Goal: Information Seeking & Learning: Check status

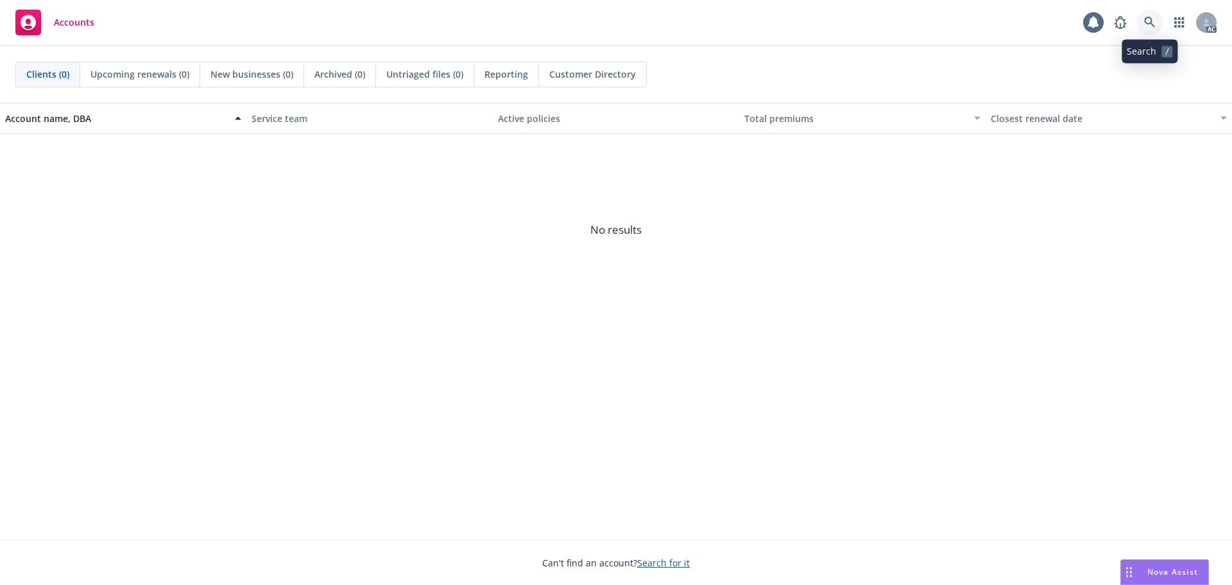
click at [1157, 16] on link at bounding box center [1150, 23] width 26 height 26
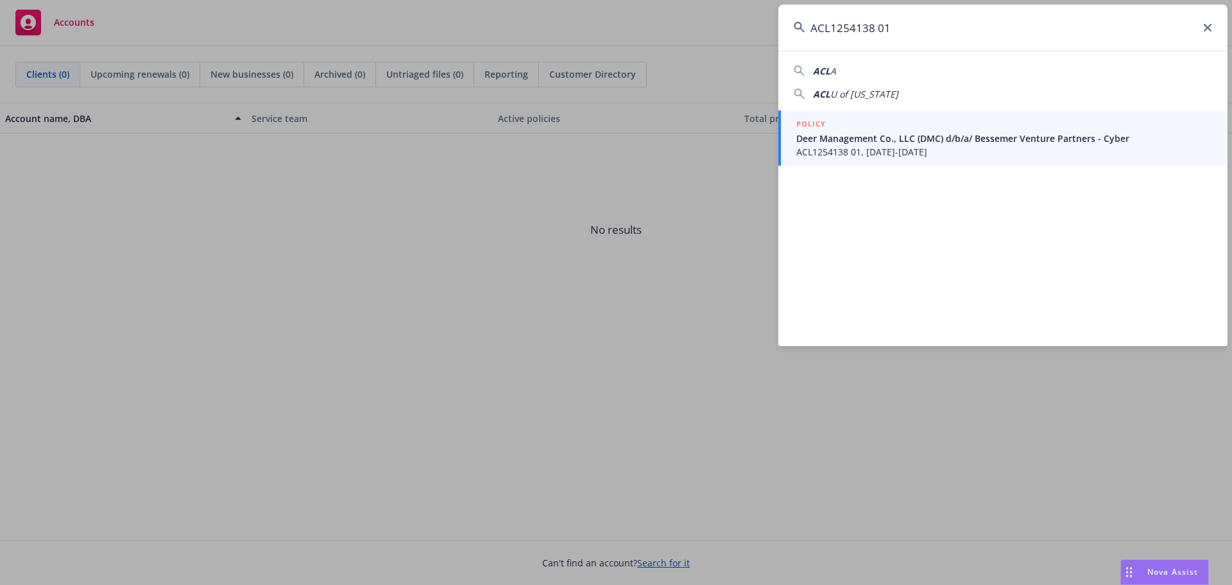
type input "ACL1254138 01"
click at [899, 143] on span "Deer Management Co., LLC (DMC) d/b/a/ Bessemer Venture Partners - Cyber" at bounding box center [1004, 138] width 416 height 13
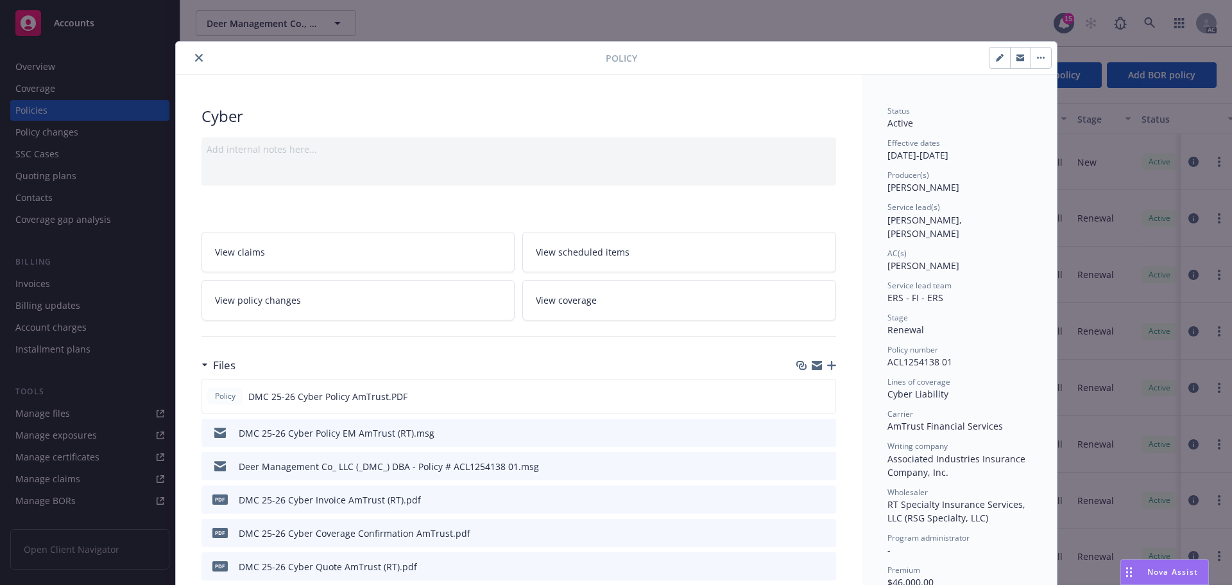
click at [194, 62] on button "close" at bounding box center [198, 57] width 15 height 15
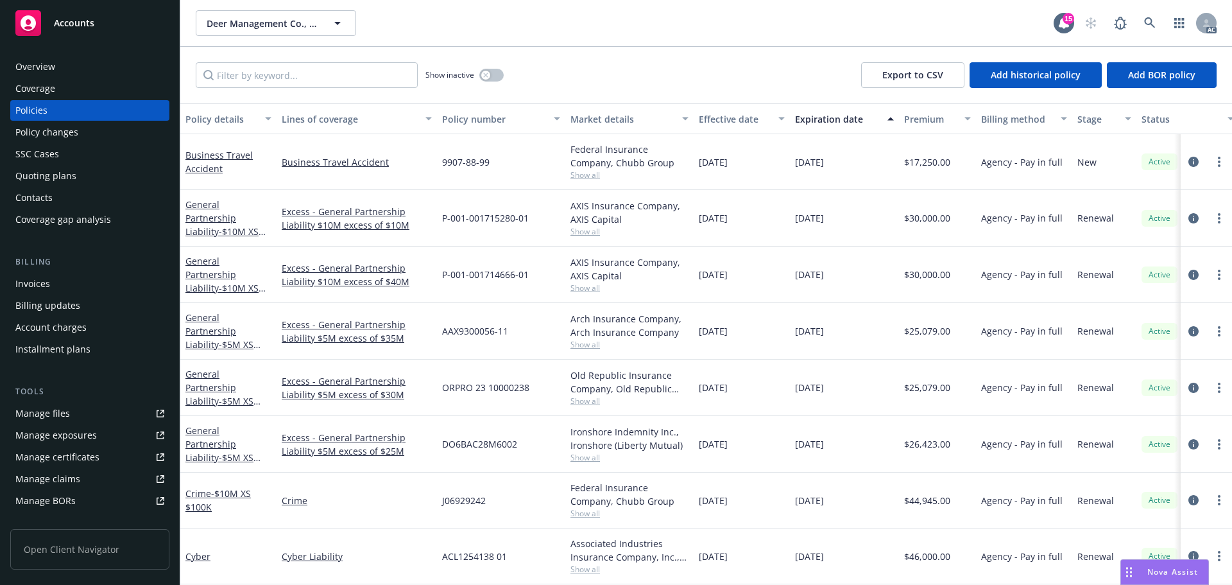
drag, startPoint x: 58, startPoint y: 133, endPoint x: 83, endPoint y: 133, distance: 25.0
click at [60, 133] on div "Policy changes" at bounding box center [46, 132] width 63 height 21
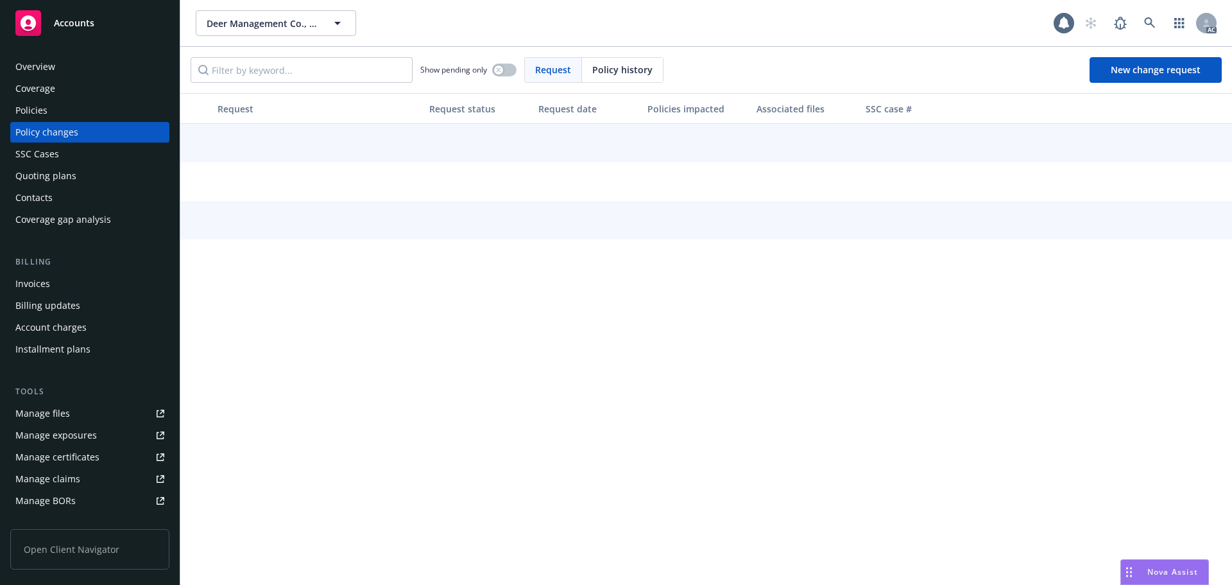
click at [70, 138] on div "Policy changes" at bounding box center [46, 132] width 63 height 21
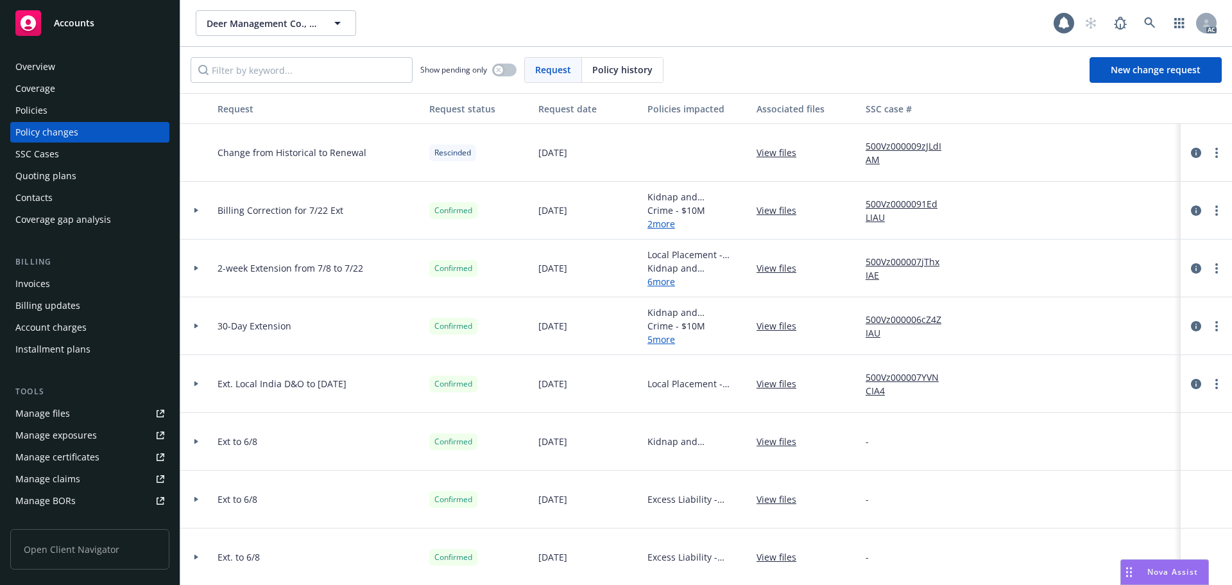
drag, startPoint x: 622, startPoint y: 65, endPoint x: 586, endPoint y: 65, distance: 36.6
click at [615, 65] on span "Policy history" at bounding box center [622, 69] width 60 height 13
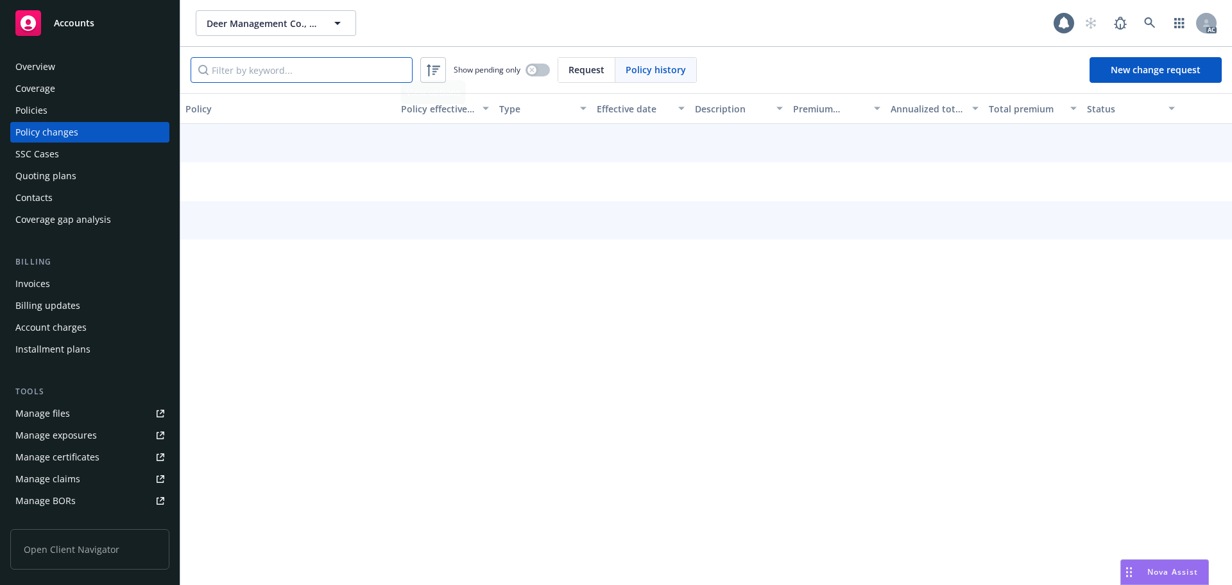
click at [330, 62] on input "Filter by keyword..." at bounding box center [302, 70] width 222 height 26
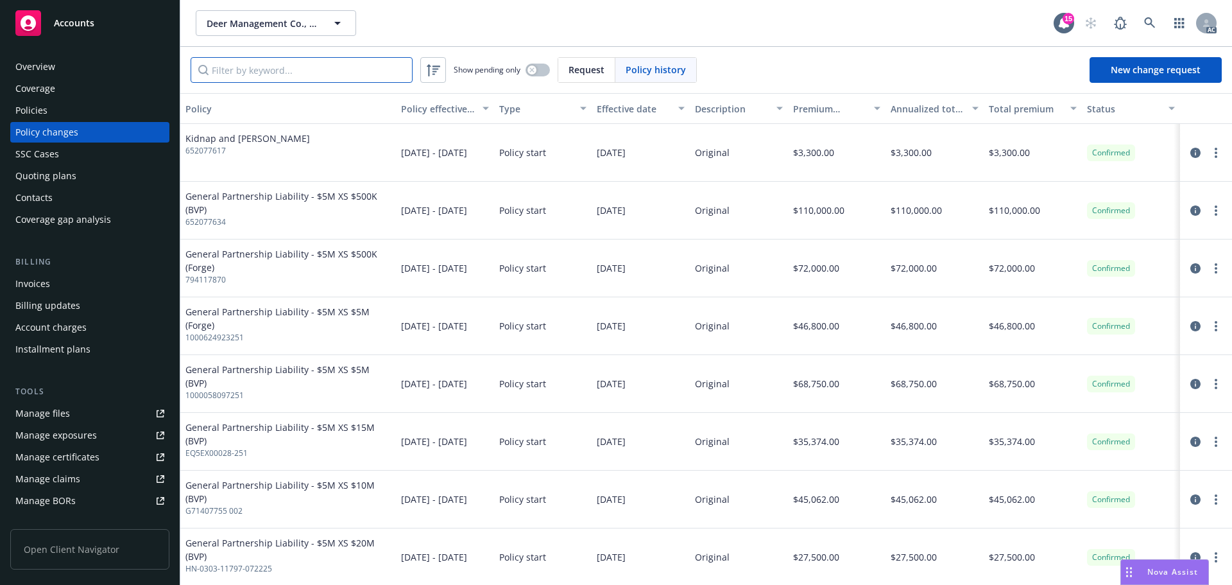
paste input "ACL1254138 01"
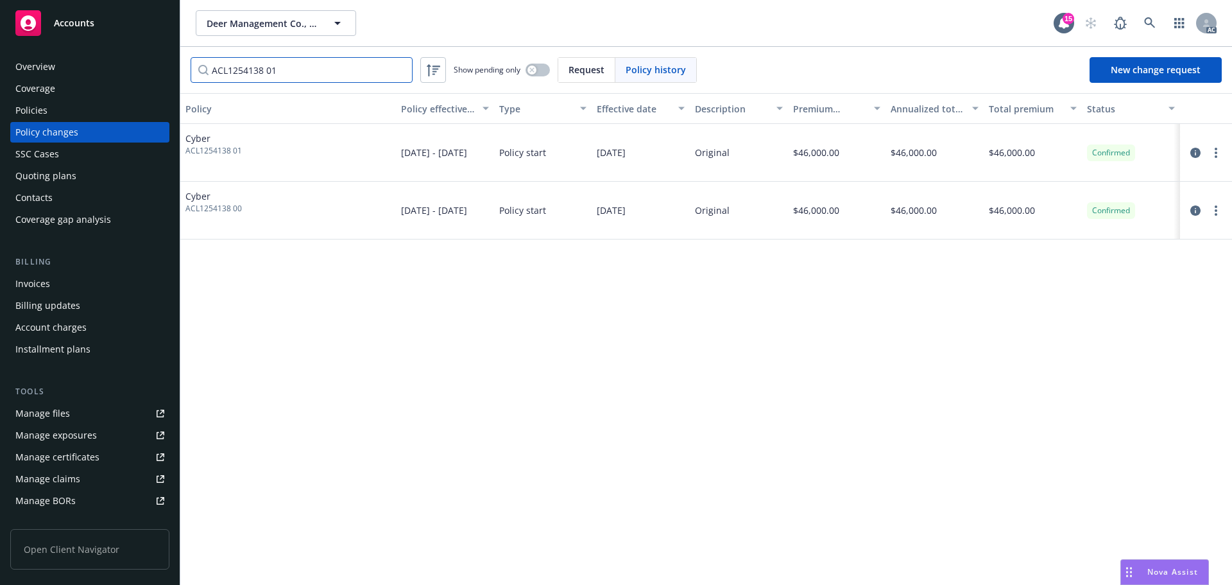
type input "ACL1254138 01"
click at [1159, 24] on link at bounding box center [1150, 23] width 26 height 26
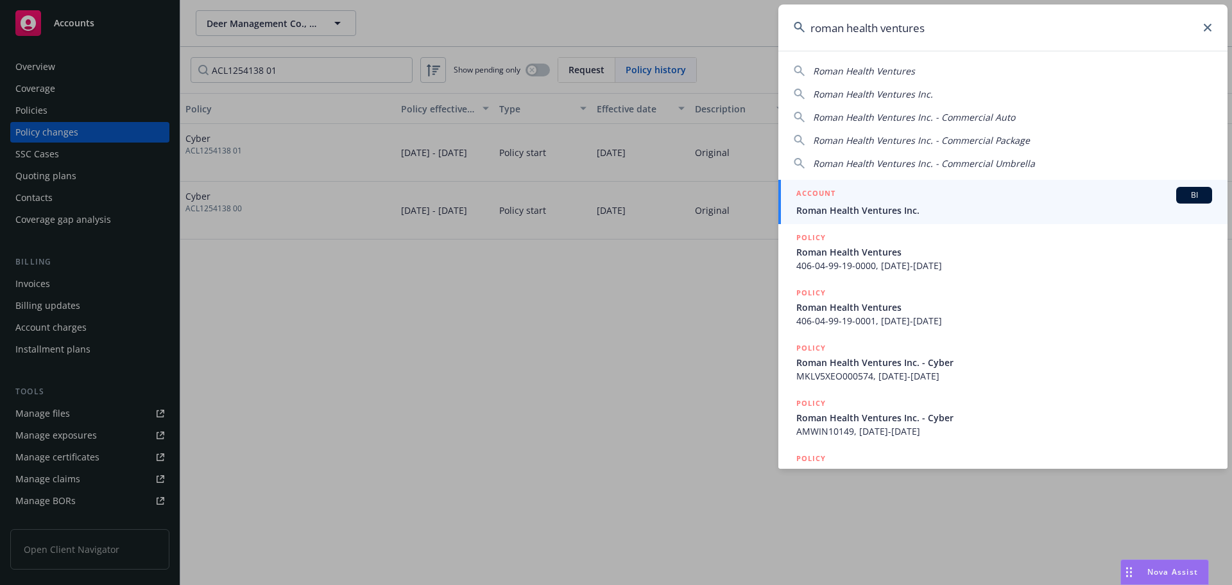
type input "roman health ventures"
click at [1009, 203] on div "ACCOUNT BI" at bounding box center [1004, 195] width 416 height 17
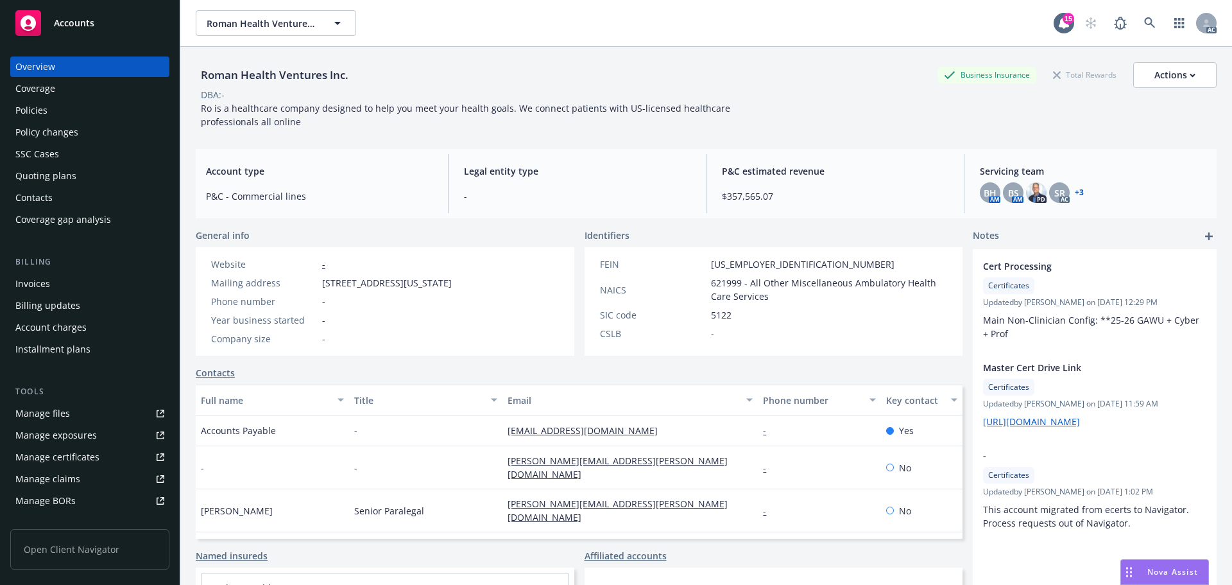
click at [58, 134] on div "Policy changes" at bounding box center [46, 132] width 63 height 21
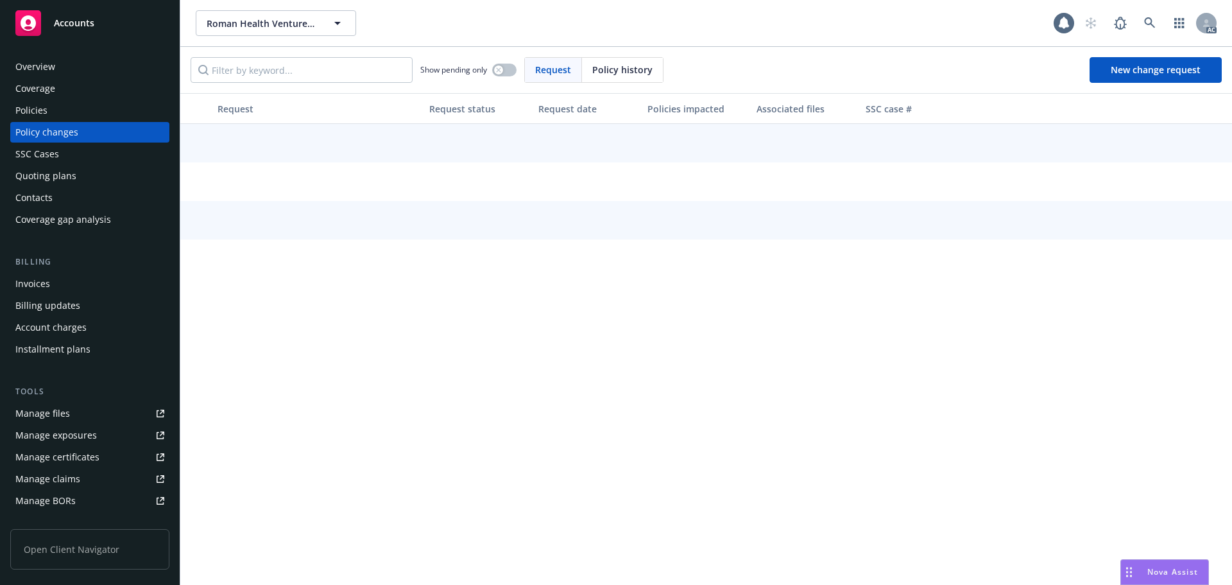
drag, startPoint x: 640, startPoint y: 74, endPoint x: 601, endPoint y: 79, distance: 40.0
click at [637, 78] on div "Policy history" at bounding box center [622, 70] width 81 height 24
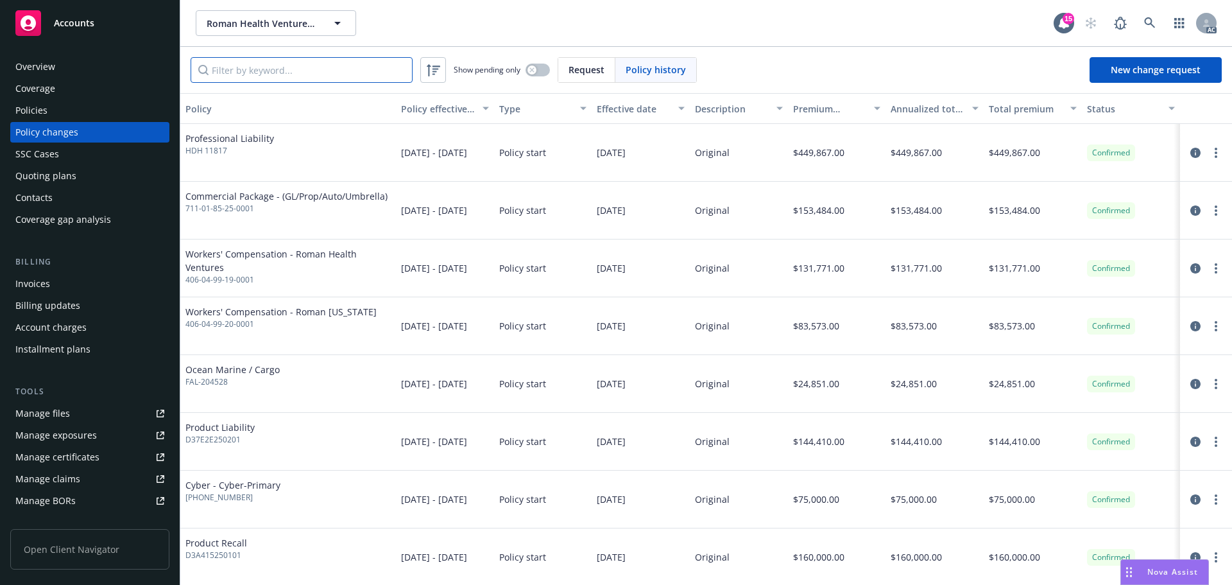
click at [278, 70] on input "Filter by keyword..." at bounding box center [302, 70] width 222 height 26
paste input "130007743"
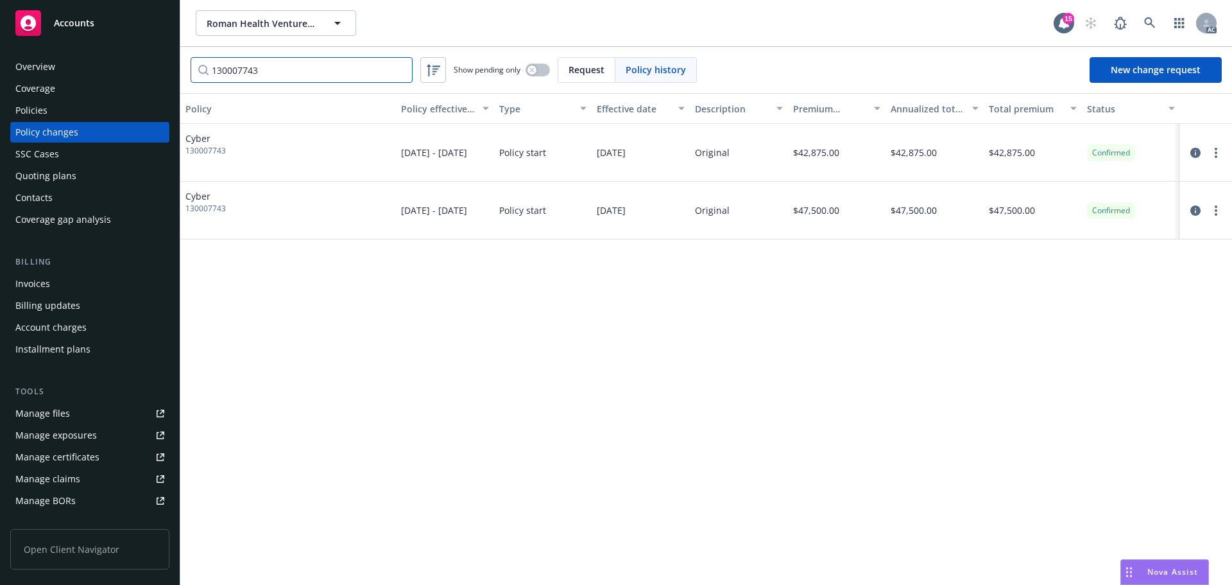
type input "130007743"
drag, startPoint x: 56, startPoint y: 115, endPoint x: 94, endPoint y: 112, distance: 38.0
click at [56, 115] on div "Policies" at bounding box center [89, 110] width 149 height 21
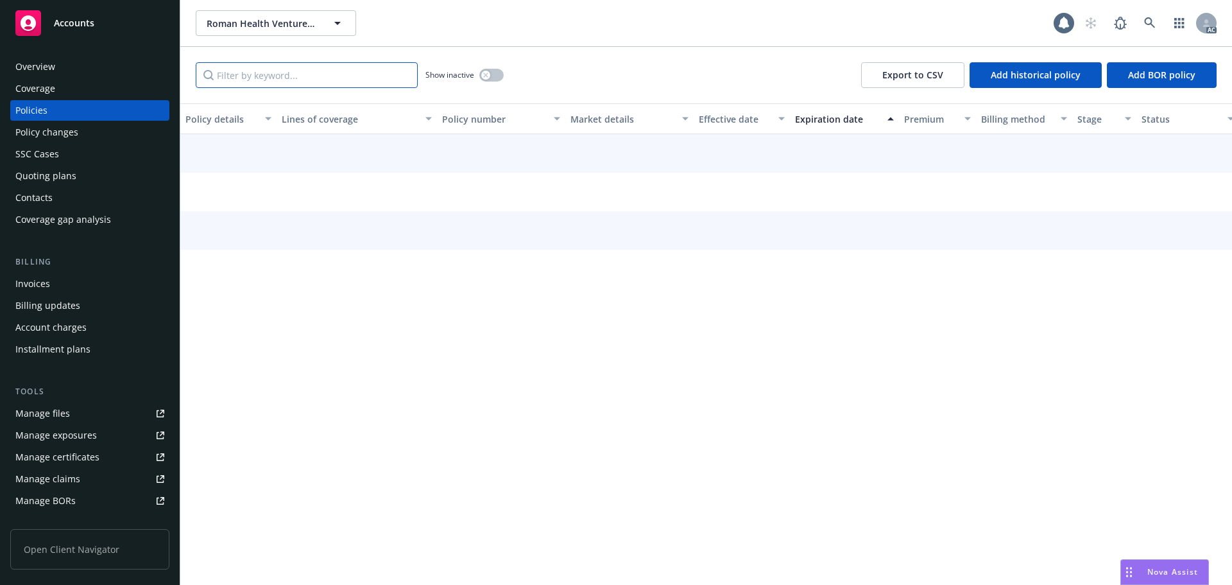
click at [307, 73] on input "Filter by keyword..." at bounding box center [307, 75] width 222 height 26
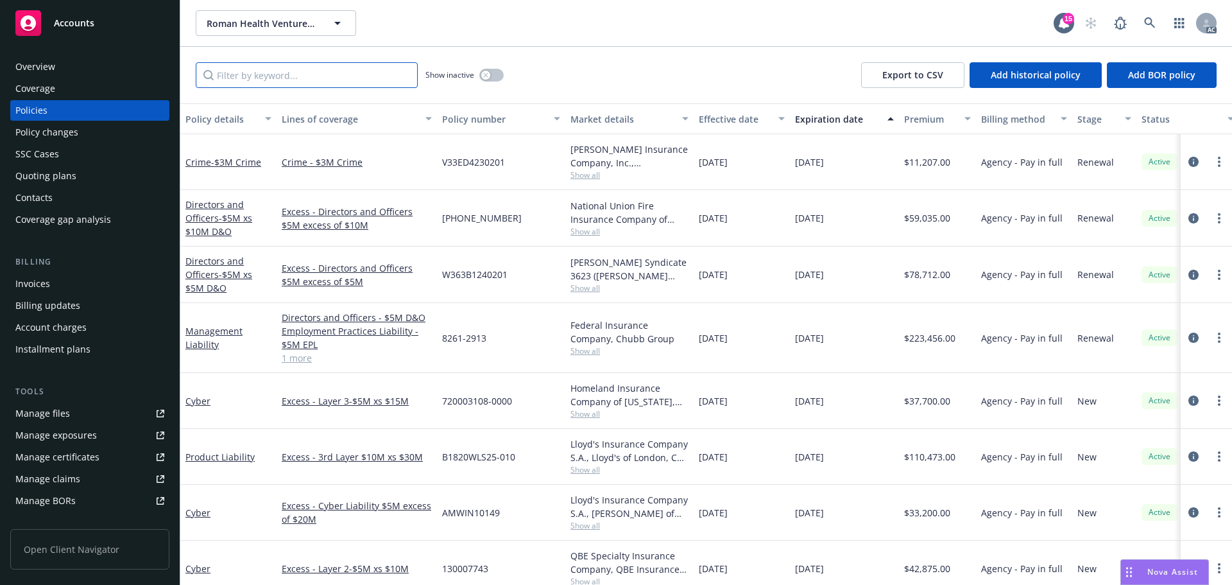
paste input "130007743"
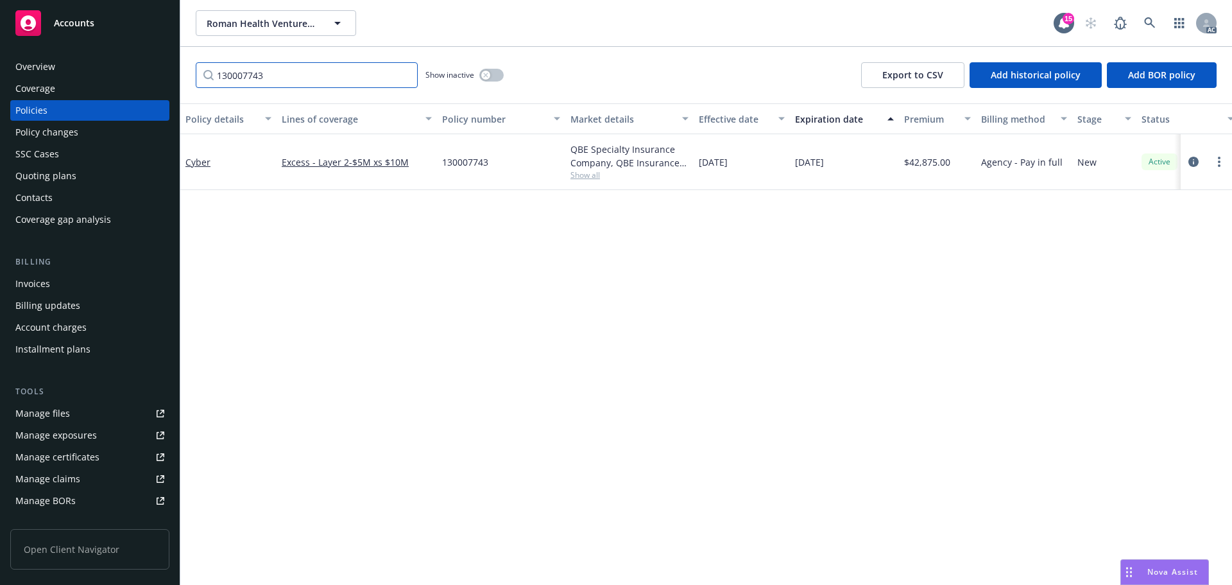
type input "130007743"
click at [1149, 22] on icon at bounding box center [1150, 23] width 12 height 12
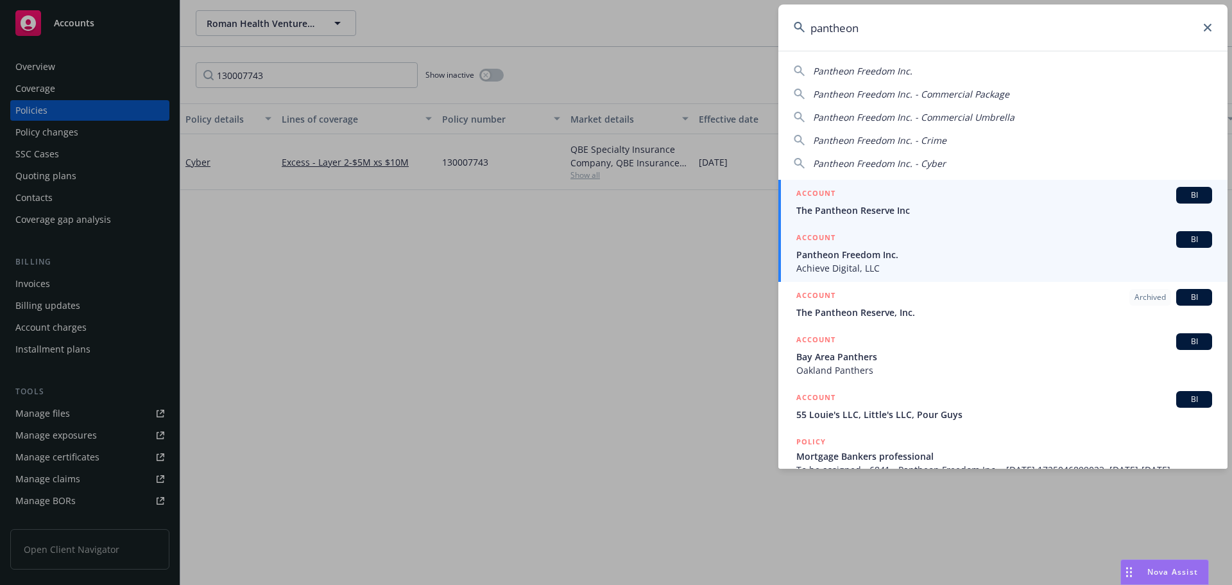
type input "pantheon"
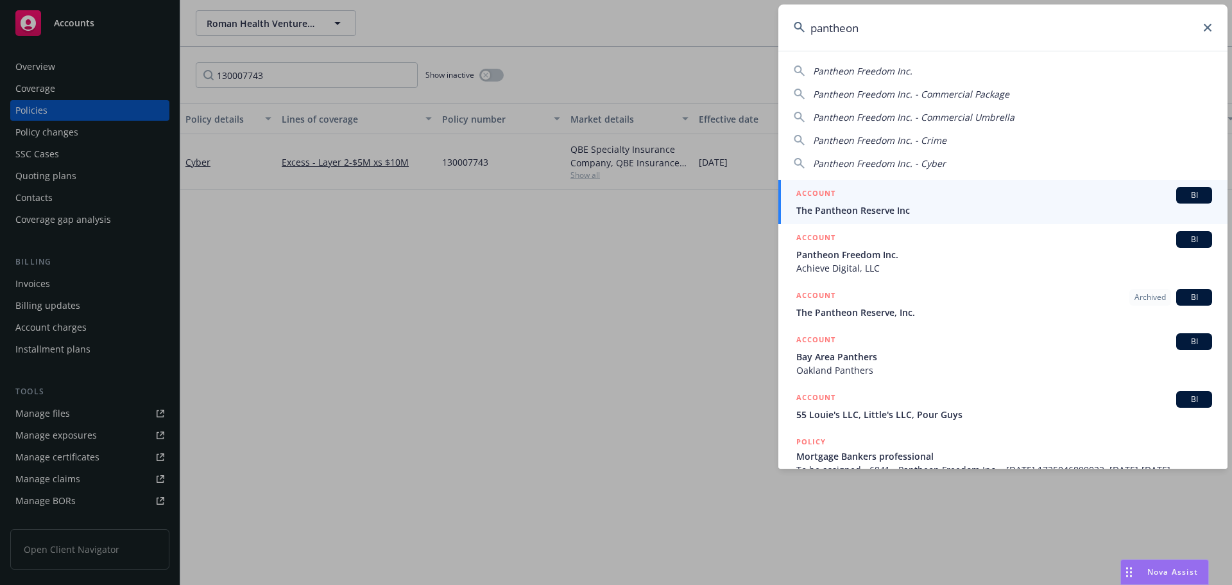
click at [892, 268] on span "Achieve Digital, LLC" at bounding box center [1004, 267] width 416 height 13
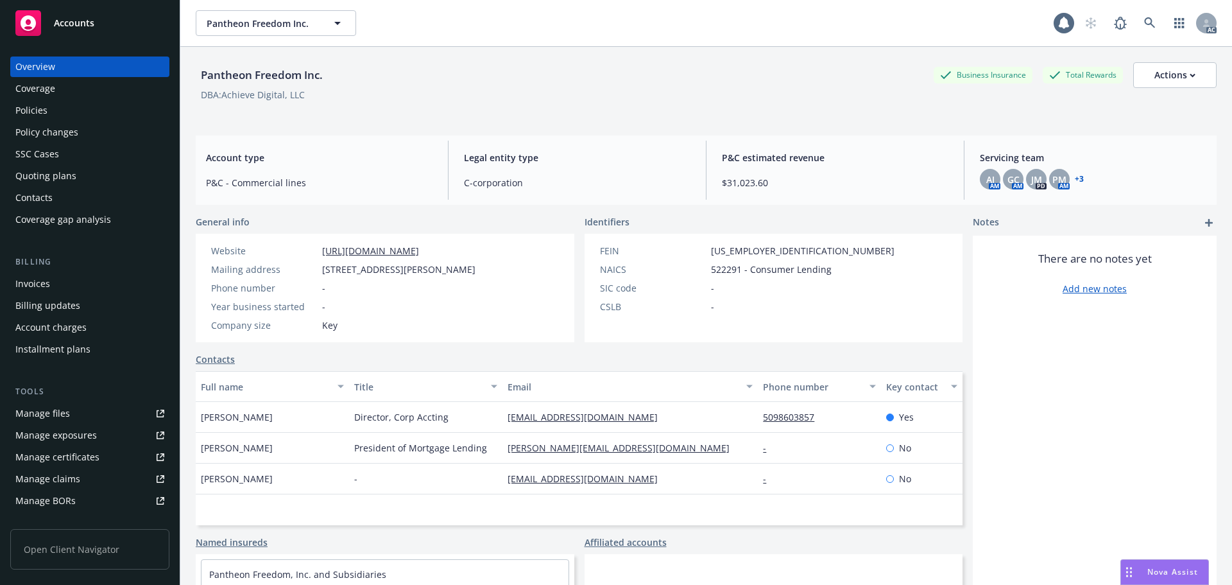
click at [83, 135] on div "Policy changes" at bounding box center [89, 132] width 149 height 21
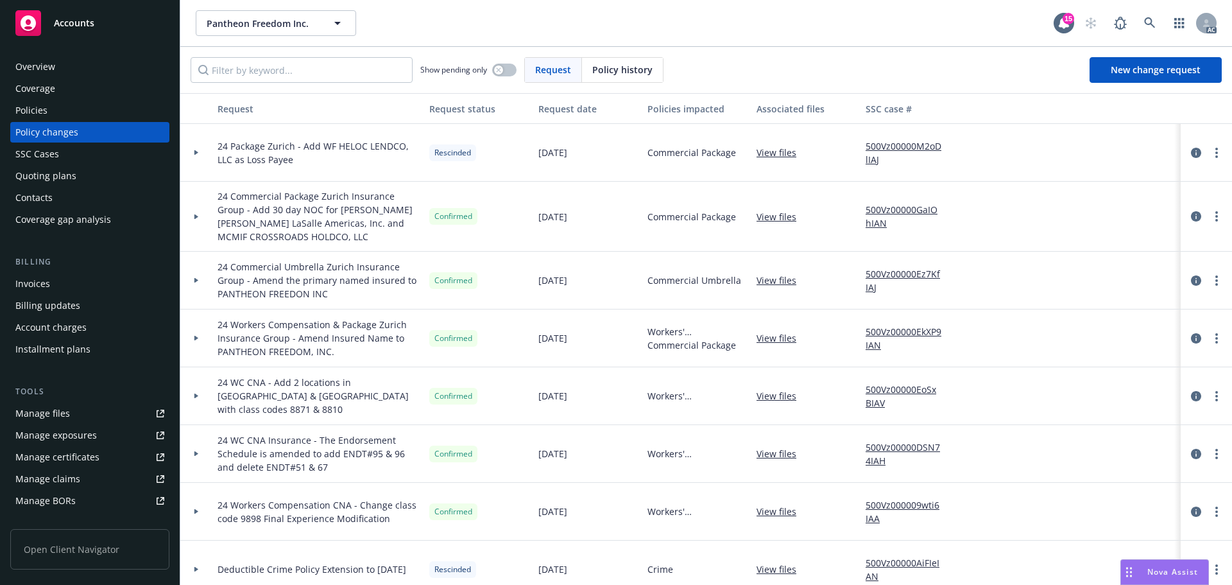
drag, startPoint x: 606, startPoint y: 66, endPoint x: 594, endPoint y: 68, distance: 11.7
click at [601, 68] on span "Policy history" at bounding box center [622, 69] width 60 height 13
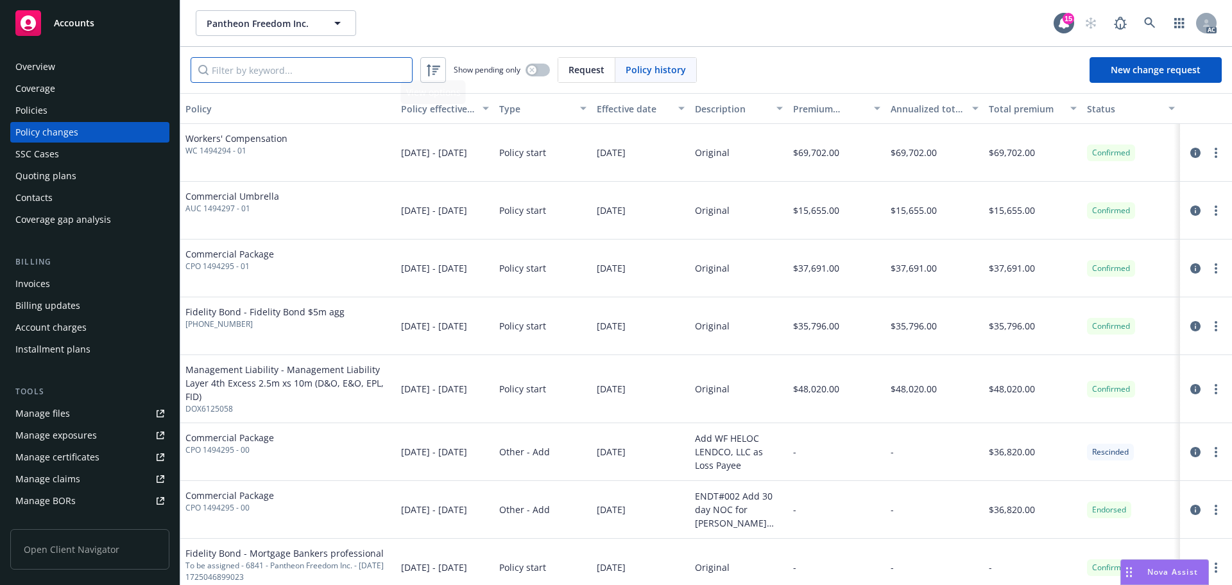
click at [339, 71] on input "Filter by keyword..." at bounding box center [302, 70] width 222 height 26
paste input "Pantheon Freedom, Inc"
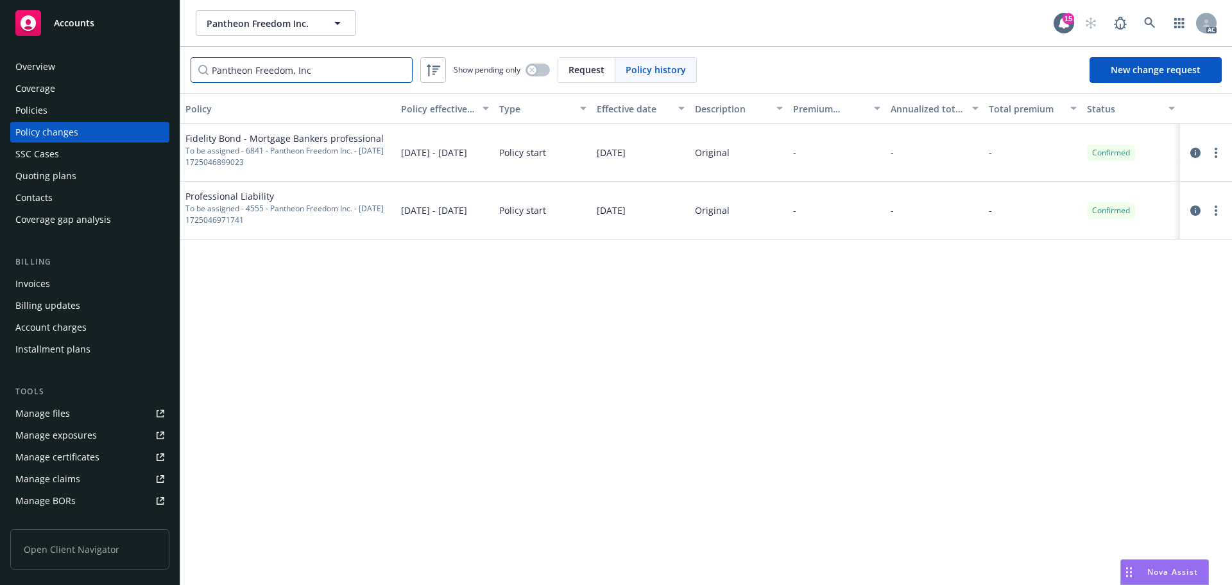
click at [295, 77] on input "Pantheon Freedom, Inc" at bounding box center [302, 70] width 222 height 26
paste input "130007725"
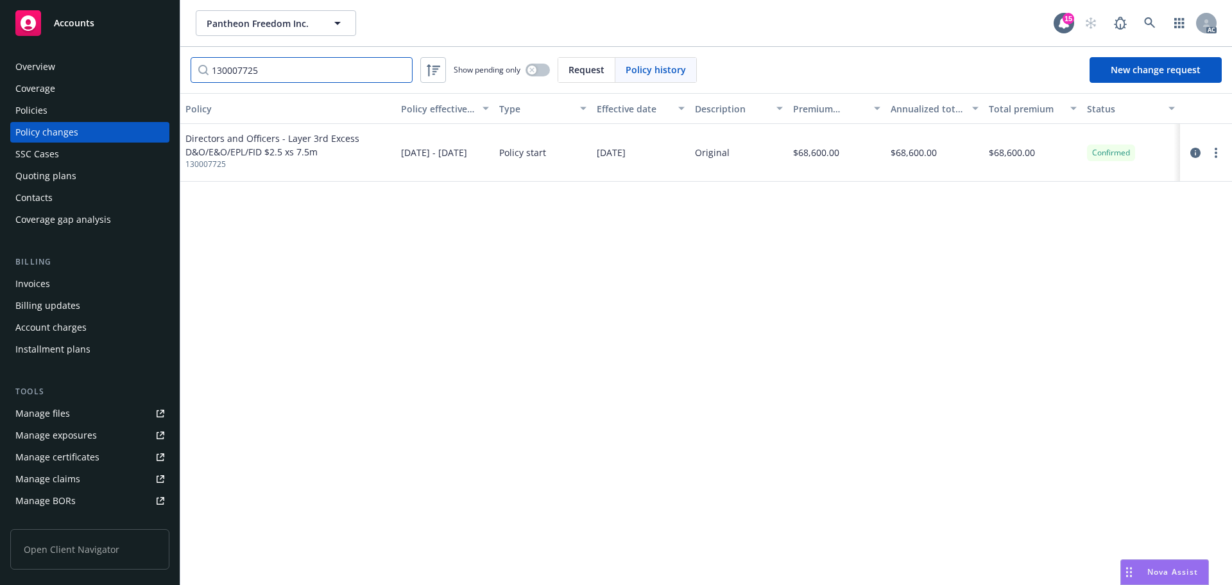
type input "130007725"
click at [44, 110] on div "Policies" at bounding box center [31, 110] width 32 height 21
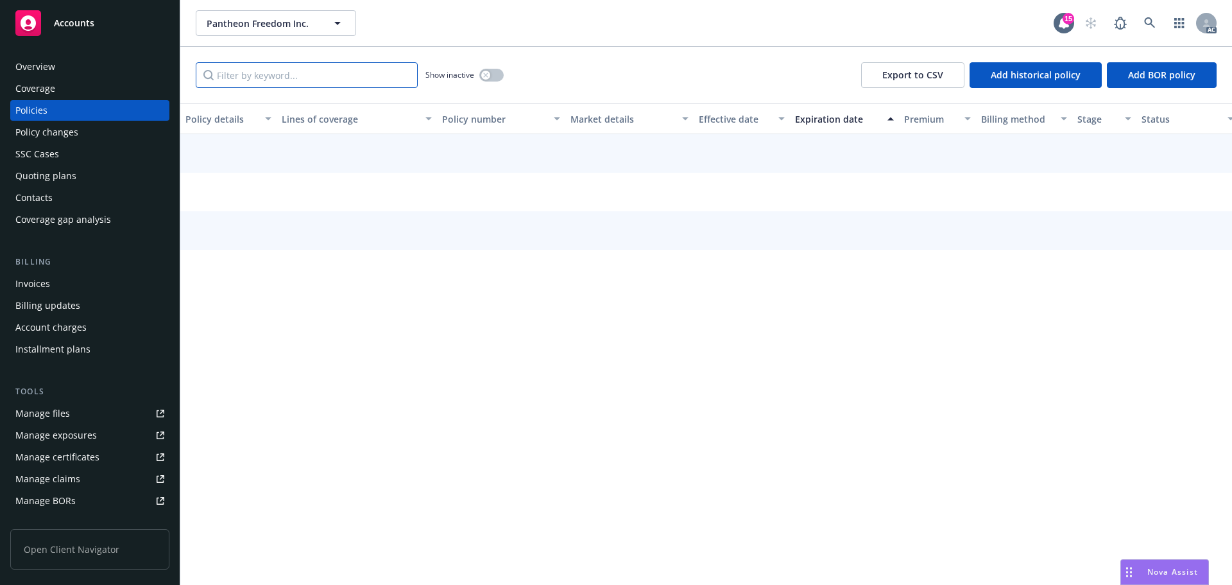
click at [343, 67] on input "Filter by keyword..." at bounding box center [307, 75] width 222 height 26
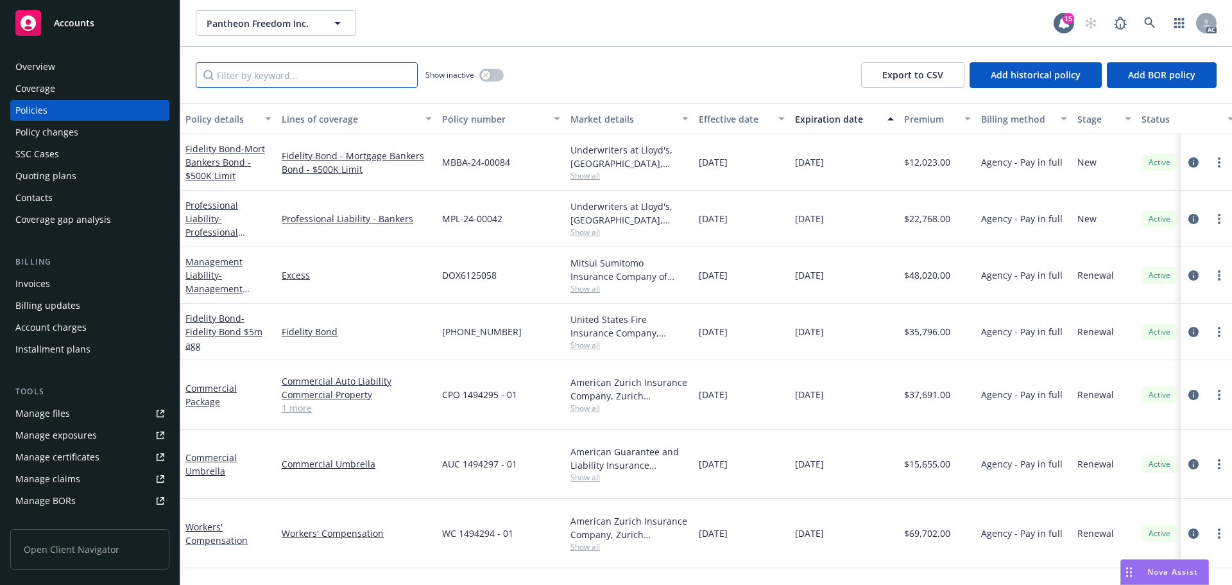
paste input "130007725"
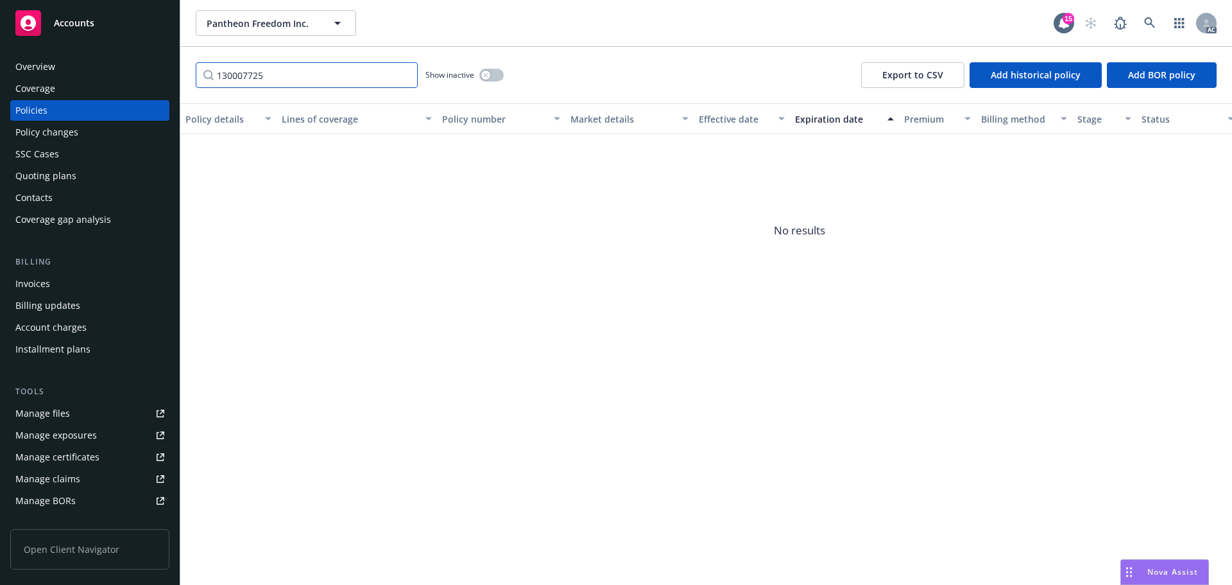
type input "130007725"
click at [486, 72] on div "button" at bounding box center [485, 75] width 9 height 9
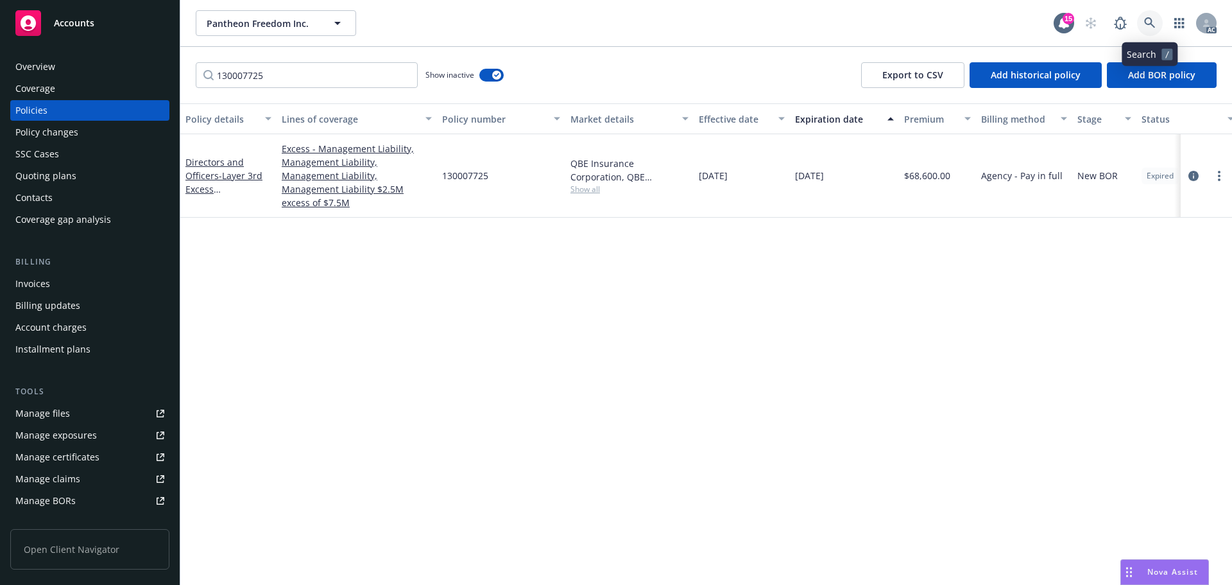
click at [1152, 24] on icon at bounding box center [1150, 23] width 12 height 12
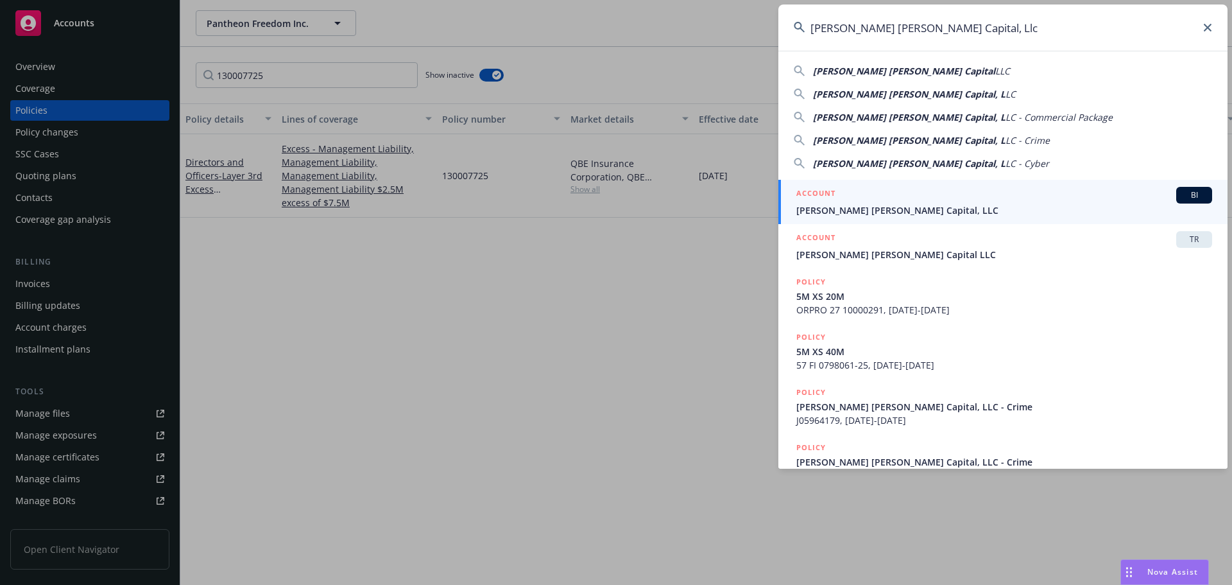
type input "[PERSON_NAME] [PERSON_NAME] Capital, Llc"
click at [908, 204] on span "[PERSON_NAME] [PERSON_NAME] Capital, LLC" at bounding box center [1004, 209] width 416 height 13
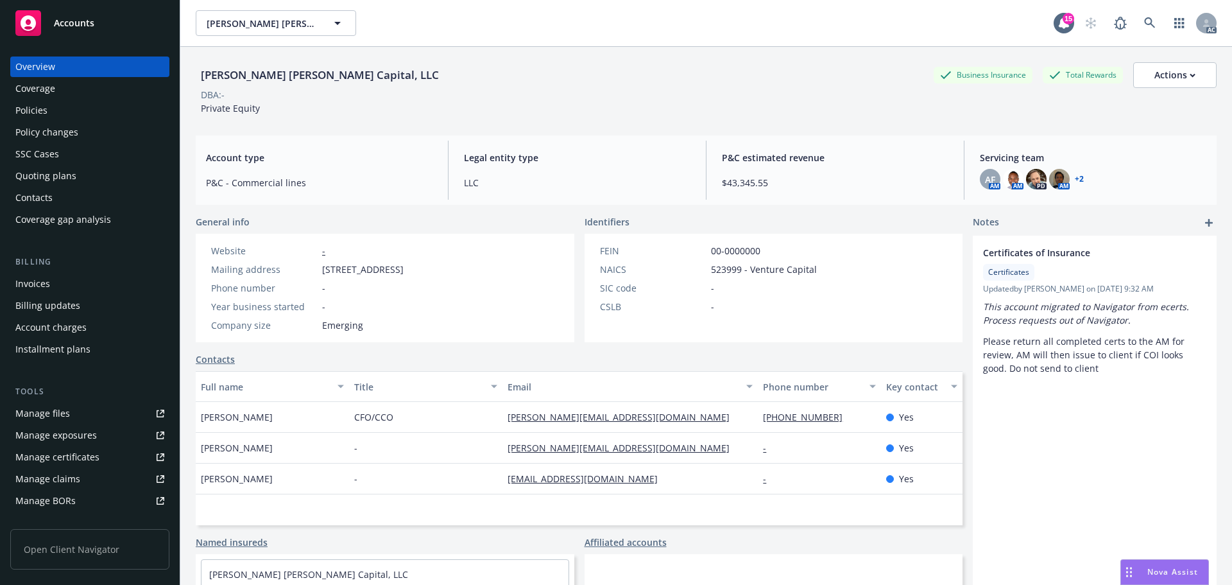
click at [36, 105] on div "Policies" at bounding box center [31, 110] width 32 height 21
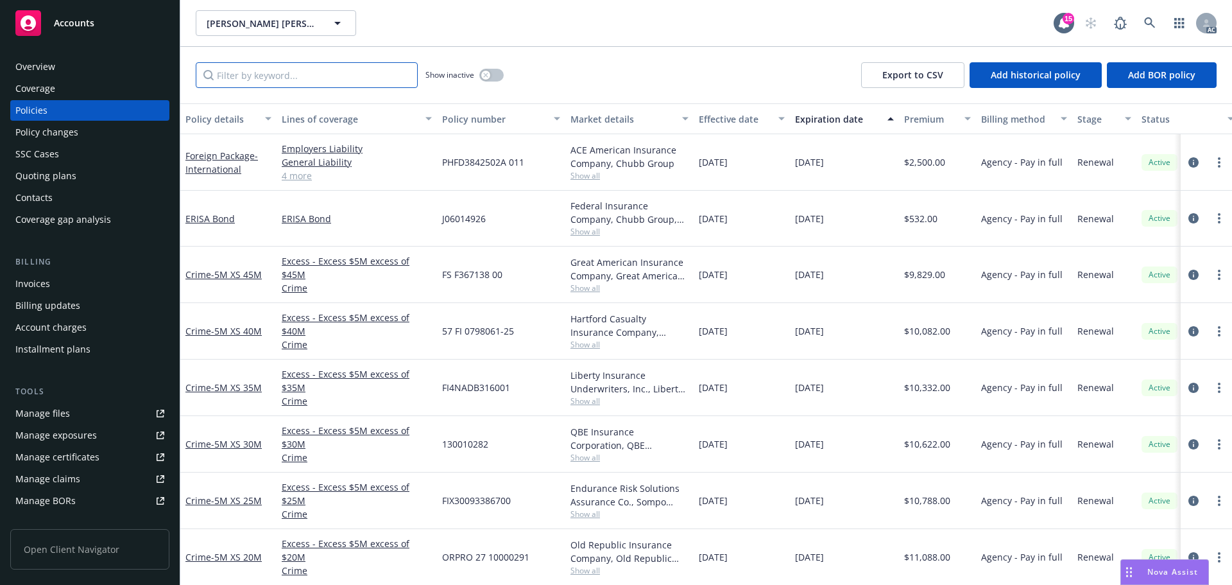
click at [321, 87] on input "Filter by keyword..." at bounding box center [307, 75] width 222 height 26
paste input "130010282"
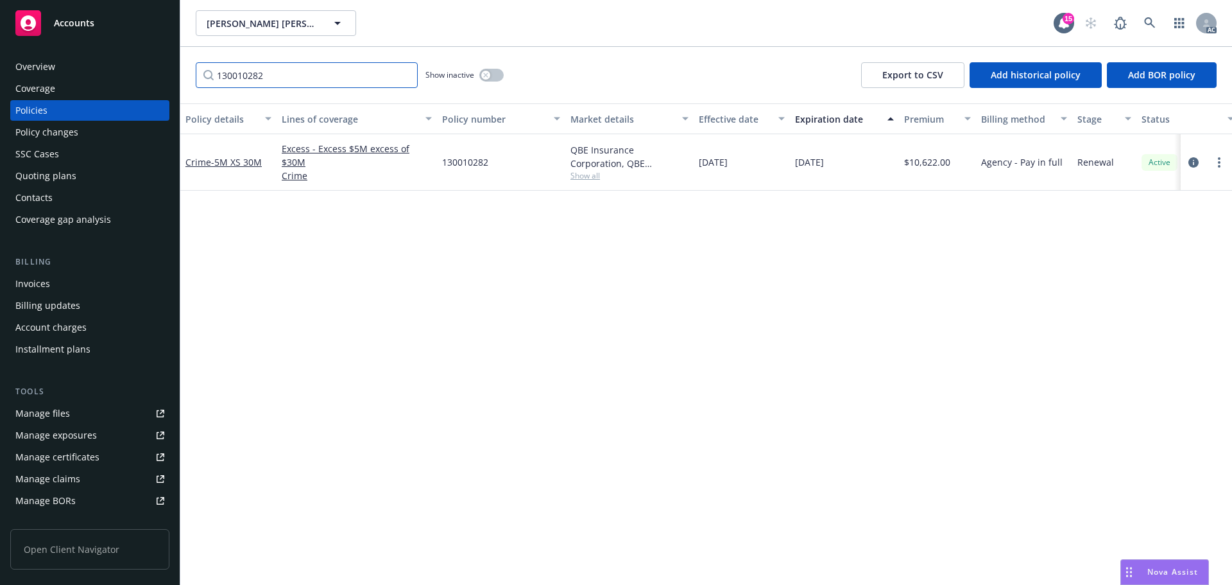
type input "130010282"
click at [71, 133] on div "Policy changes" at bounding box center [46, 132] width 63 height 21
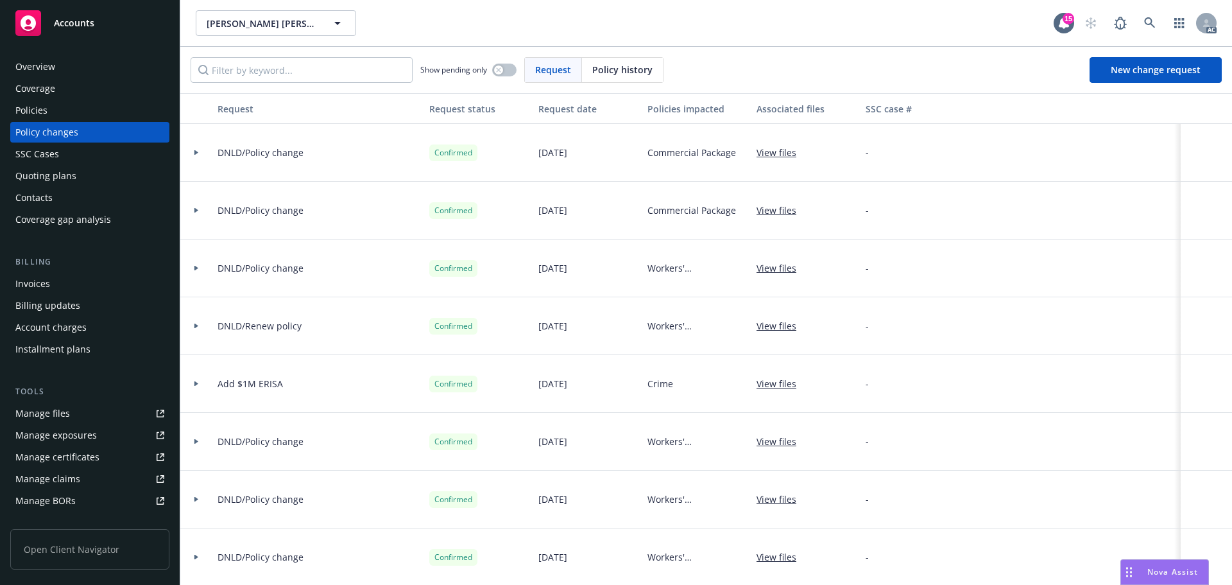
drag, startPoint x: 622, startPoint y: 64, endPoint x: 542, endPoint y: 63, distance: 80.9
click at [615, 65] on span "Policy history" at bounding box center [622, 69] width 60 height 13
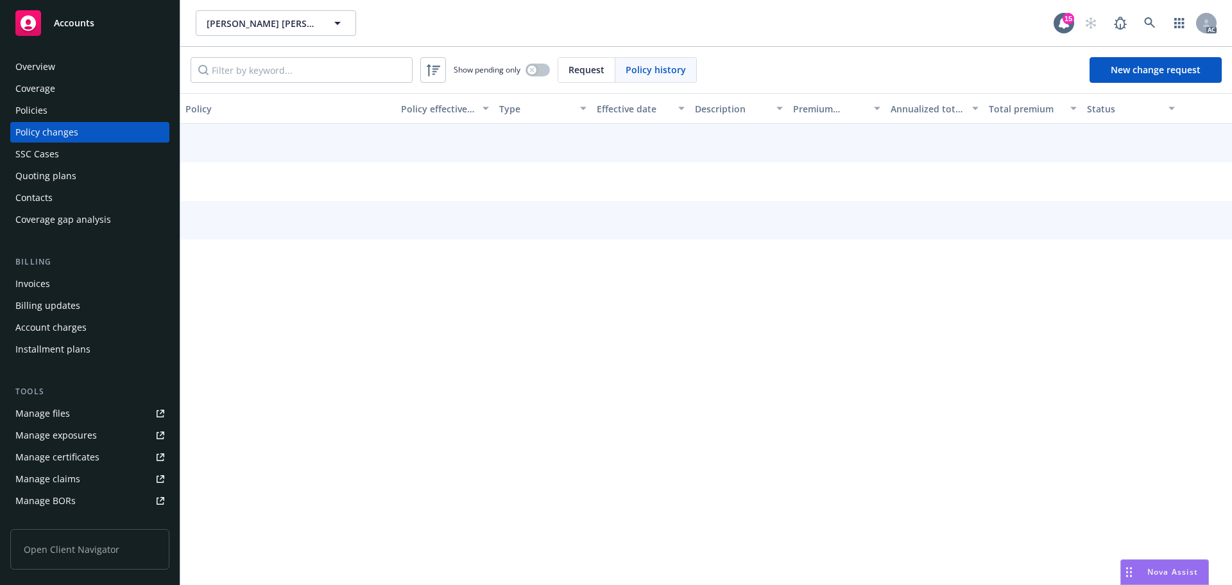
click at [341, 78] on input "Filter by keyword..." at bounding box center [302, 70] width 222 height 26
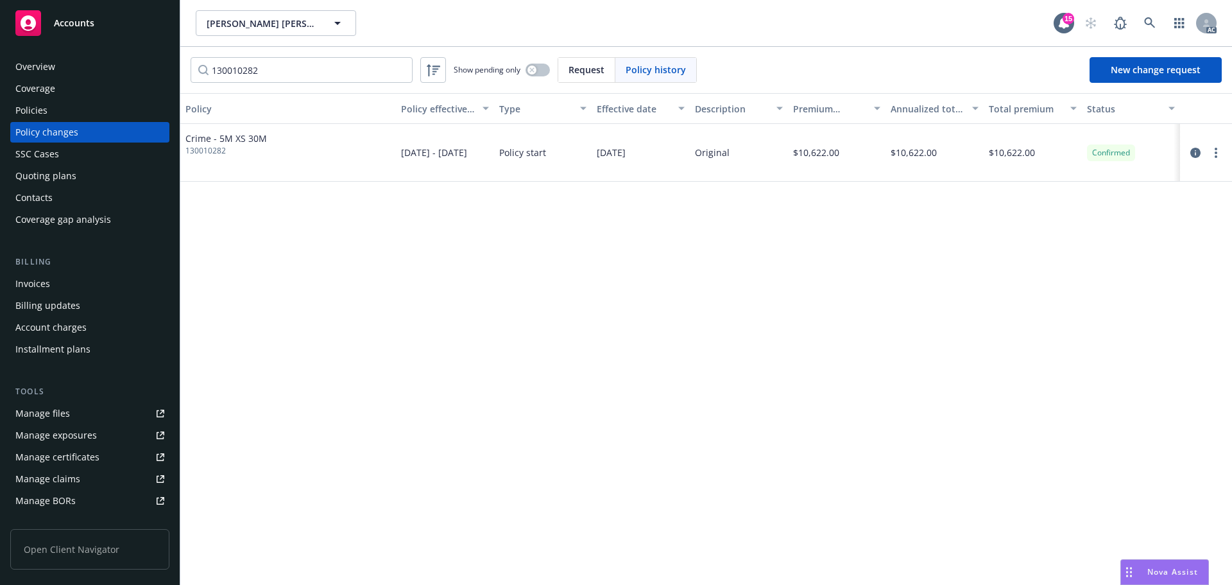
type input "130010282"
click at [62, 114] on div "Policies" at bounding box center [89, 110] width 149 height 21
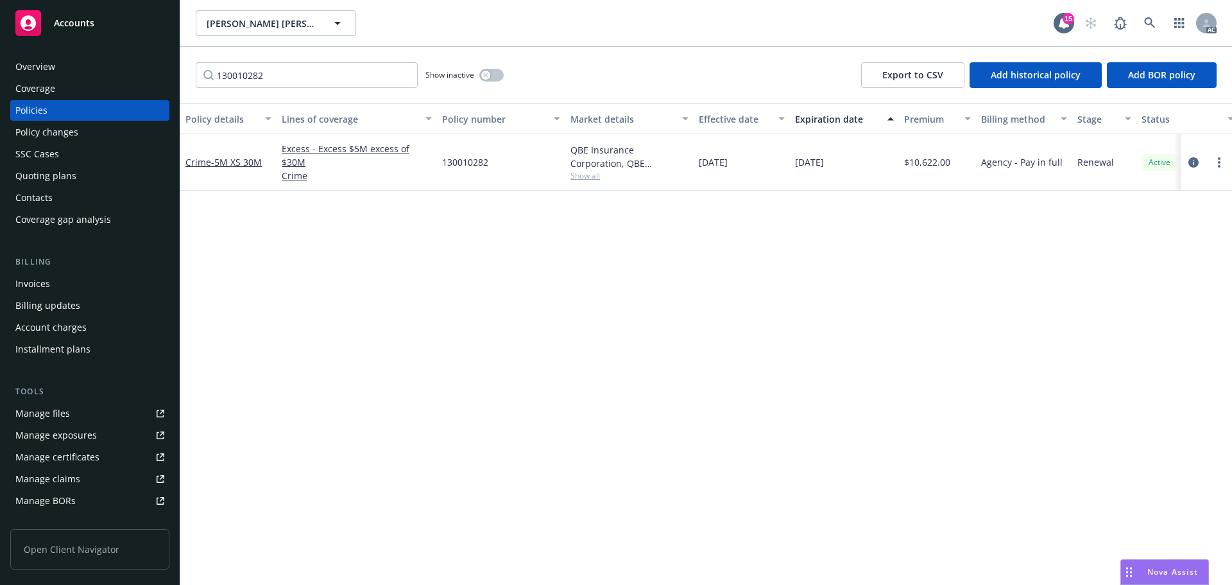
type input "130010282"
click at [1159, 30] on link at bounding box center [1150, 23] width 26 height 26
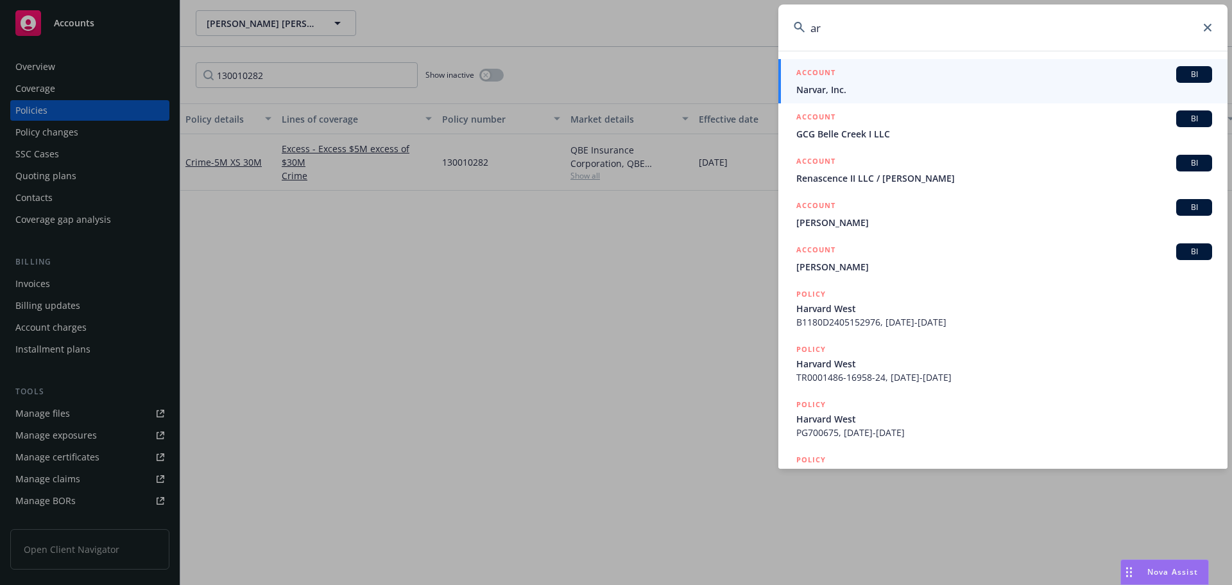
type input "a"
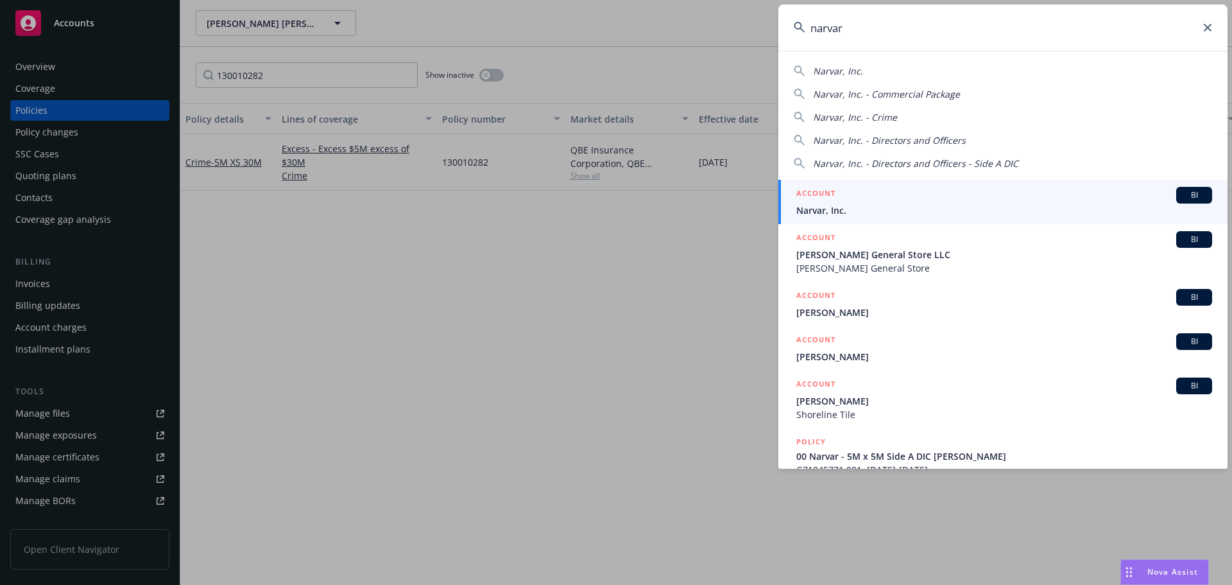
type input "narvar"
drag, startPoint x: 980, startPoint y: 196, endPoint x: 968, endPoint y: 197, distance: 12.2
click at [980, 196] on div "ACCOUNT BI" at bounding box center [1004, 195] width 416 height 17
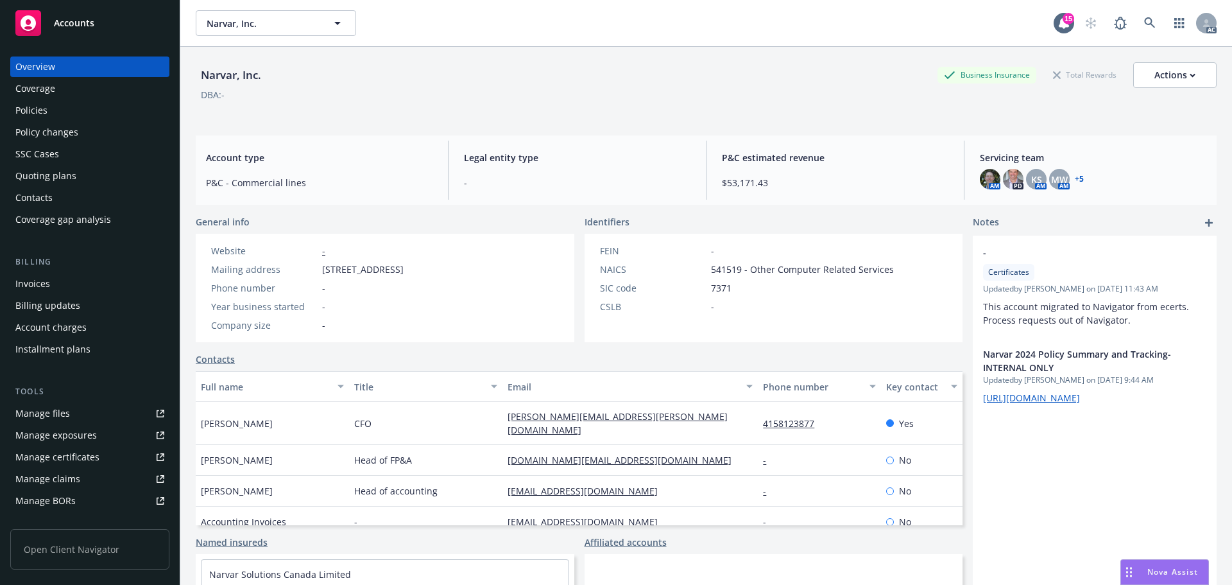
click at [47, 111] on div "Policies" at bounding box center [89, 110] width 149 height 21
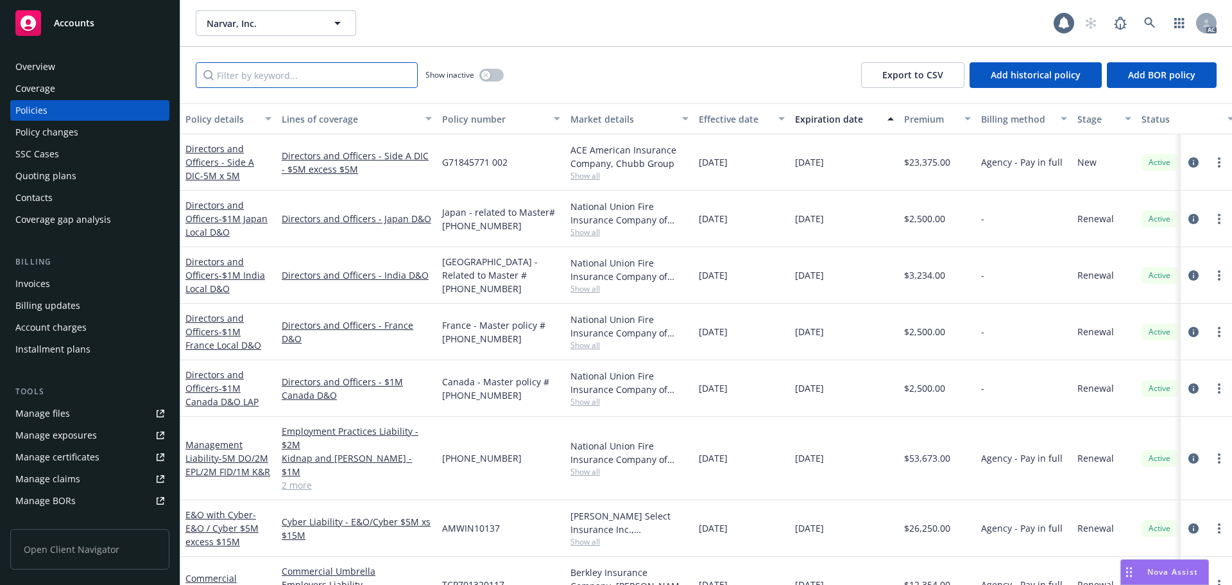
click at [282, 84] on input "Filter by keyword..." at bounding box center [307, 75] width 222 height 26
paste input "130010149"
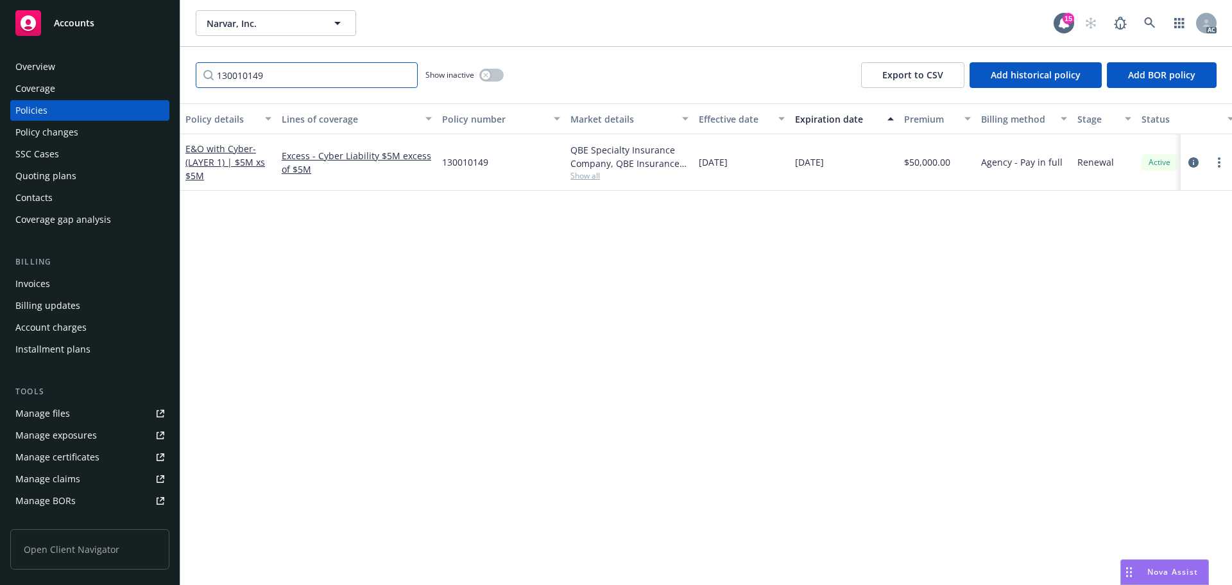
type input "130010149"
click at [113, 127] on div "Policy changes" at bounding box center [89, 132] width 149 height 21
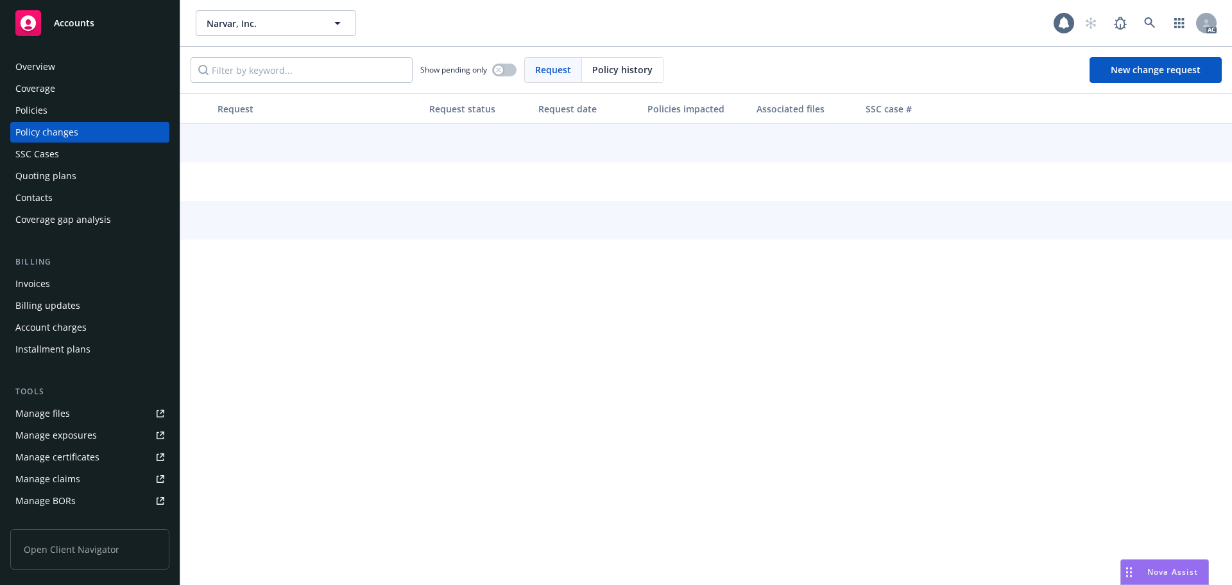
click at [595, 69] on span "Policy history" at bounding box center [622, 69] width 60 height 13
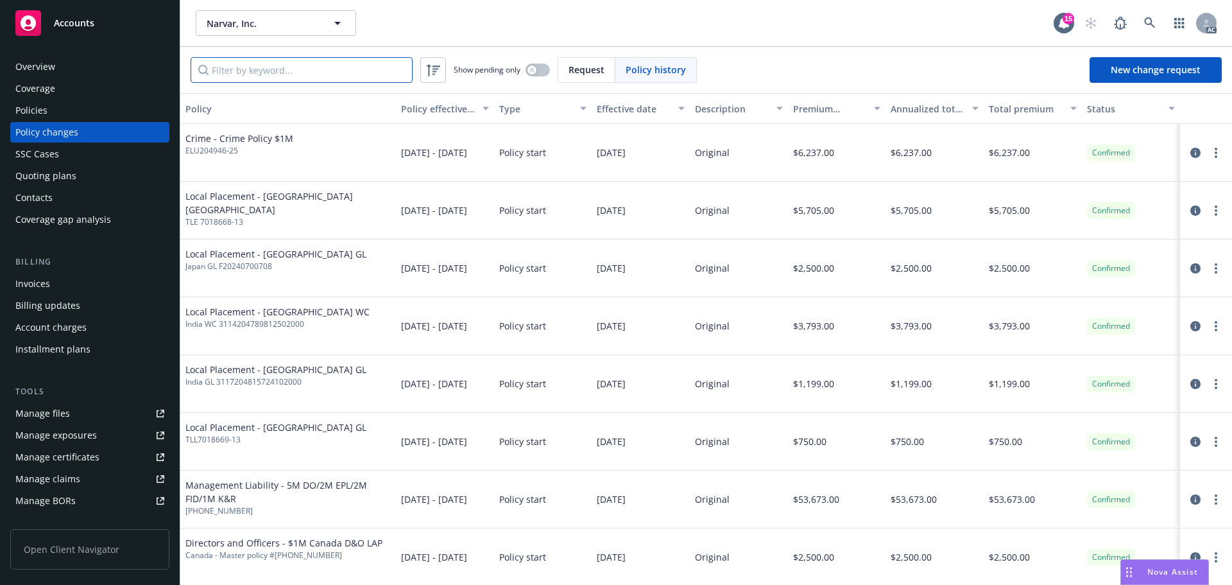
click at [388, 64] on input "Filter by keyword..." at bounding box center [302, 70] width 222 height 26
paste input "130010149"
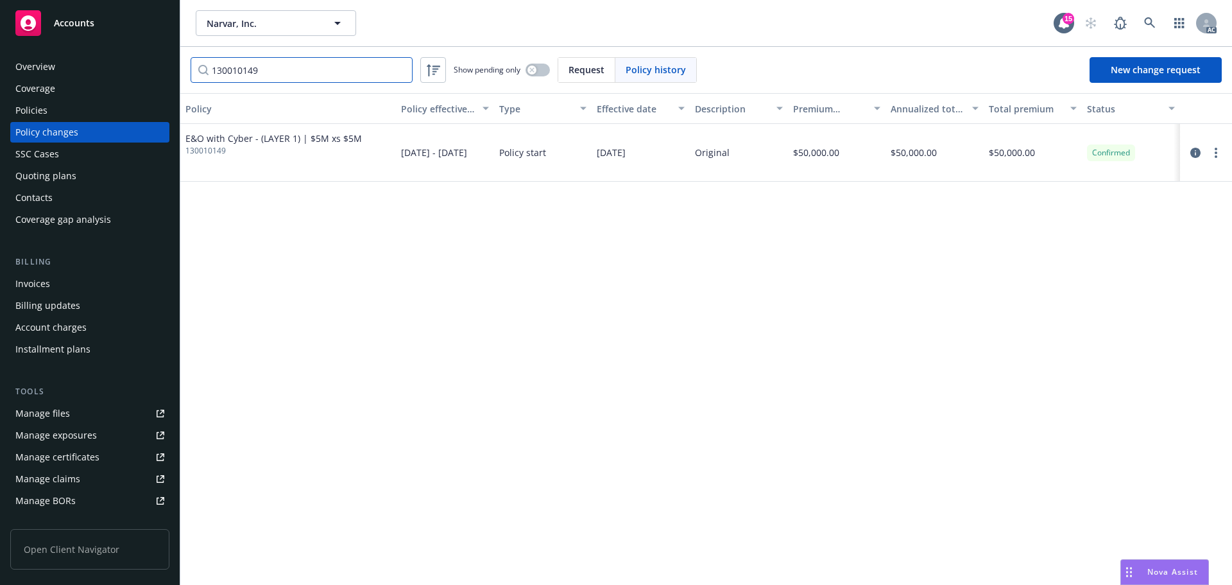
type input "130010149"
click at [1147, 25] on icon at bounding box center [1150, 23] width 12 height 12
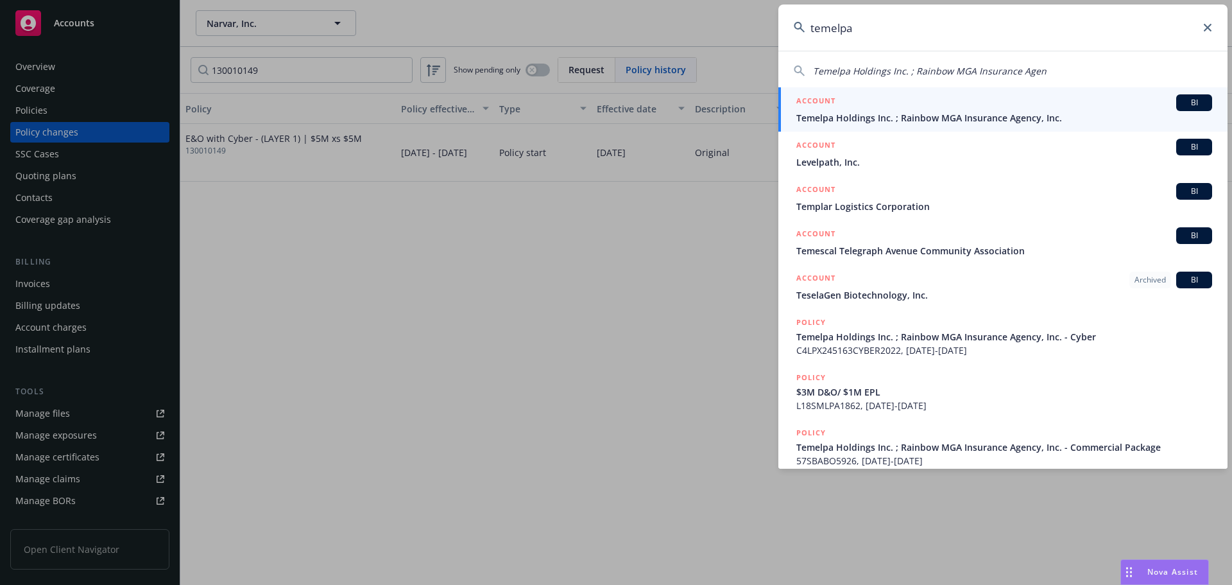
type input "temelpa"
drag, startPoint x: 878, startPoint y: 115, endPoint x: 796, endPoint y: 132, distance: 84.4
click at [878, 115] on span "Temelpa Holdings Inc. ; Rainbow MGA Insurance Agency, Inc." at bounding box center [1004, 117] width 416 height 13
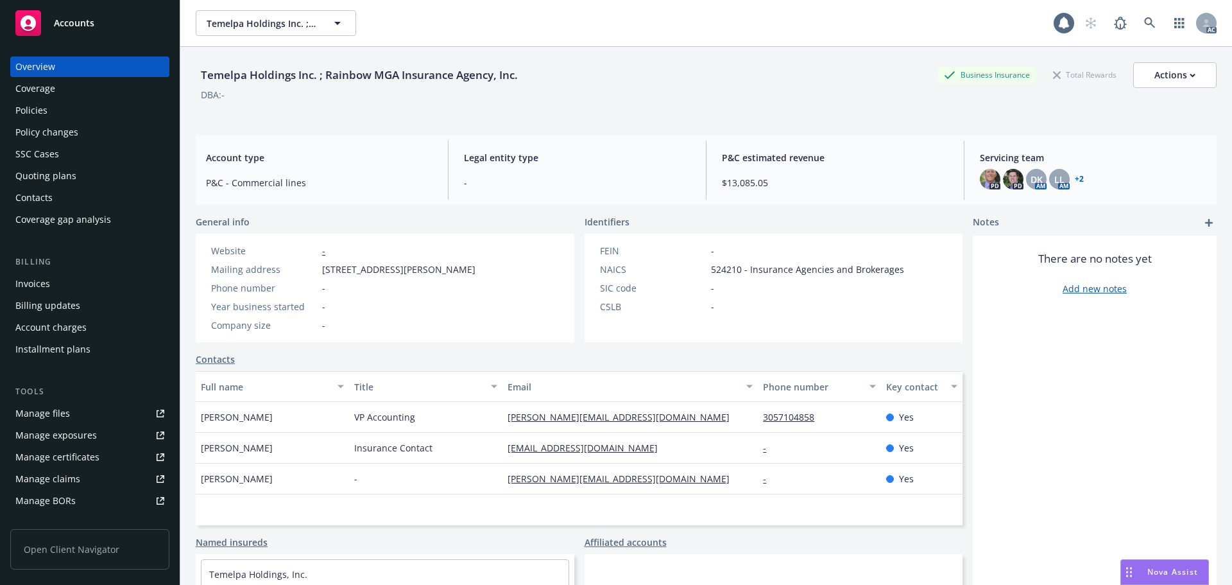
click at [78, 141] on div "Policy changes" at bounding box center [89, 132] width 149 height 21
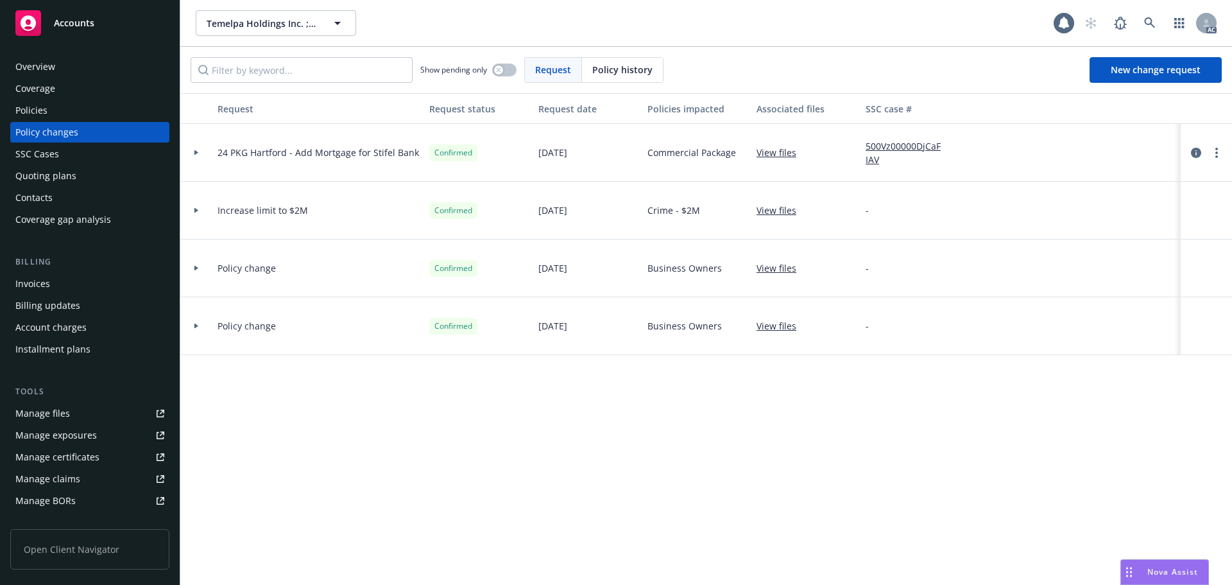
drag, startPoint x: 598, startPoint y: 62, endPoint x: 588, endPoint y: 63, distance: 9.7
click at [588, 63] on div "Policy history" at bounding box center [622, 70] width 81 height 24
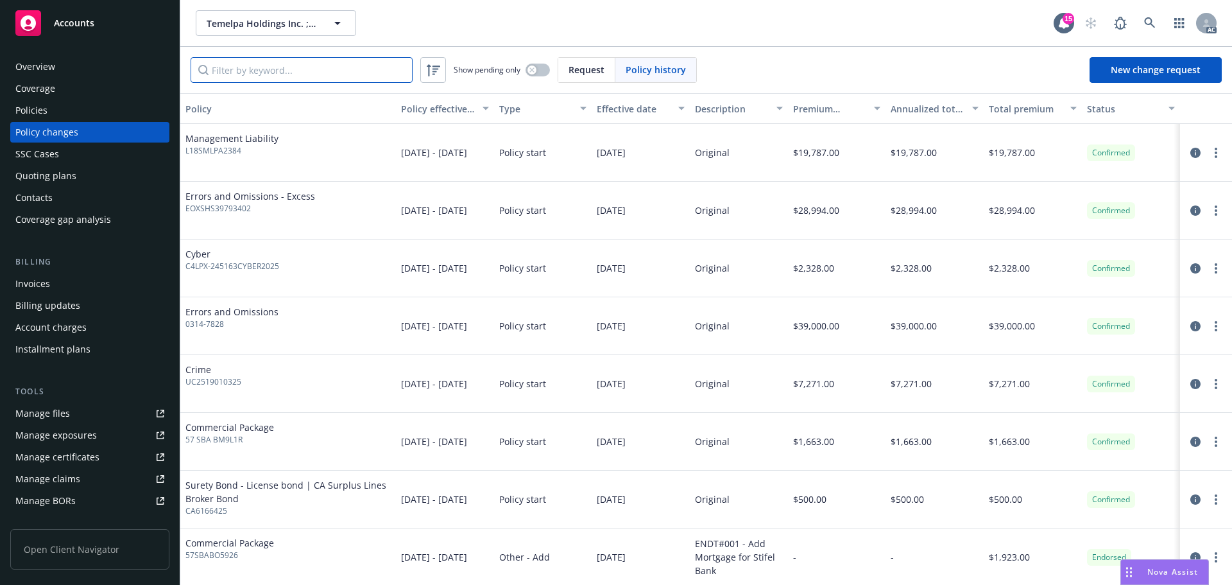
click at [343, 77] on input "Filter by keyword..." at bounding box center [302, 70] width 222 height 26
paste input "L18SMLPA2384"
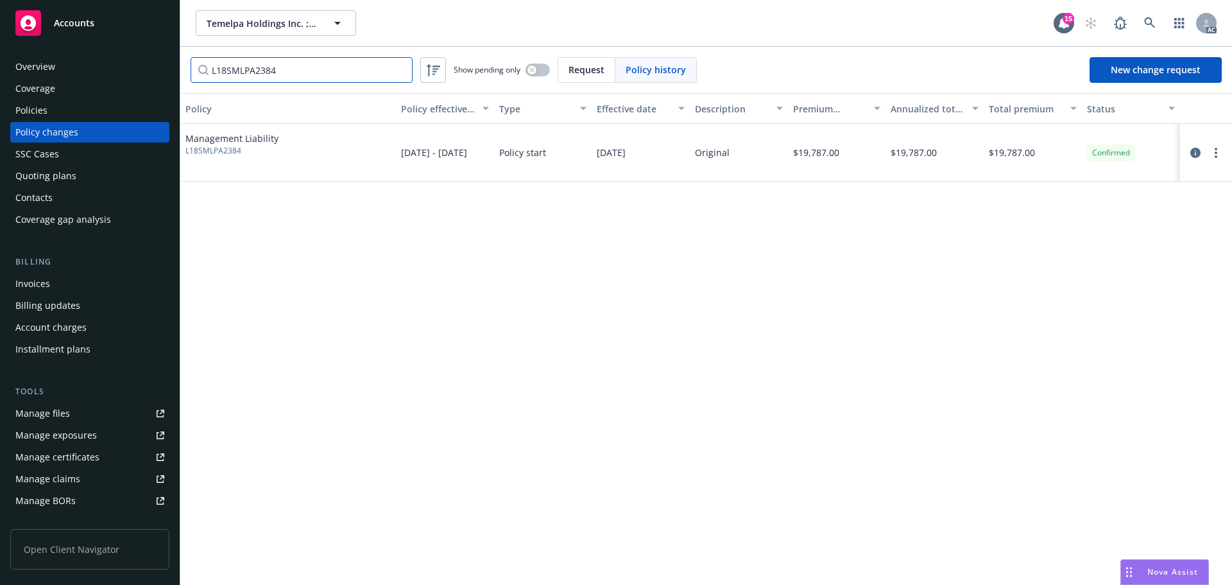
type input "L18SMLPA2384"
click at [74, 110] on div "Policies" at bounding box center [89, 110] width 149 height 21
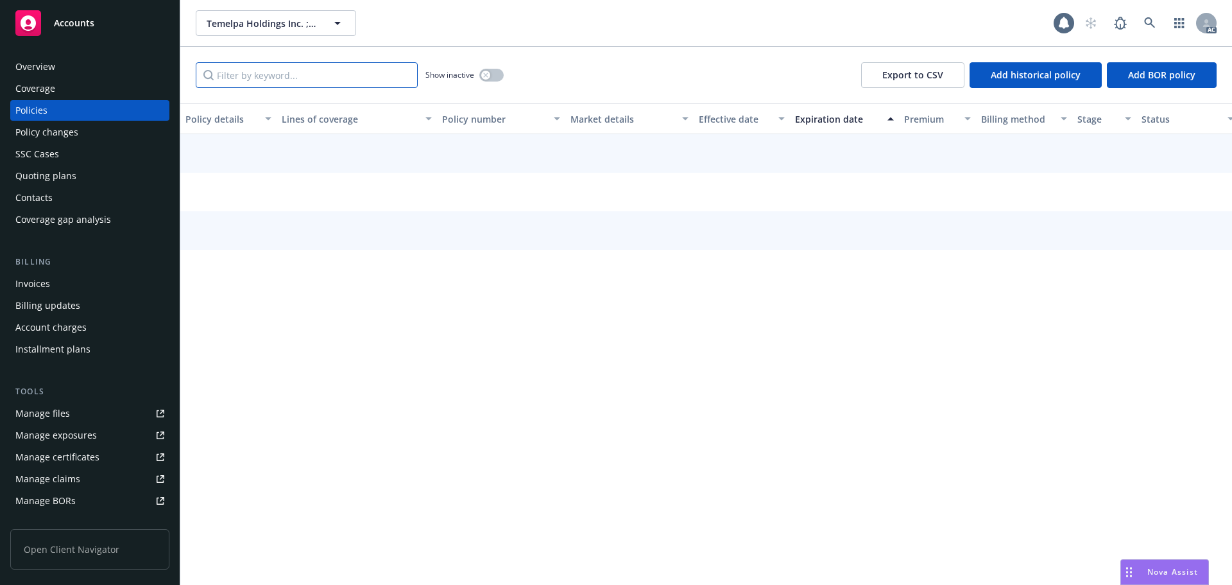
click at [321, 73] on input "Filter by keyword..." at bounding box center [307, 75] width 222 height 26
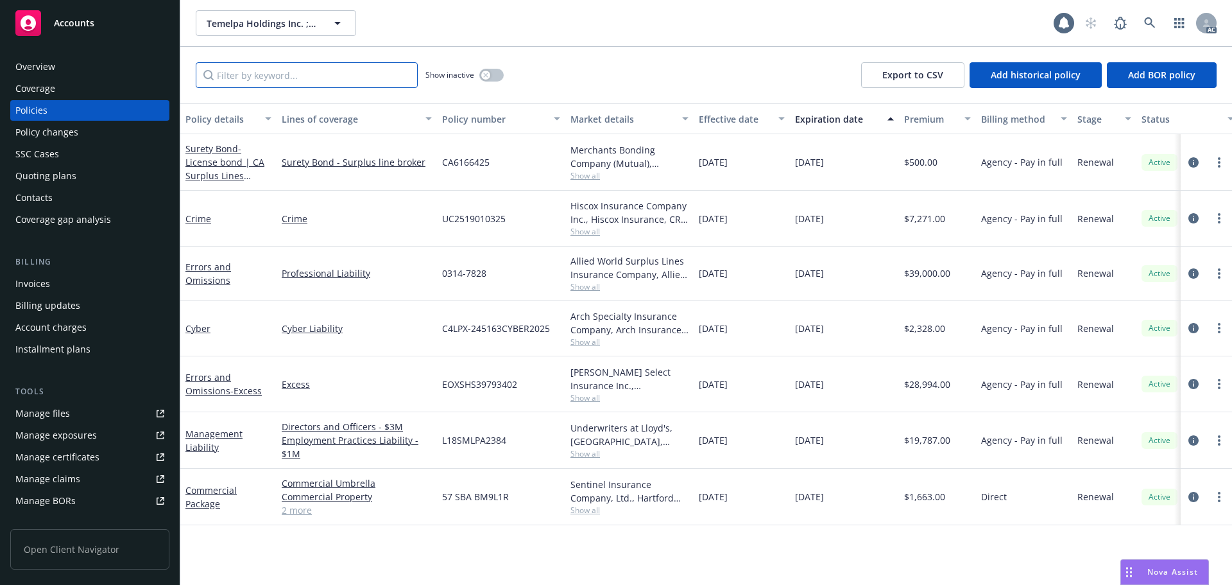
paste input "L18SMLPA2384"
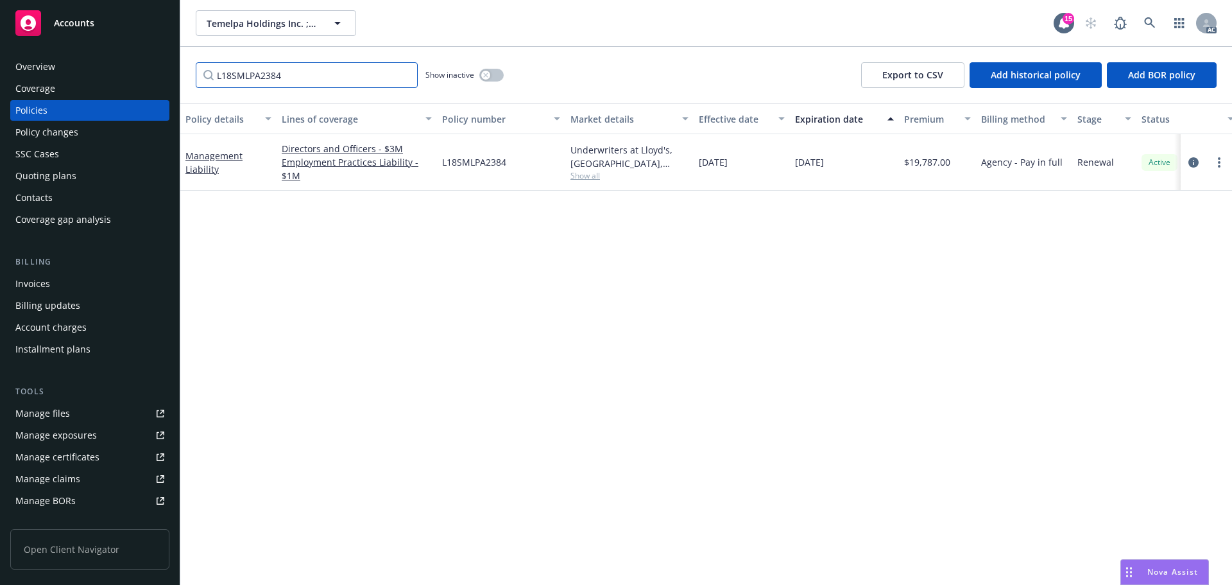
type input "L18SMLPA2384"
click at [1147, 8] on div "Temelpa Holdings Inc. ; Rainbow MGA Insurance Agency, Inc. Temelpa Holdings Inc…" at bounding box center [706, 23] width 1052 height 46
click at [1149, 19] on icon at bounding box center [1150, 23] width 12 height 12
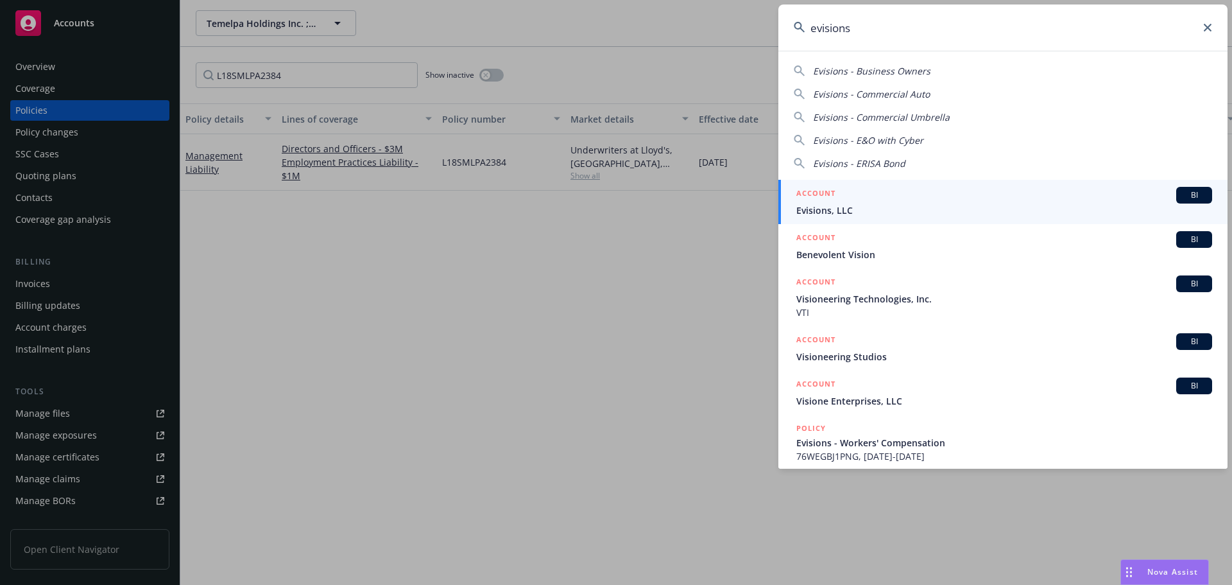
type input "evisions"
click at [959, 201] on div "ACCOUNT BI" at bounding box center [1004, 195] width 416 height 17
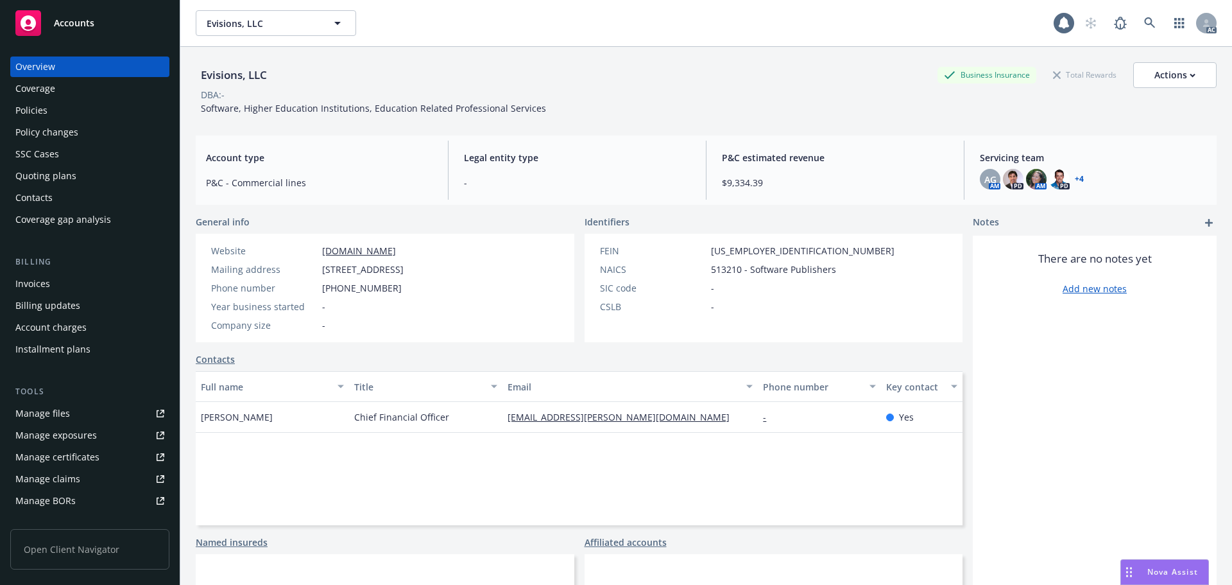
click at [55, 113] on div "Policies" at bounding box center [89, 110] width 149 height 21
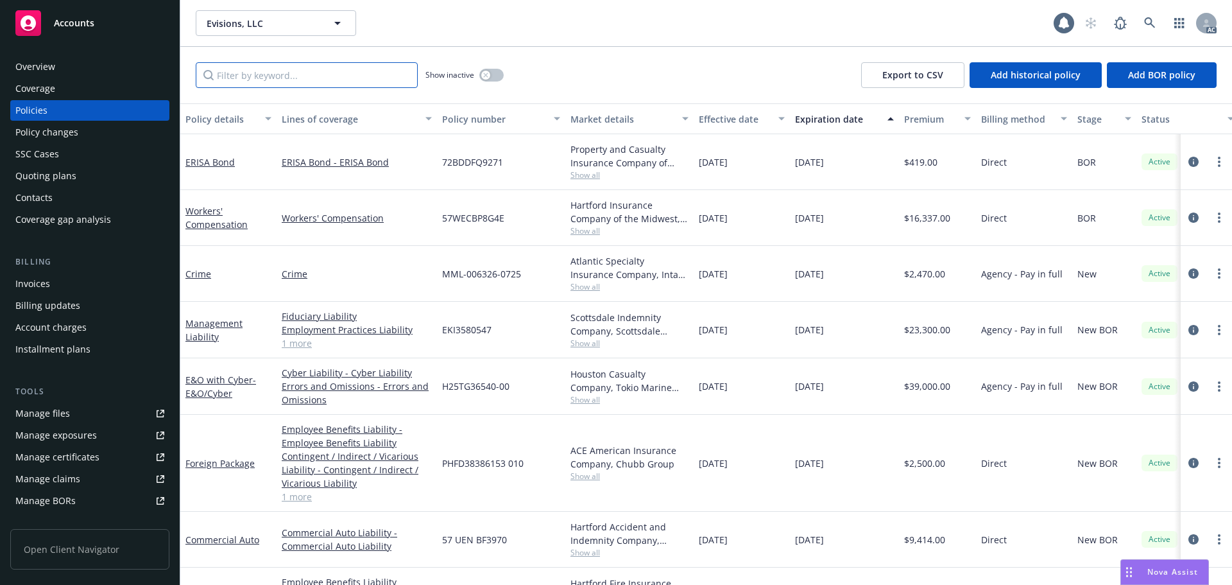
click at [384, 79] on input "Filter by keyword..." at bounding box center [307, 75] width 222 height 26
paste input "H25TG3654000"
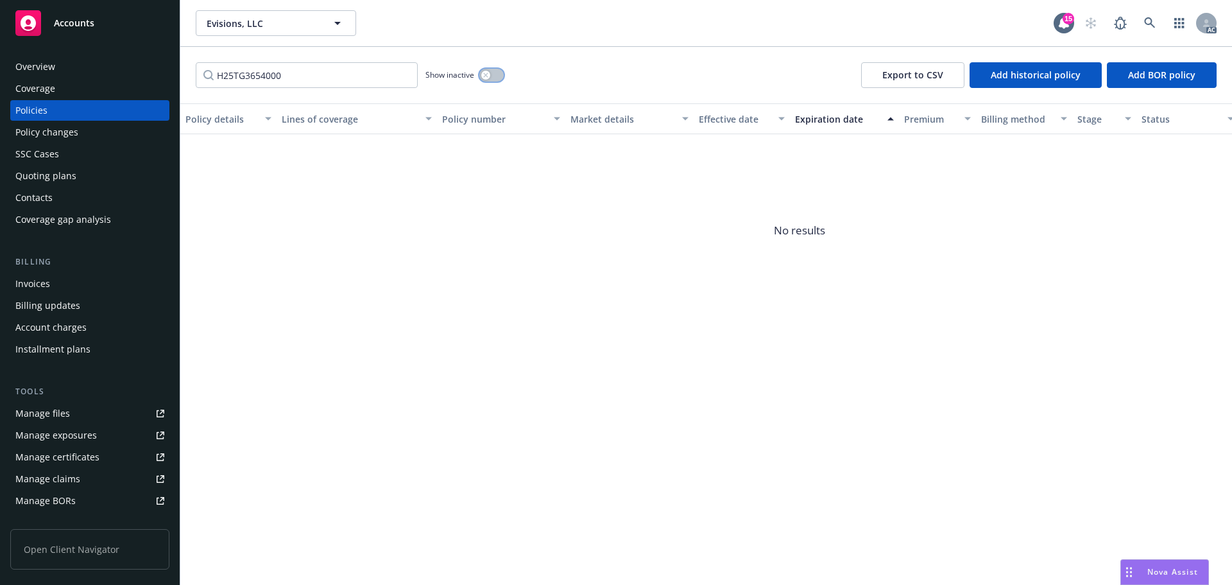
click at [495, 74] on button "button" at bounding box center [491, 75] width 24 height 13
click at [343, 71] on input "H25TG3654000" at bounding box center [307, 75] width 222 height 26
paste input "MPL175999924"
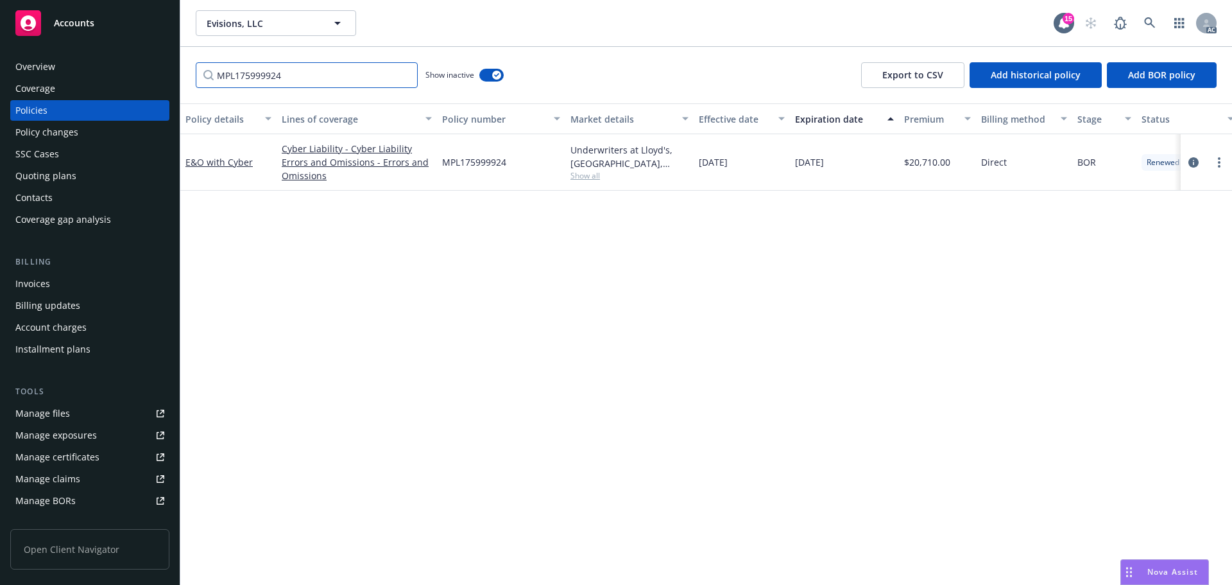
type input "MPL175999924"
click at [77, 131] on div "Policy changes" at bounding box center [89, 132] width 149 height 21
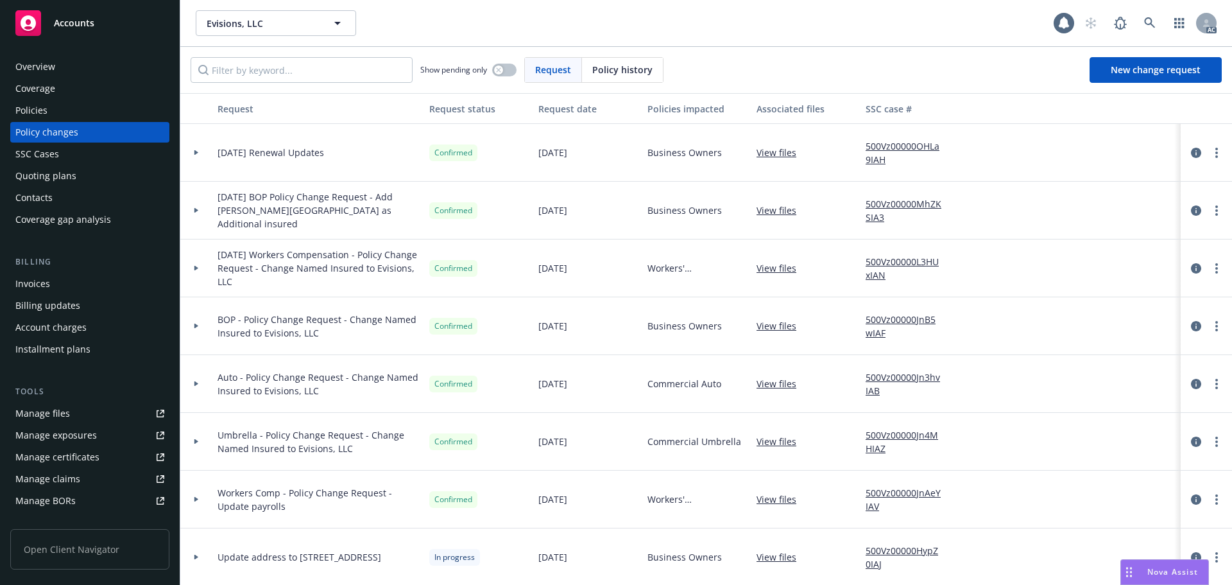
click at [628, 69] on span "Policy history" at bounding box center [622, 69] width 60 height 13
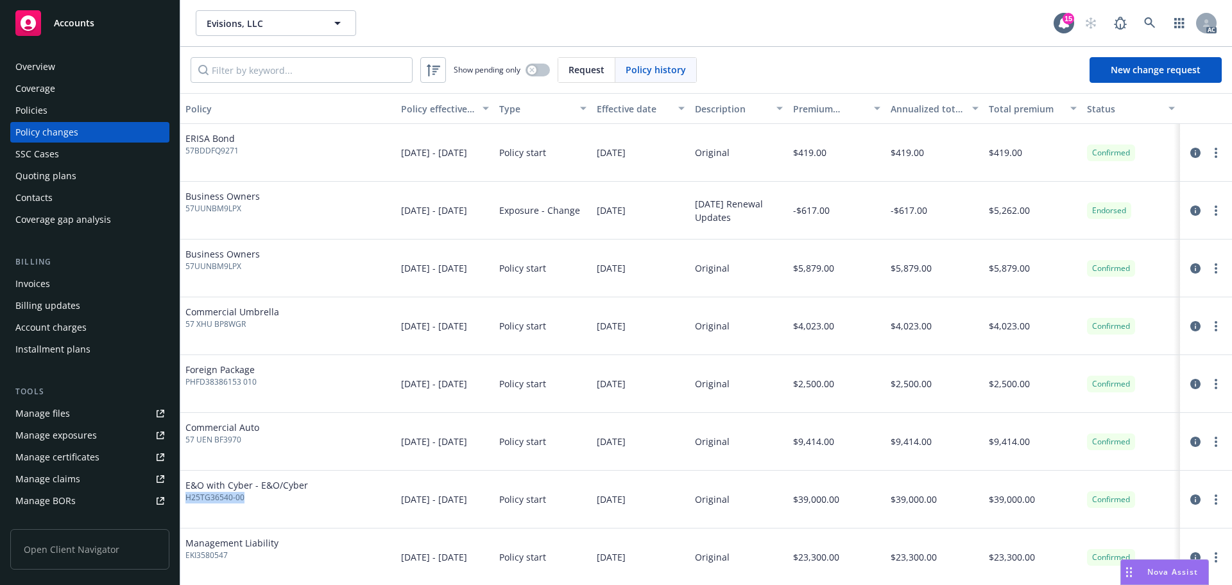
drag, startPoint x: 262, startPoint y: 502, endPoint x: 185, endPoint y: 502, distance: 77.0
click at [185, 502] on div "E&O with Cyber - E&O/Cyber H25TG36540-00" at bounding box center [288, 499] width 216 height 58
copy span "H25TG36540-00"
click at [60, 113] on div "Policies" at bounding box center [89, 110] width 149 height 21
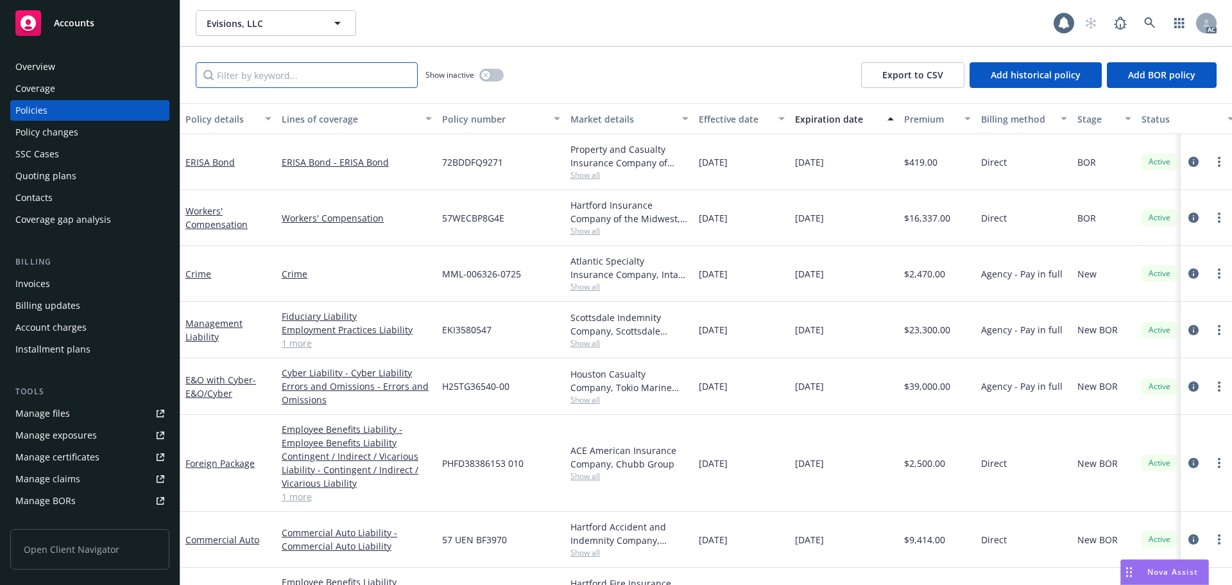
drag, startPoint x: 271, startPoint y: 74, endPoint x: 249, endPoint y: 74, distance: 22.5
click at [271, 74] on input "Filter by keyword..." at bounding box center [307, 75] width 222 height 26
paste input "H25TG36540-00"
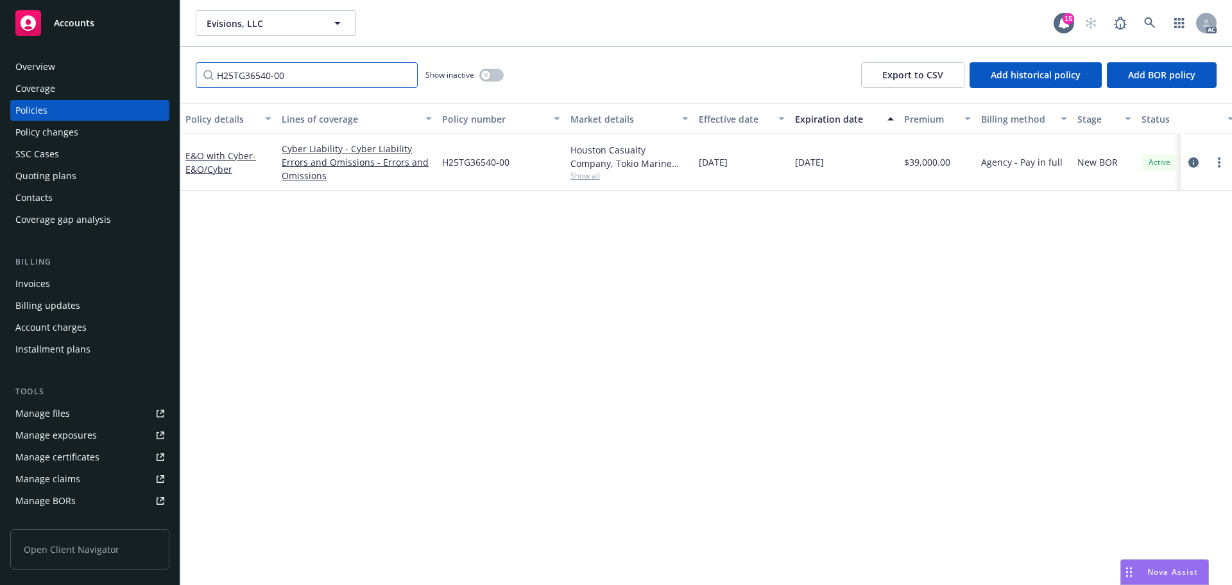
type input "H25TG36540-00"
click at [38, 133] on div "Policy changes" at bounding box center [46, 132] width 63 height 21
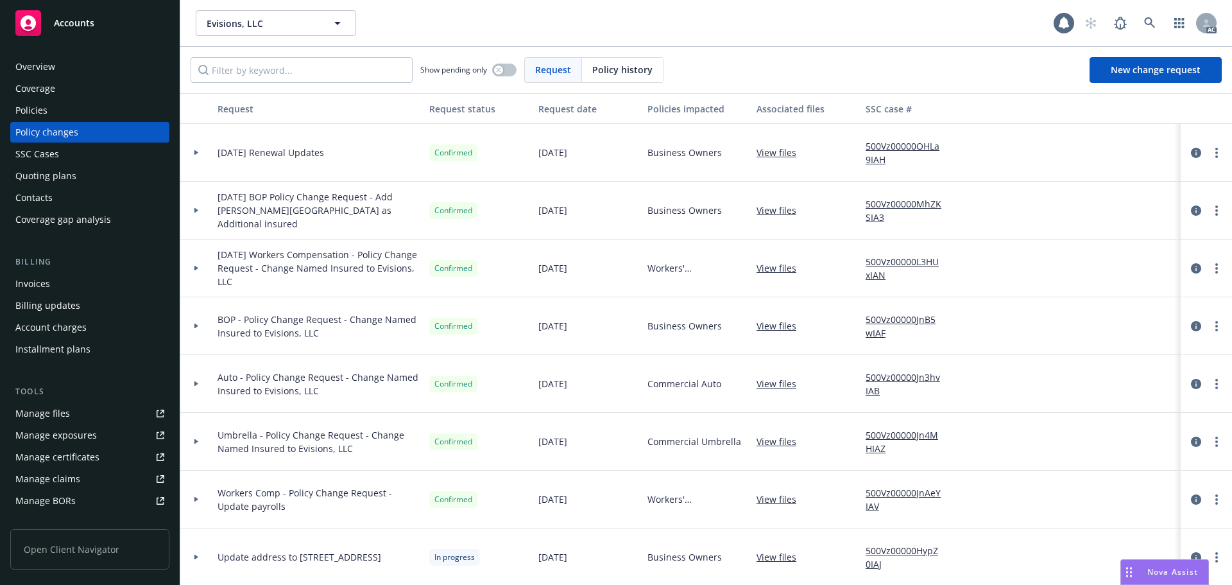
drag, startPoint x: 608, startPoint y: 67, endPoint x: 532, endPoint y: 69, distance: 76.4
click at [594, 69] on span "Policy history" at bounding box center [622, 69] width 60 height 13
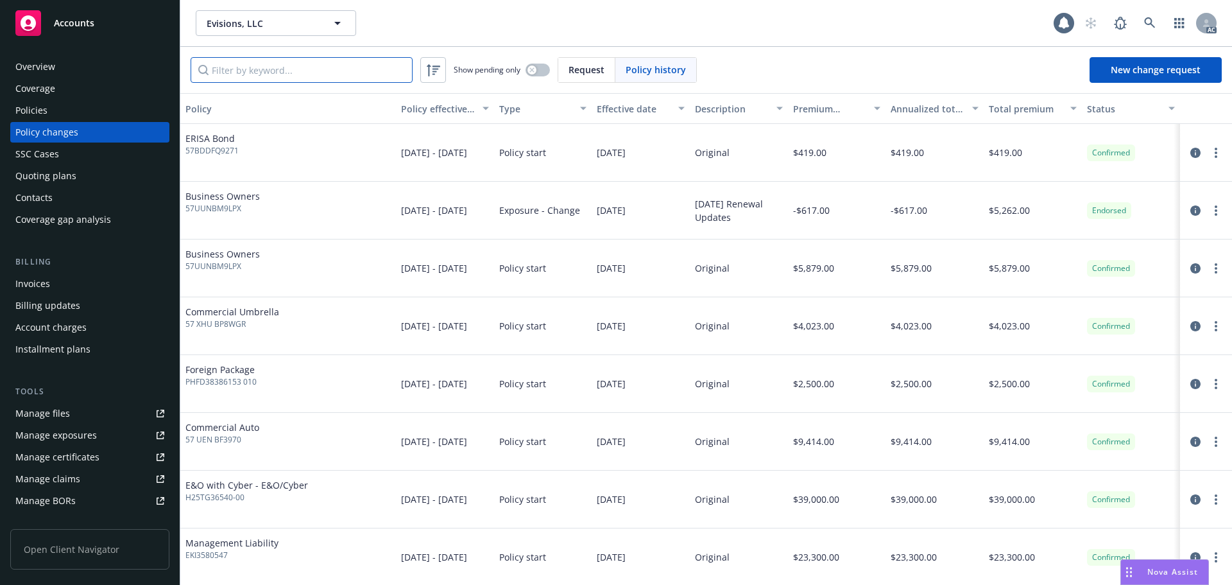
click at [298, 76] on input "Filter by keyword..." at bounding box center [302, 70] width 222 height 26
click at [108, 109] on div "Policies" at bounding box center [89, 110] width 149 height 21
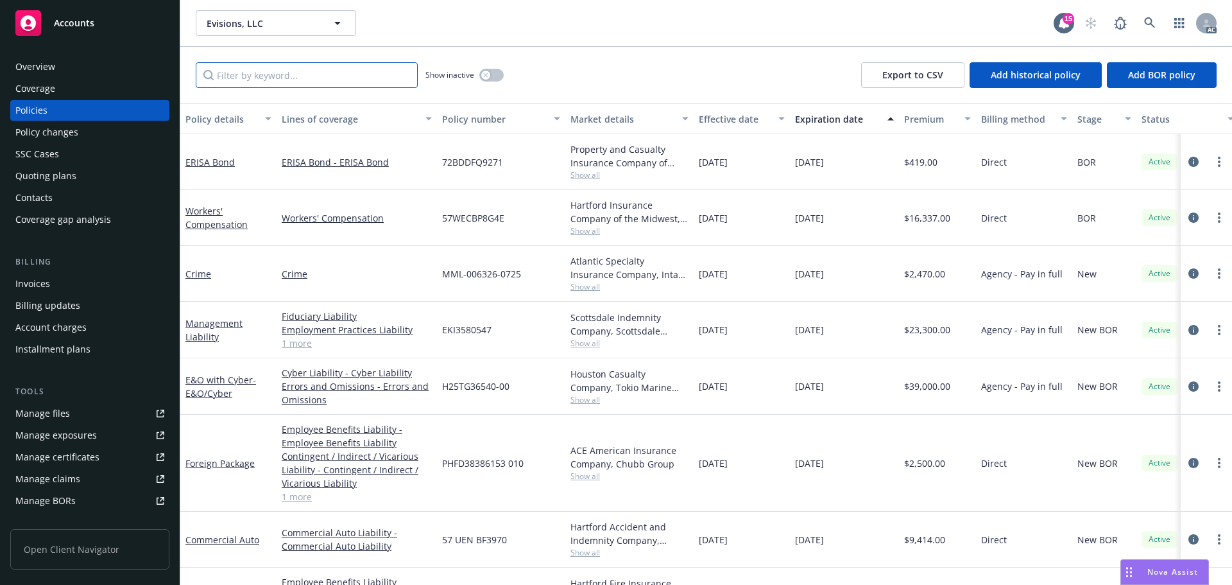
click at [284, 73] on input "Filter by keyword..." at bounding box center [307, 75] width 222 height 26
paste input "H25TG36540-00"
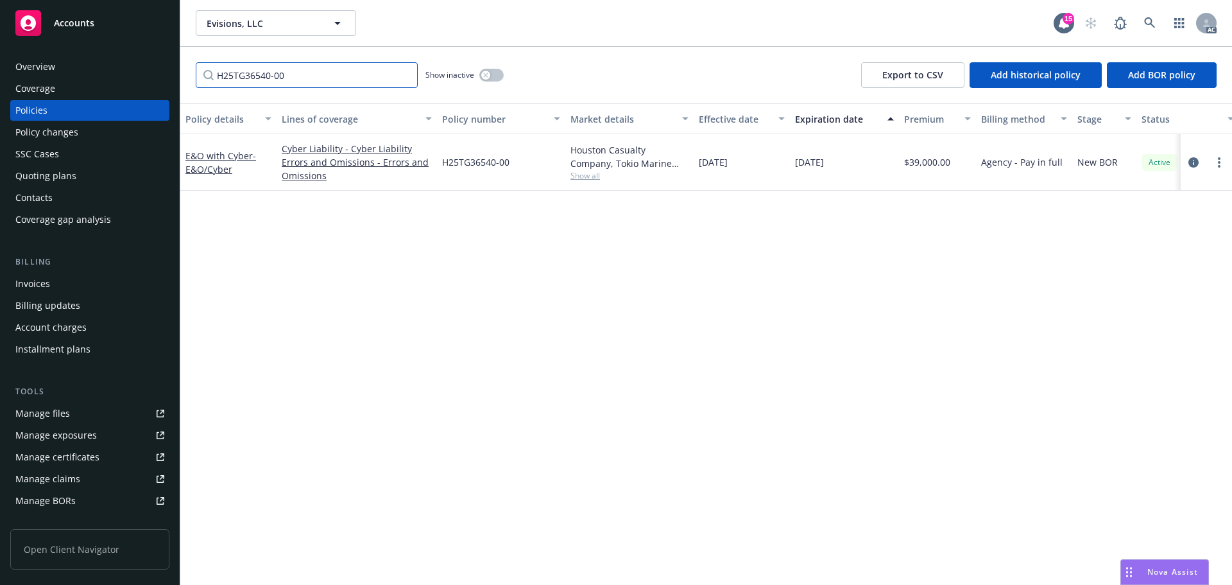
type input "H25TG36540-00"
click at [1150, 22] on icon at bounding box center [1150, 23] width 12 height 12
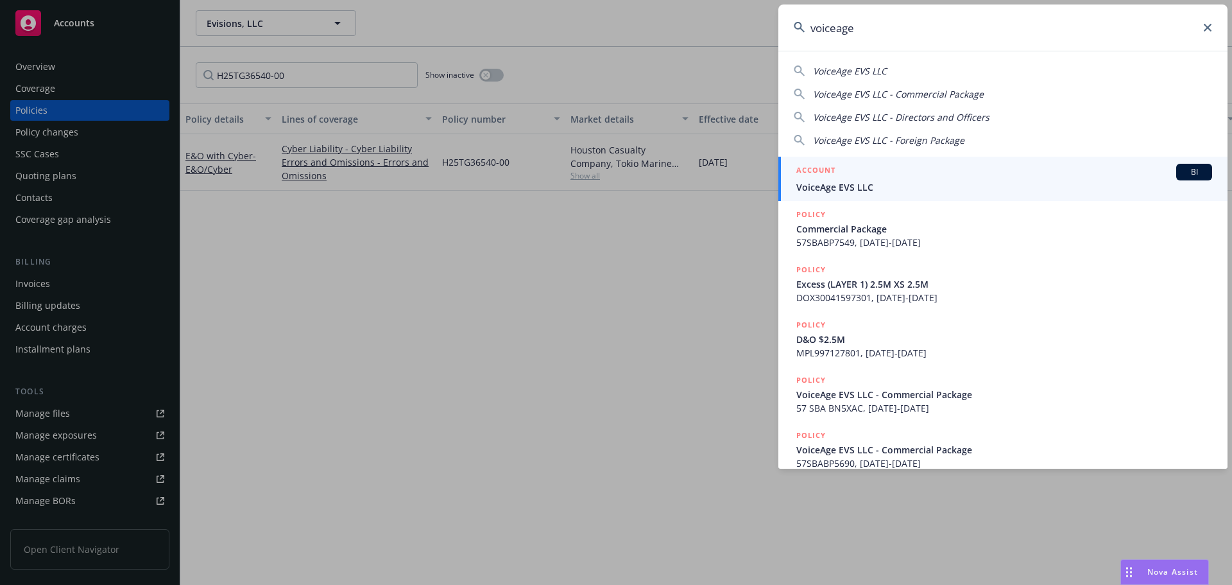
type input "voiceage"
click at [838, 192] on span "VoiceAge EVS LLC" at bounding box center [1004, 186] width 416 height 13
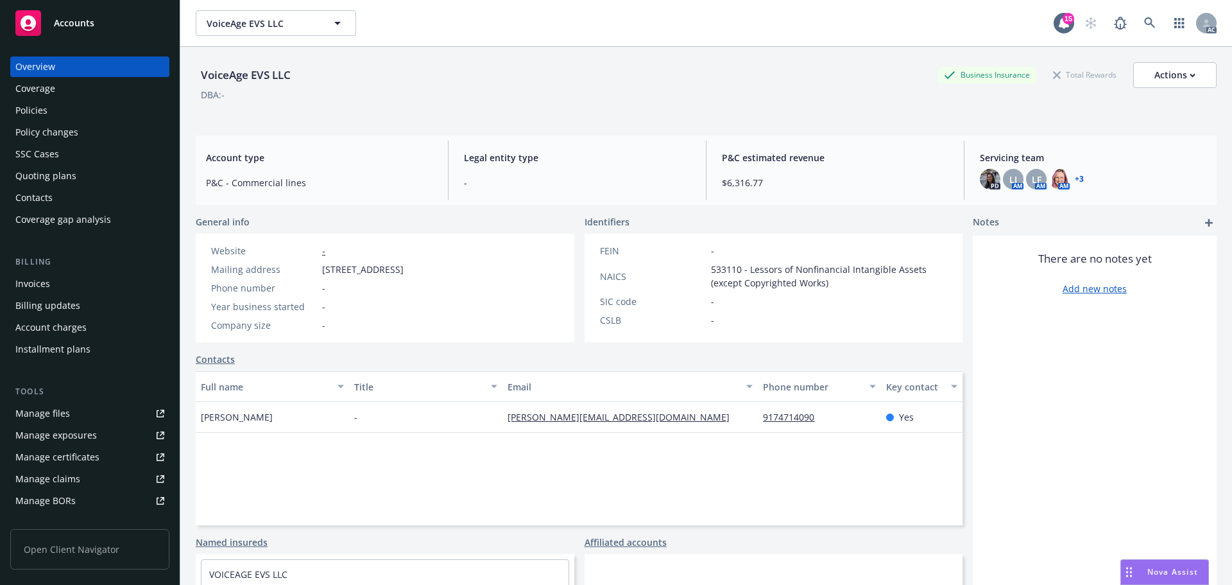
drag, startPoint x: 62, startPoint y: 115, endPoint x: 69, endPoint y: 112, distance: 7.8
click at [62, 115] on div "Policies" at bounding box center [89, 110] width 149 height 21
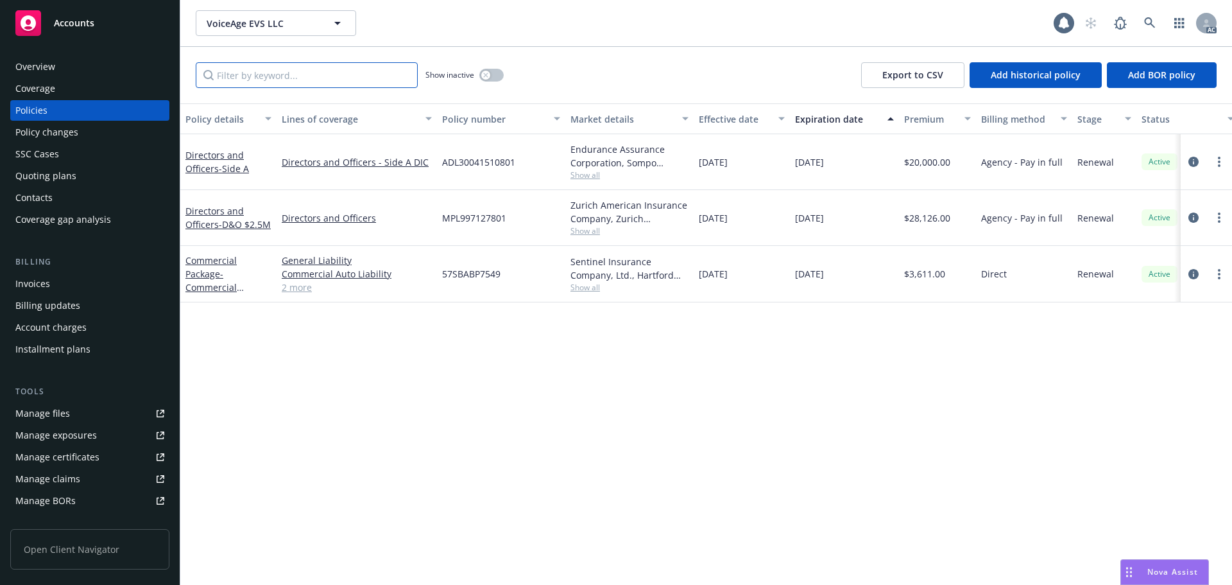
click at [359, 76] on input "Filter by keyword..." at bounding box center [307, 75] width 222 height 26
paste input "ADL30041510802"
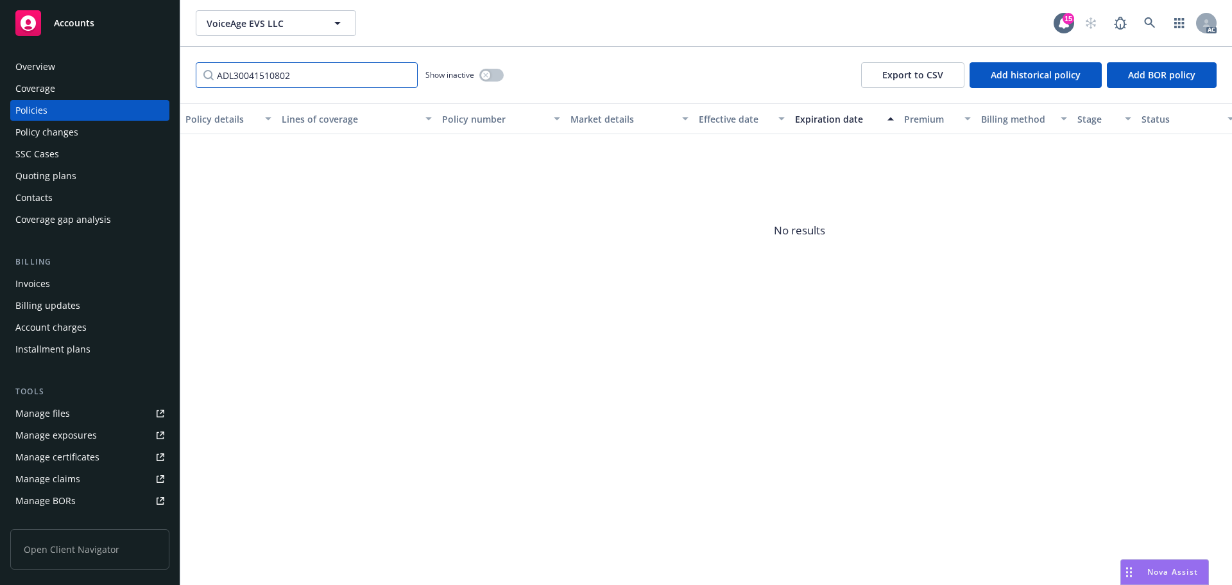
type input "ADL30041510802"
click at [124, 135] on div "Policy changes" at bounding box center [89, 132] width 149 height 21
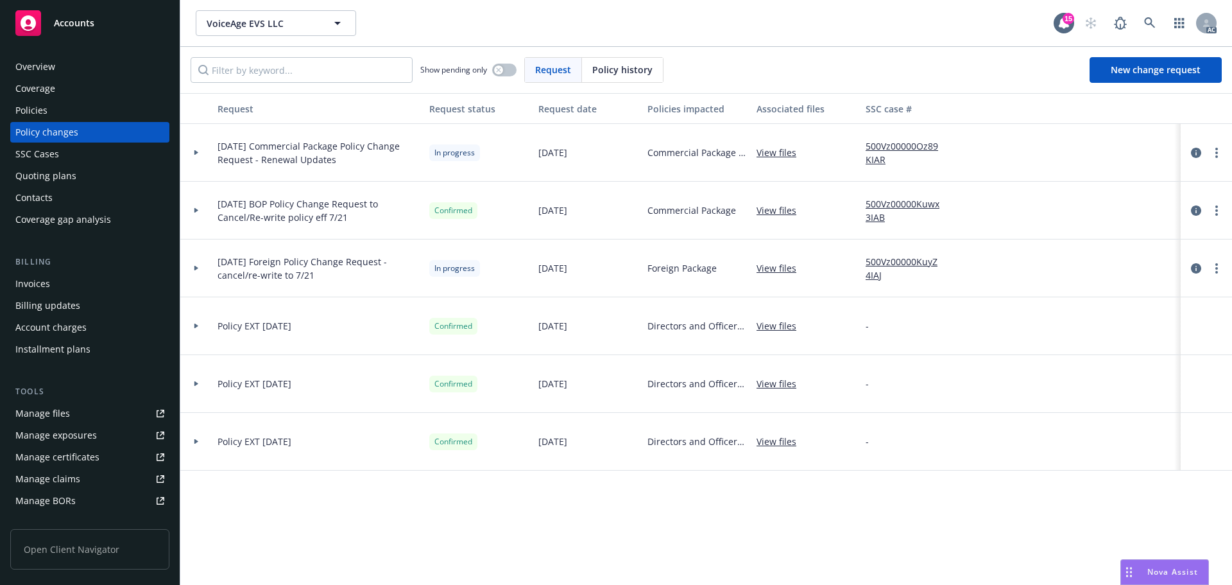
drag, startPoint x: 630, startPoint y: 65, endPoint x: 601, endPoint y: 65, distance: 29.5
click at [601, 65] on span "Policy history" at bounding box center [622, 69] width 60 height 13
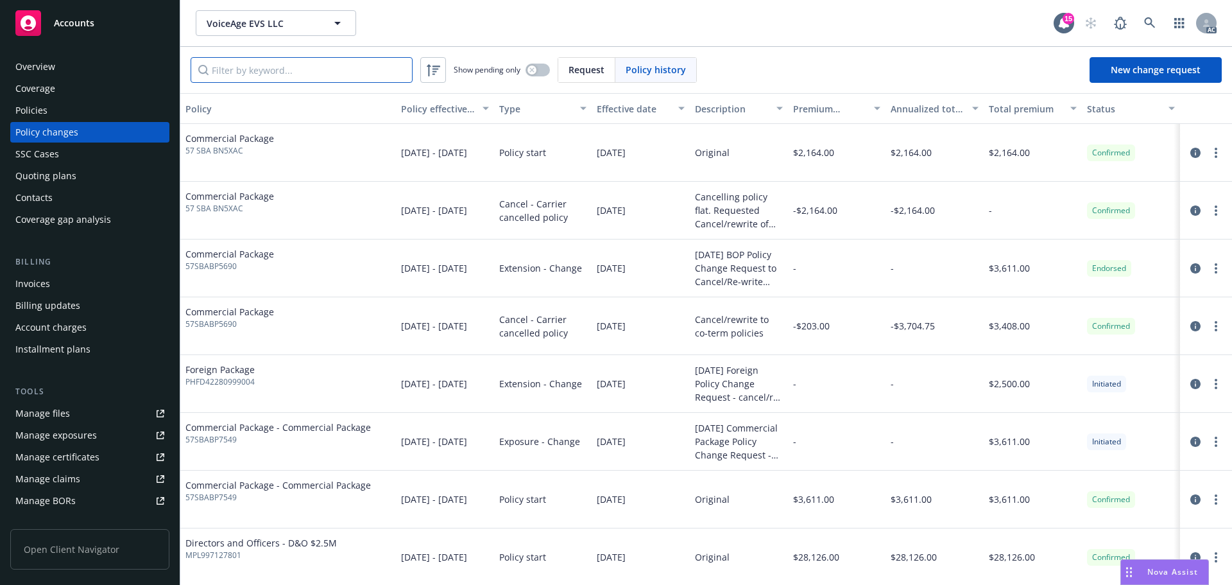
click at [340, 67] on input "Filter by keyword..." at bounding box center [302, 70] width 222 height 26
paste input "ADL30041510802"
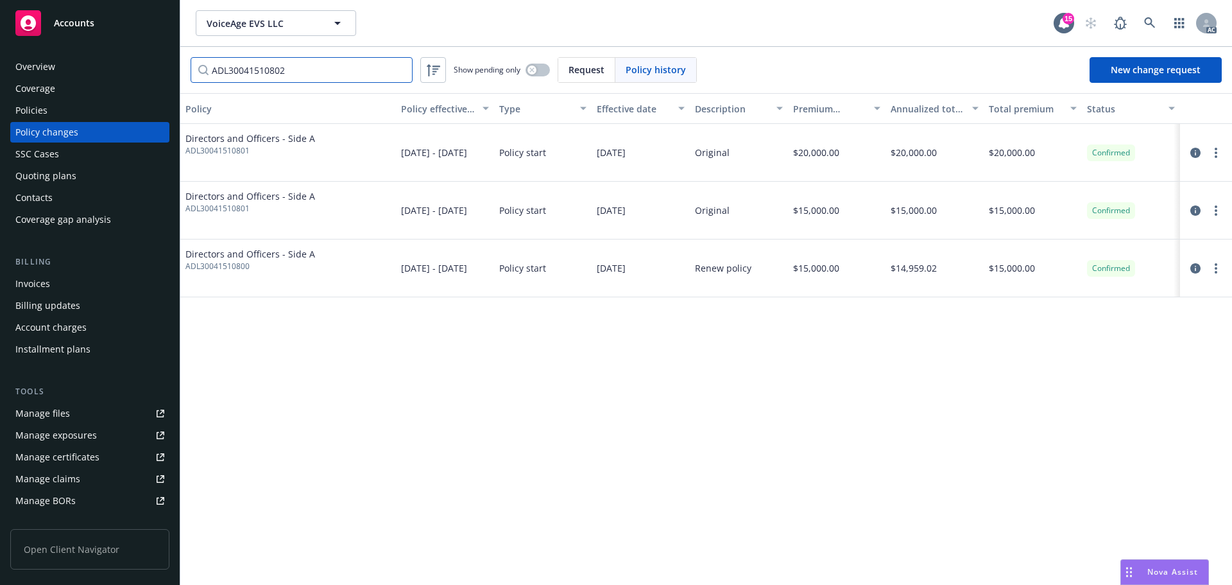
type input "ADL30041510802"
click at [223, 151] on span "ADL30041510801" at bounding box center [250, 151] width 130 height 12
copy span "ADL30041510801"
click at [33, 110] on div "Policies" at bounding box center [31, 110] width 32 height 21
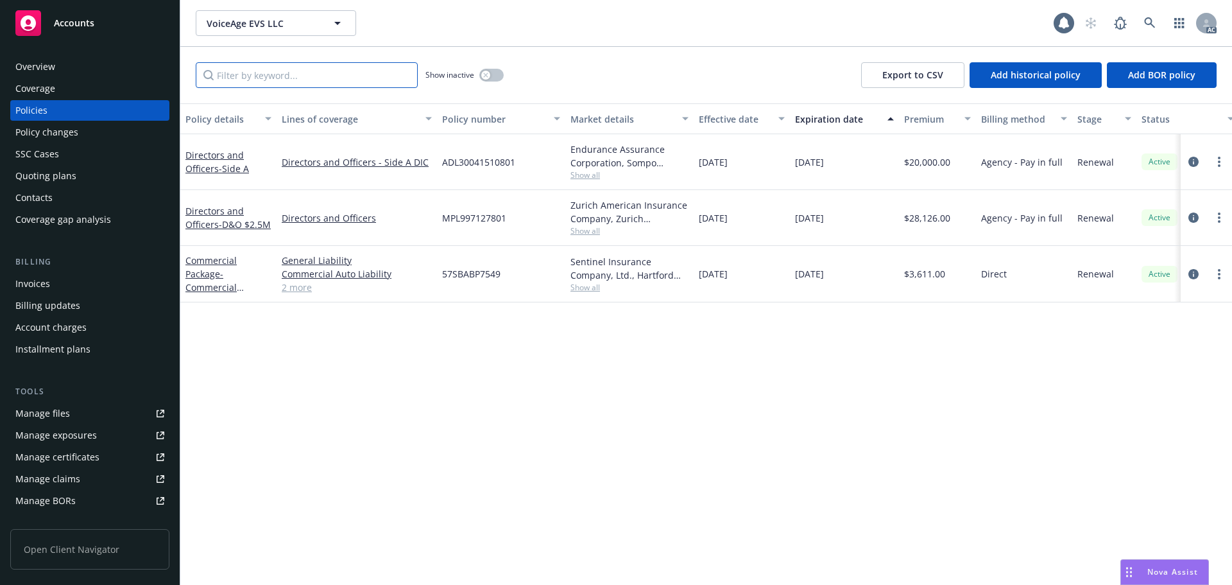
click at [286, 70] on input "Filter by keyword..." at bounding box center [307, 75] width 222 height 26
paste input "ADL30041510801"
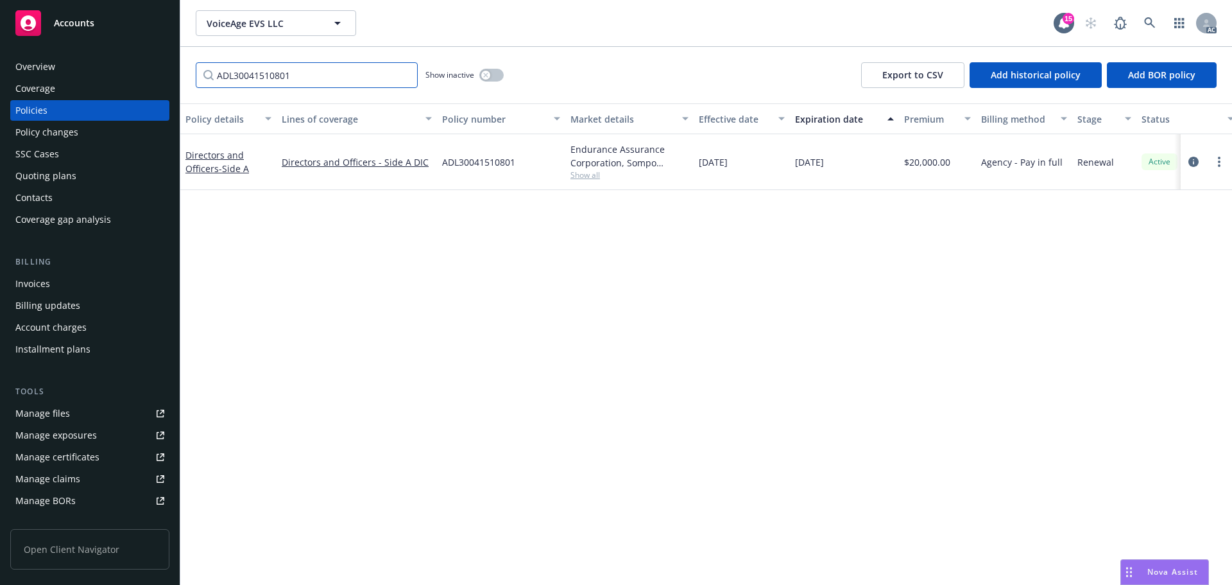
type input "ADL30041510801"
click at [98, 133] on div "Policy changes" at bounding box center [89, 132] width 149 height 21
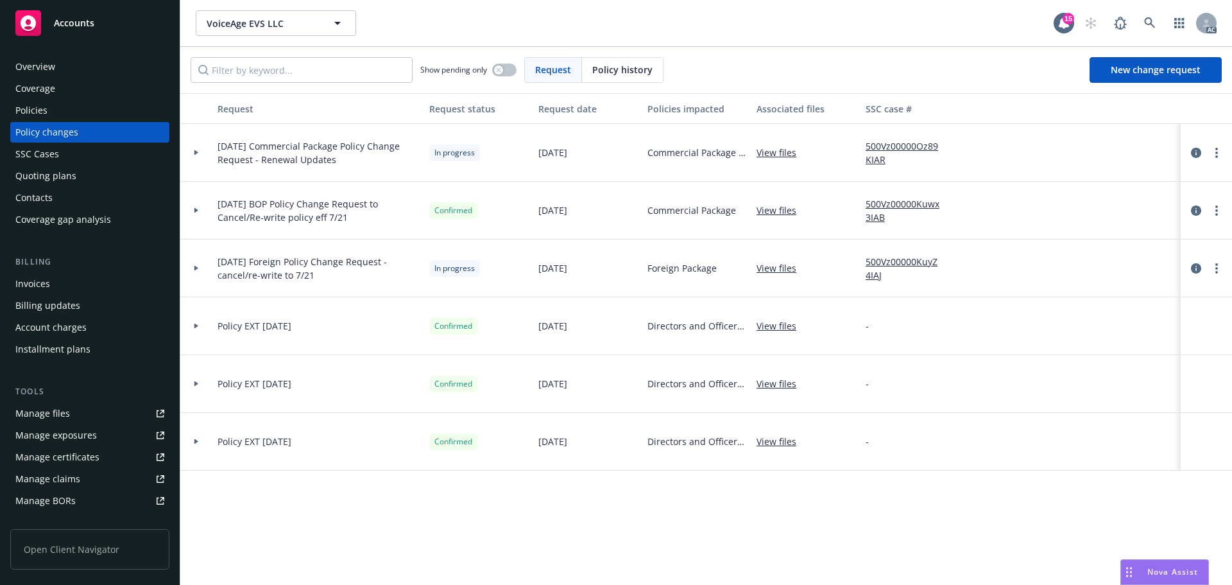
drag, startPoint x: 651, startPoint y: 66, endPoint x: 640, endPoint y: 67, distance: 10.3
click at [640, 67] on span "Policy history" at bounding box center [622, 69] width 60 height 13
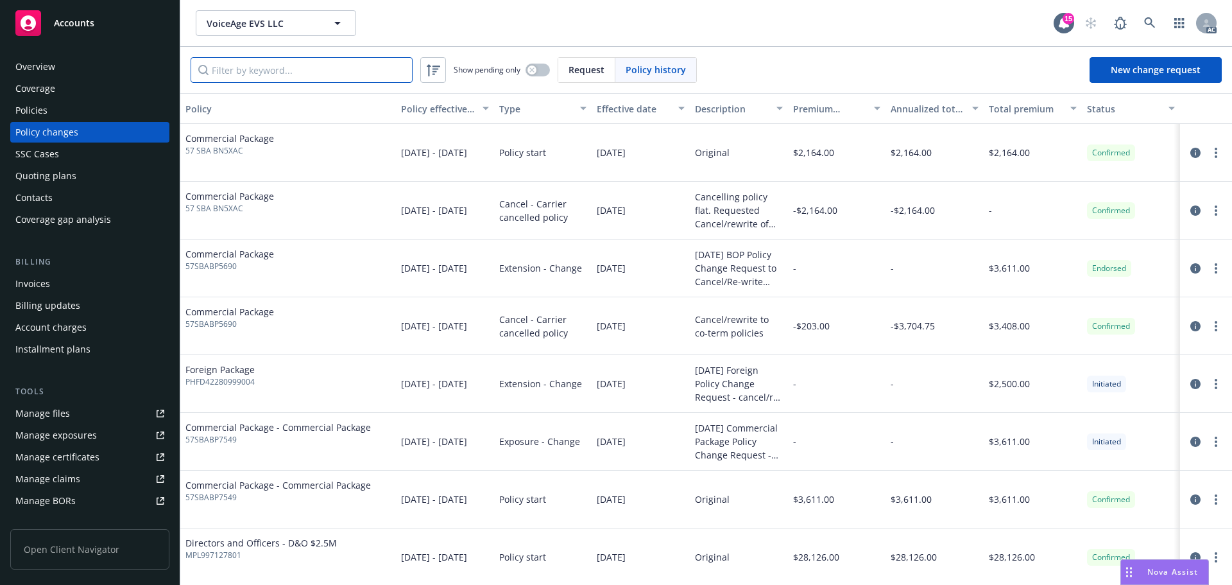
drag, startPoint x: 338, startPoint y: 67, endPoint x: 341, endPoint y: 81, distance: 13.9
click at [337, 68] on input "Filter by keyword..." at bounding box center [302, 70] width 222 height 26
paste input "ADL30041510801"
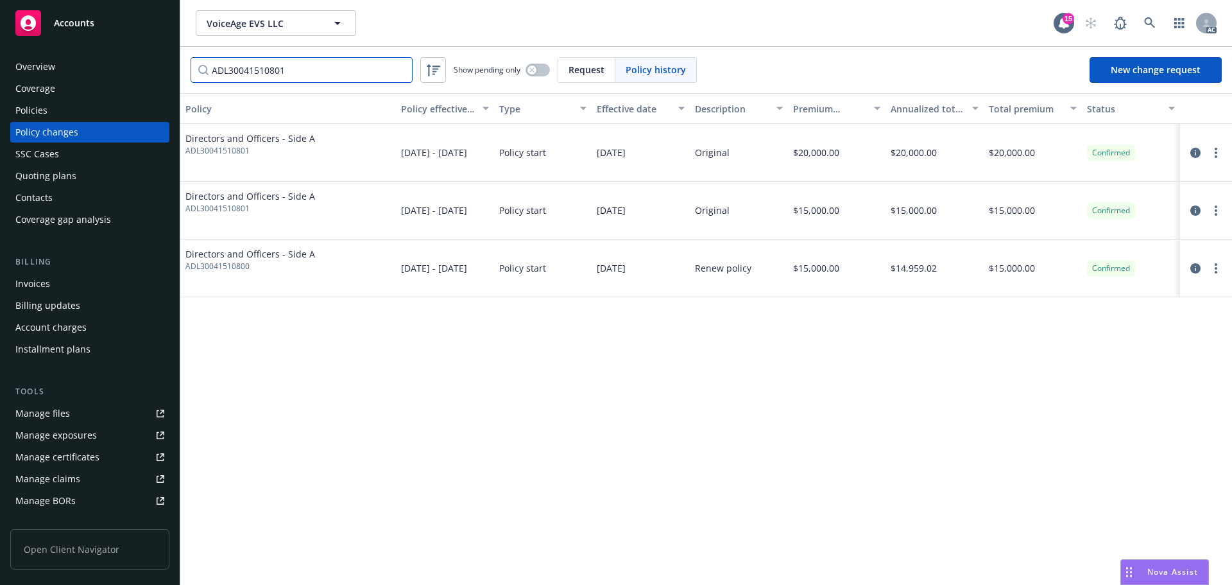
type input "ADL30041510801"
click at [1139, 17] on link at bounding box center [1150, 23] width 26 height 26
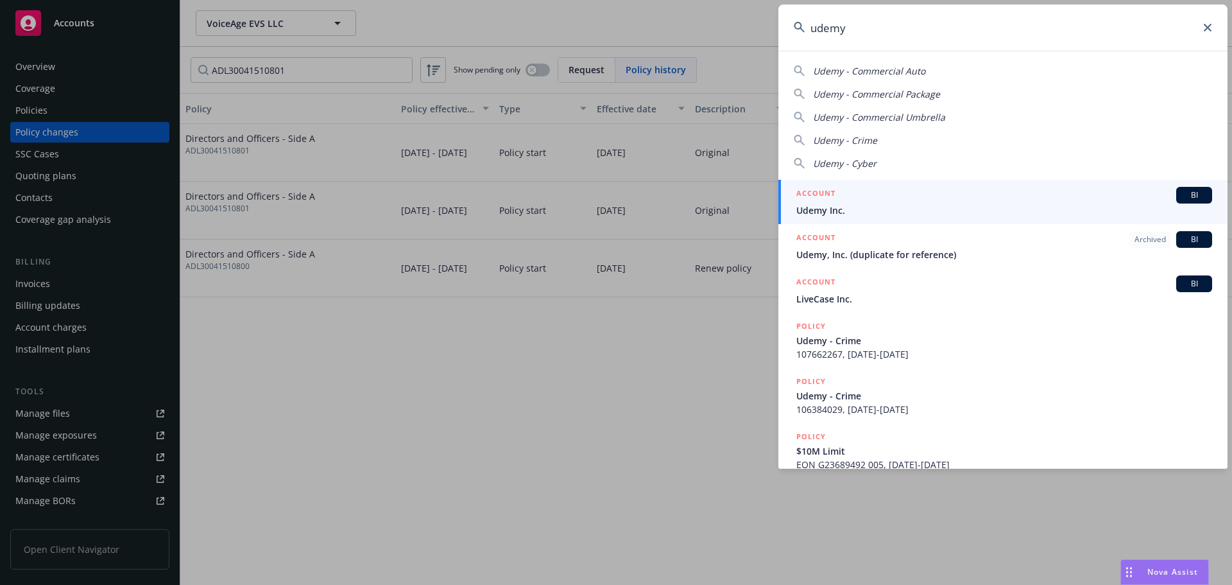
type input "udemy"
click at [951, 194] on div "ACCOUNT BI" at bounding box center [1004, 195] width 416 height 17
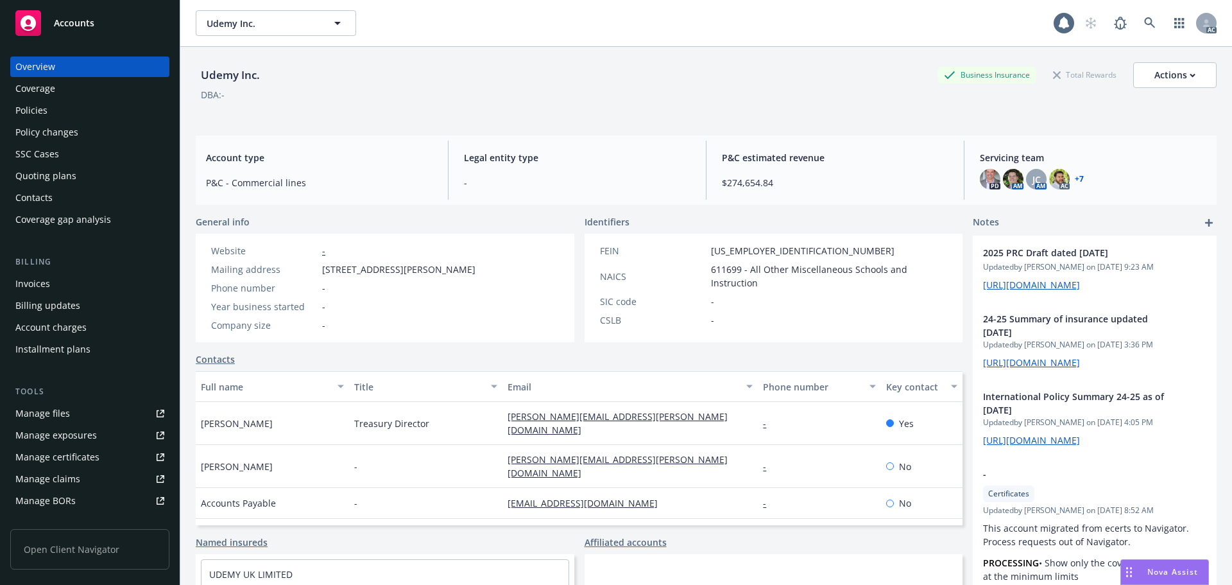
click at [63, 117] on div "Policies" at bounding box center [89, 110] width 149 height 21
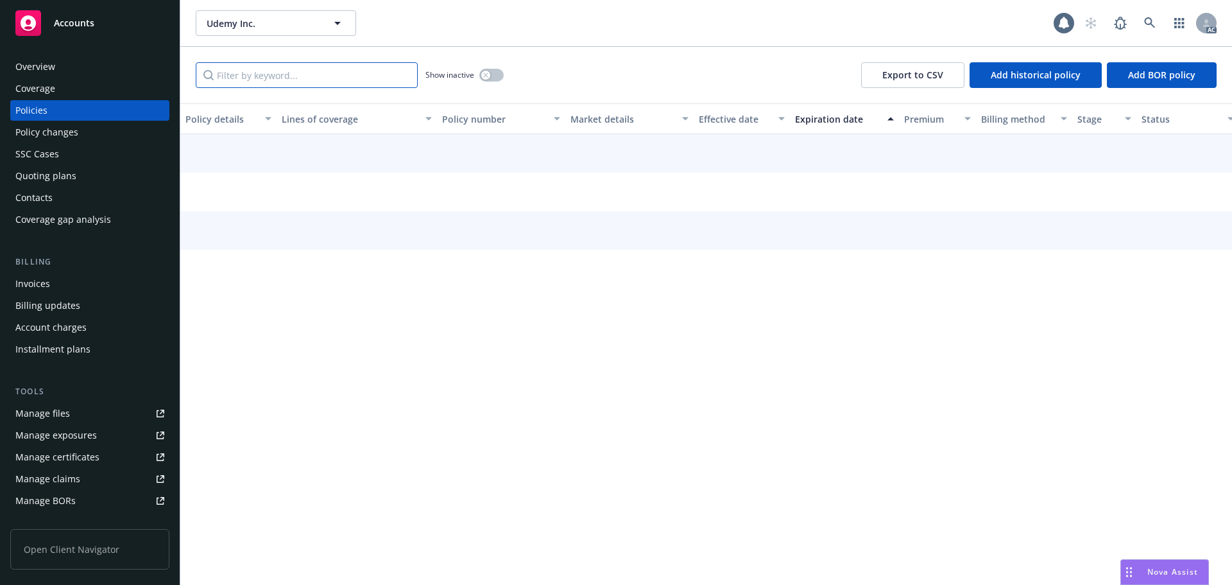
click at [298, 76] on input "Filter by keyword..." at bounding box center [307, 75] width 222 height 26
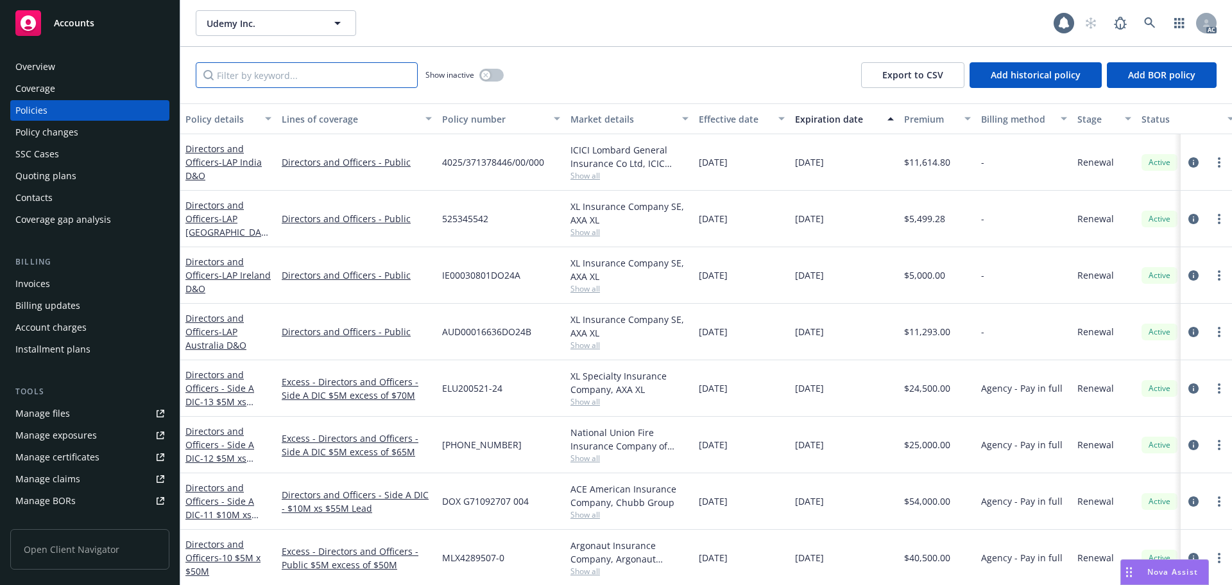
paste input "0314-7528"
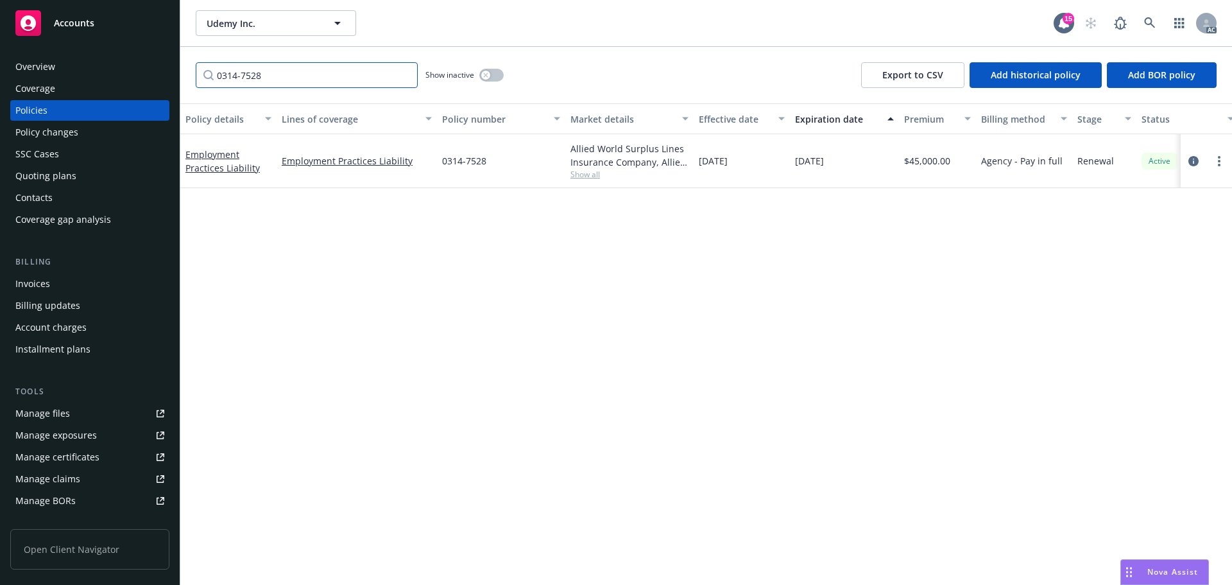
type input "0314-7528"
click at [53, 133] on div "Policy changes" at bounding box center [46, 132] width 63 height 21
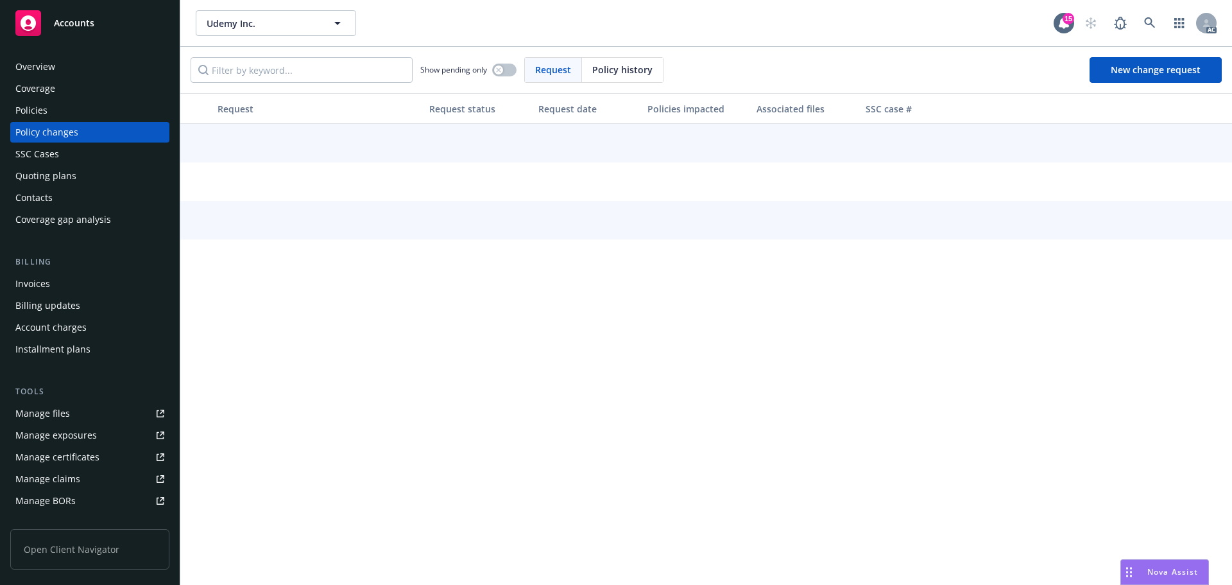
click at [625, 64] on span "Policy history" at bounding box center [622, 69] width 60 height 13
drag, startPoint x: 345, startPoint y: 81, endPoint x: 366, endPoint y: 90, distance: 22.2
click at [346, 81] on input "Filter by keyword..." at bounding box center [302, 70] width 222 height 26
paste input "0314-7528"
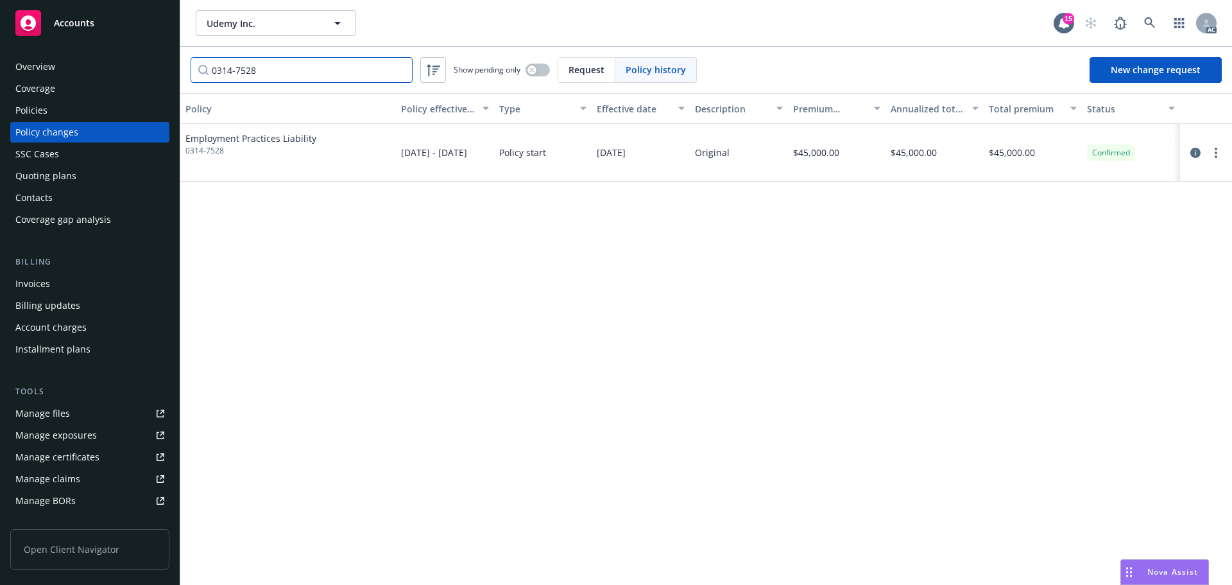
type input "0314-7528"
drag, startPoint x: 1204, startPoint y: 157, endPoint x: 1193, endPoint y: 153, distance: 11.6
click at [1204, 157] on div at bounding box center [1206, 152] width 42 height 15
click at [1191, 153] on icon "circleInformation" at bounding box center [1195, 153] width 10 height 10
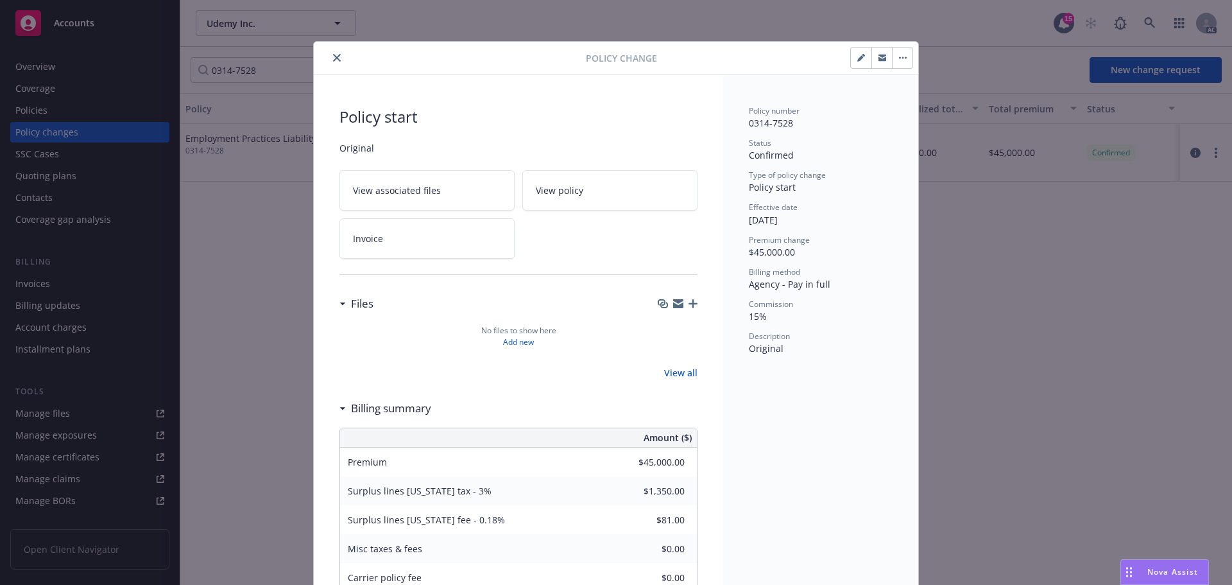
scroll to position [38, 0]
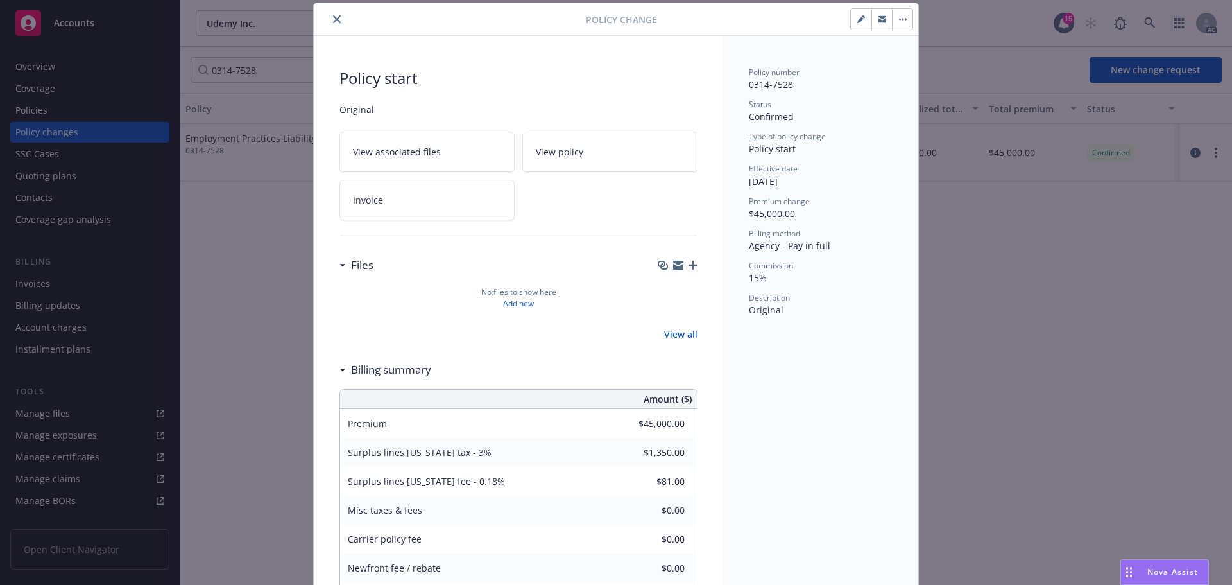
click at [333, 19] on icon "close" at bounding box center [337, 19] width 8 height 8
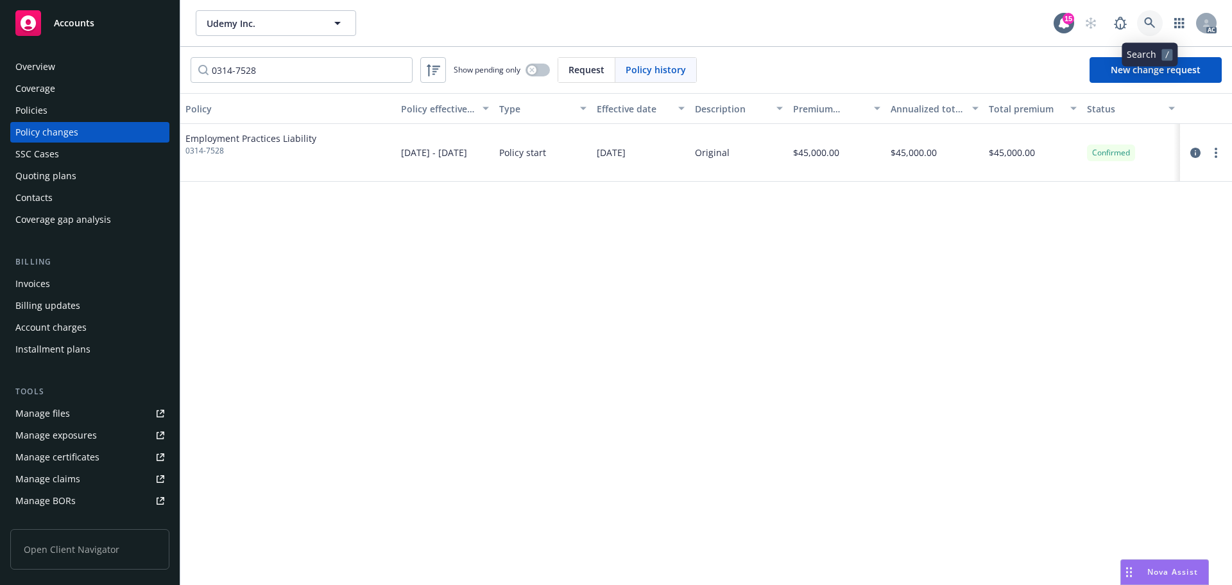
click at [1148, 21] on icon at bounding box center [1150, 23] width 12 height 12
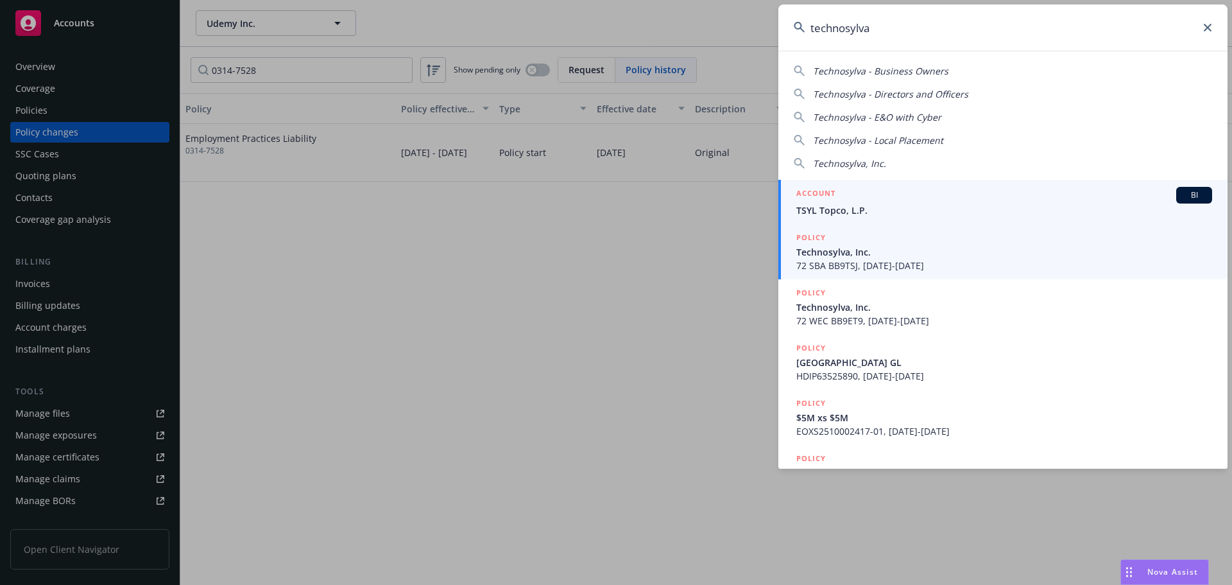
type input "technosylva"
click at [898, 255] on span "Technosylva, Inc." at bounding box center [1004, 251] width 416 height 13
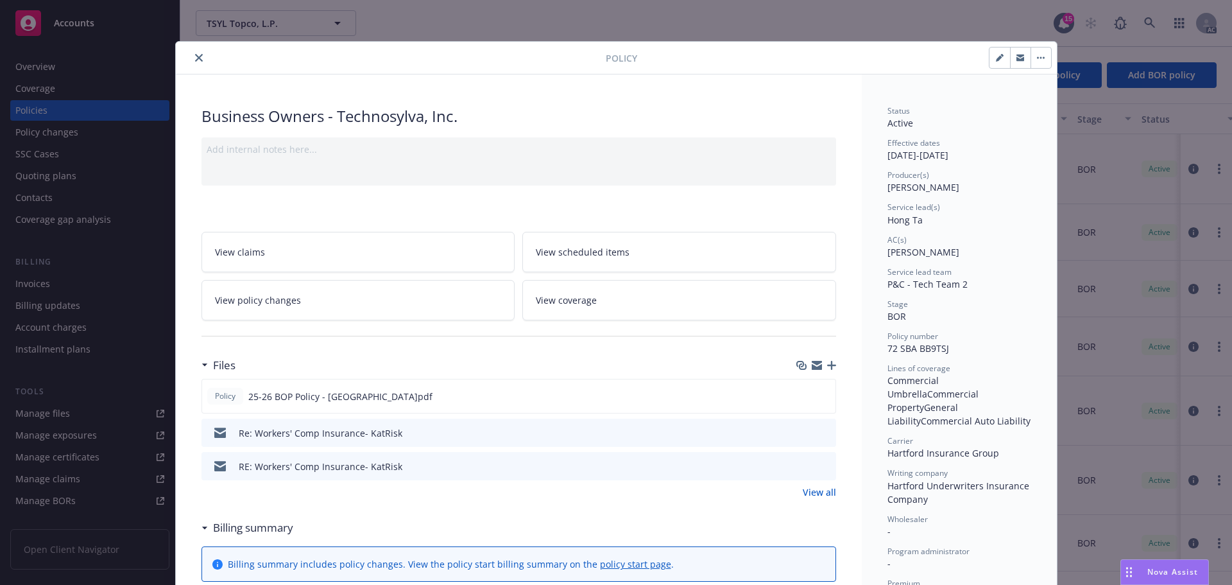
click at [200, 56] on button "close" at bounding box center [198, 57] width 15 height 15
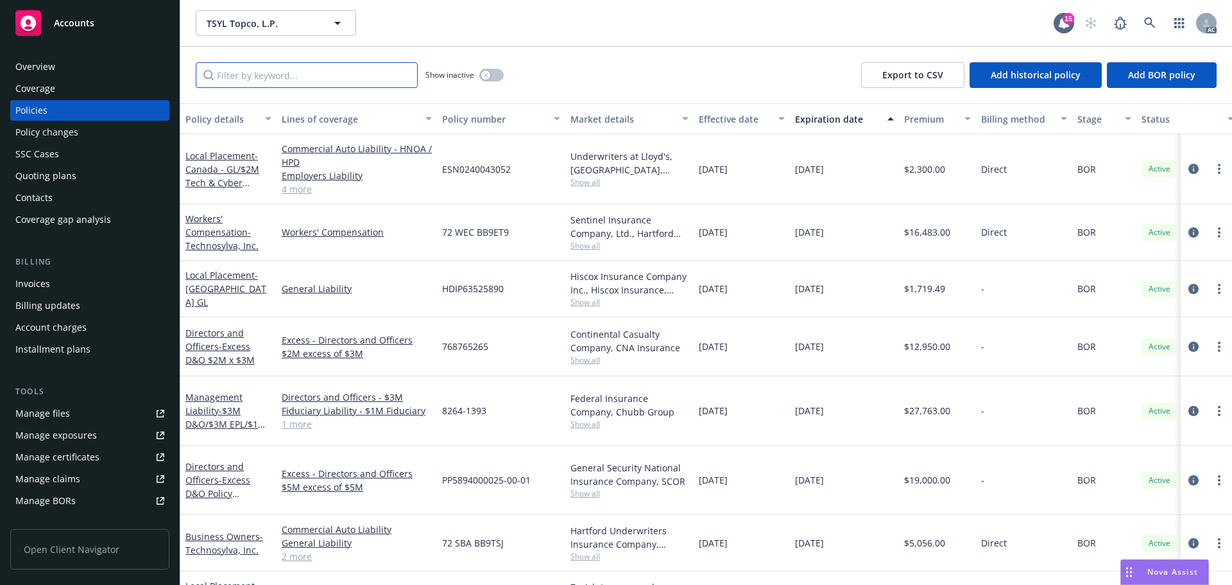
click at [329, 74] on input "Filter by keyword..." at bounding box center [307, 75] width 222 height 26
paste input "EOXS2410001809"
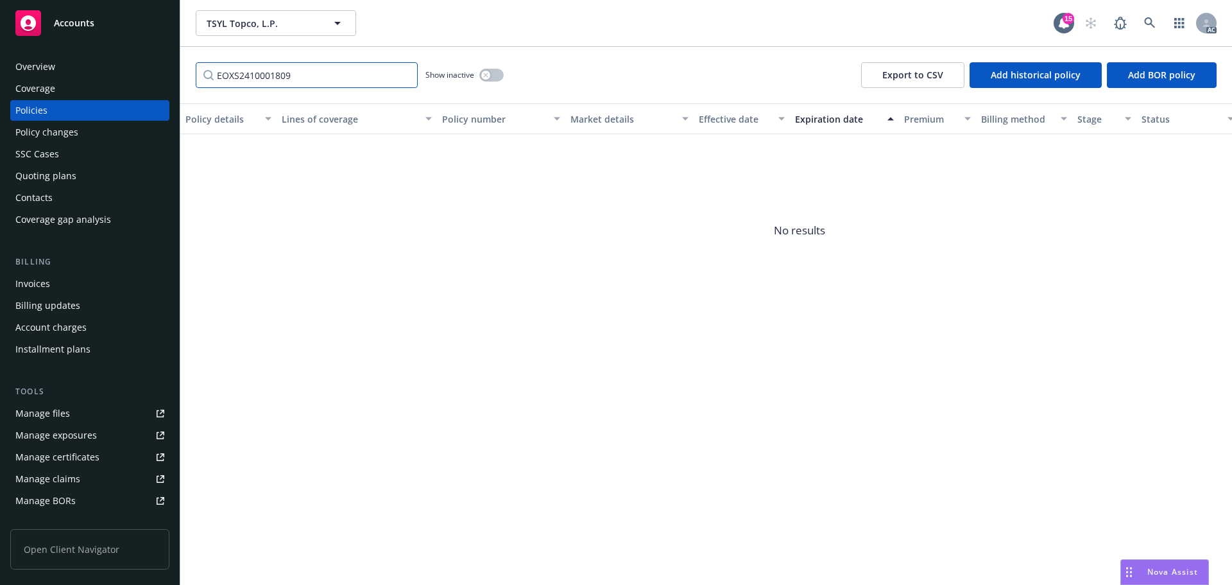
type input "EOXS2410001809"
click at [495, 76] on button "button" at bounding box center [491, 75] width 24 height 13
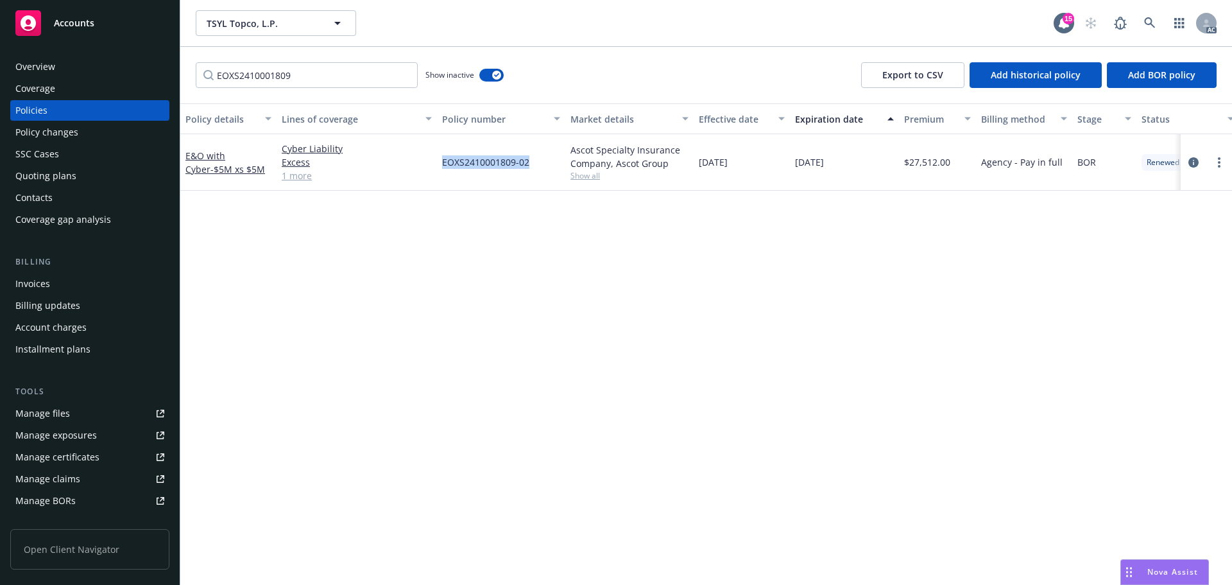
drag, startPoint x: 536, startPoint y: 157, endPoint x: 447, endPoint y: 164, distance: 90.1
click at [441, 164] on div "EOXS2410001809-02" at bounding box center [501, 162] width 128 height 56
copy span "EOXS2410001809-02"
click at [126, 135] on div "Policy changes" at bounding box center [89, 132] width 149 height 21
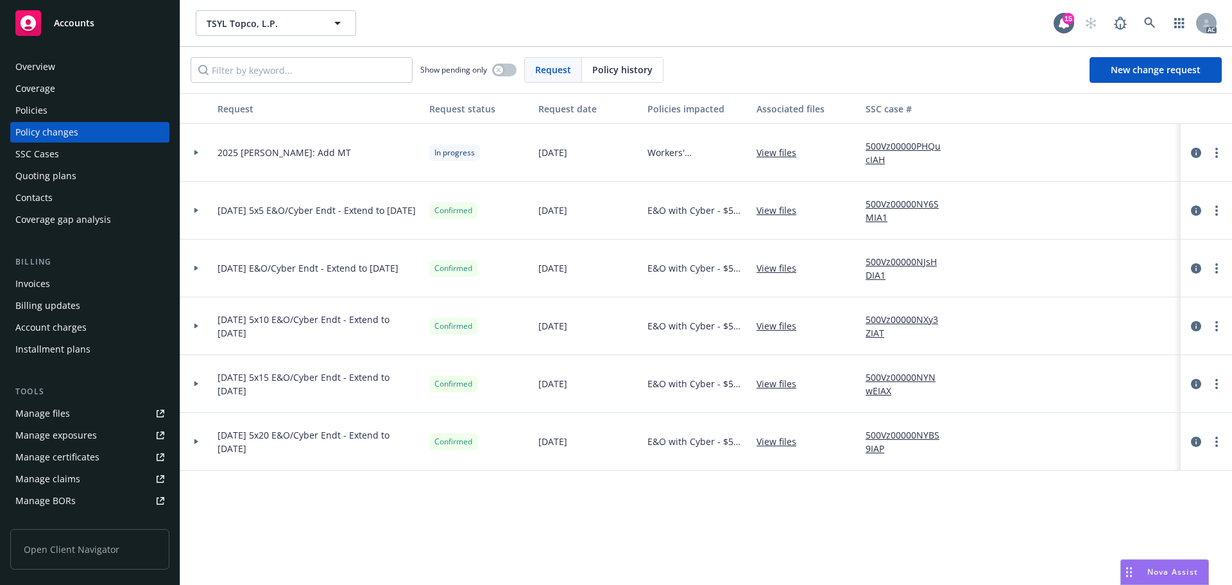
click at [628, 80] on div "Policy history" at bounding box center [622, 70] width 81 height 24
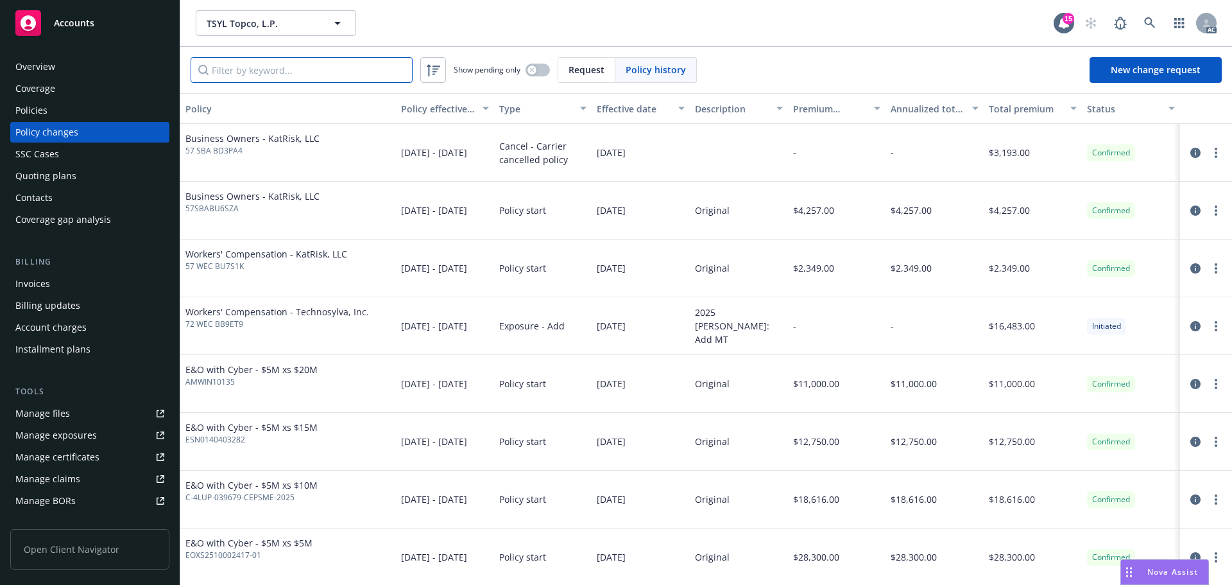
click at [339, 58] on input "Filter by keyword..." at bounding box center [302, 70] width 222 height 26
paste input "EOXS2410001809-02"
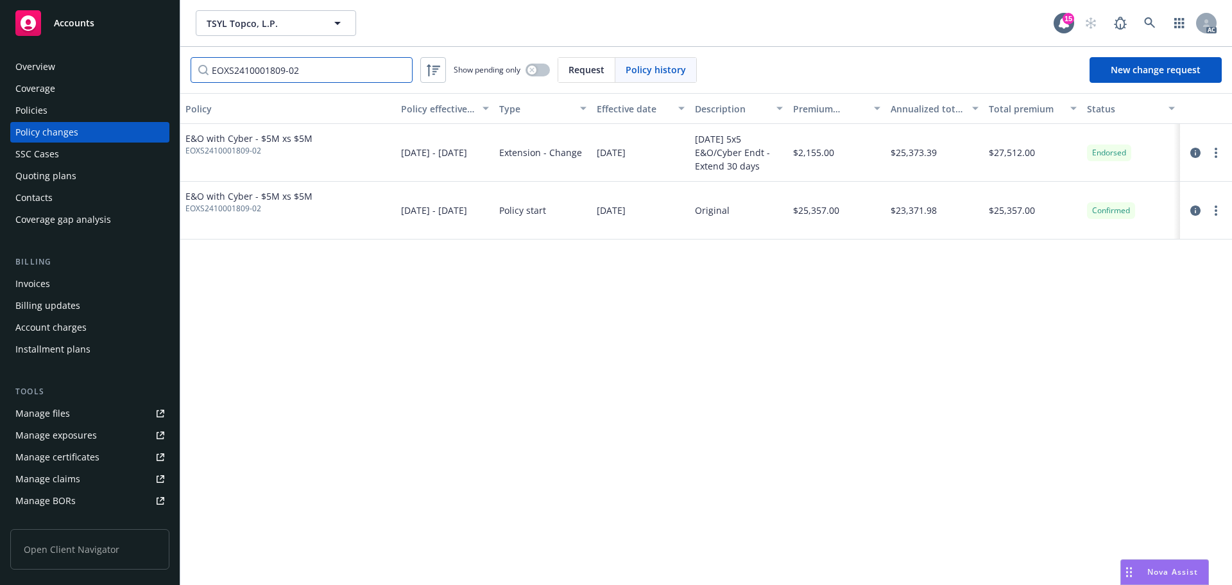
type input "EOXS2410001809-02"
click at [1153, 11] on link at bounding box center [1150, 23] width 26 height 26
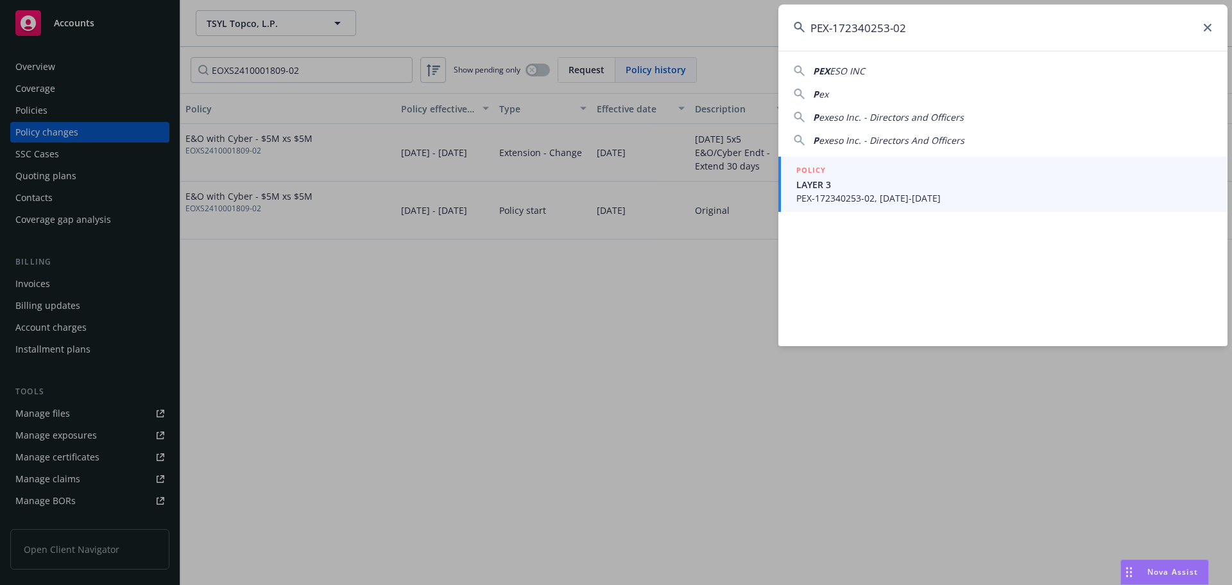
type input "PEX-172340253-02"
drag, startPoint x: 890, startPoint y: 179, endPoint x: 871, endPoint y: 180, distance: 19.3
click at [890, 180] on span "LAYER 3" at bounding box center [1004, 184] width 416 height 13
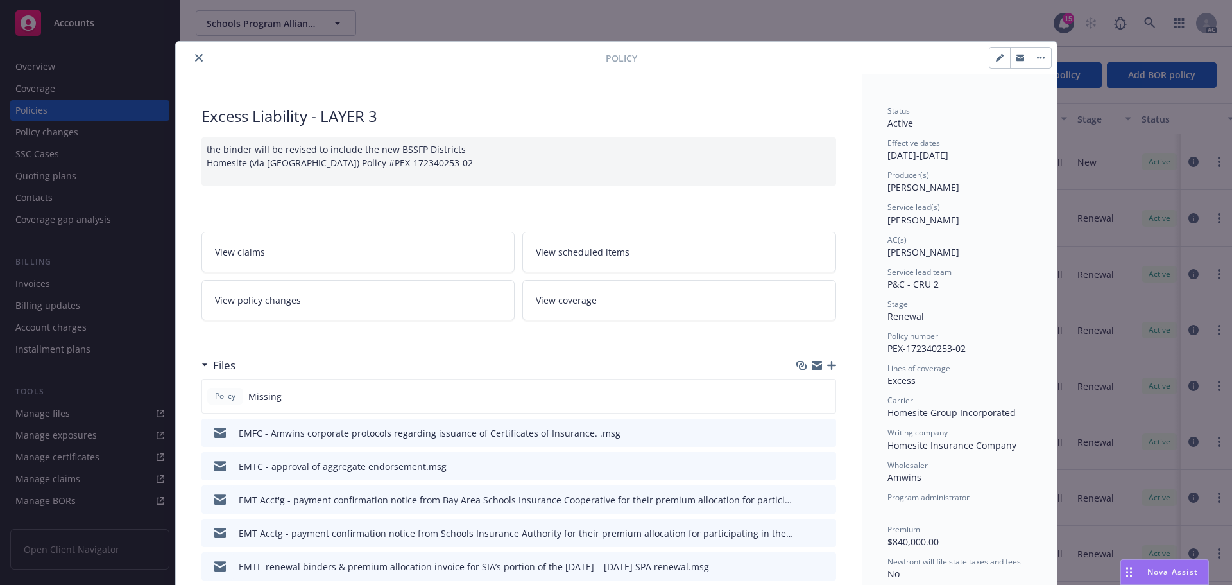
click at [199, 63] on div at bounding box center [393, 57] width 425 height 15
click at [51, 284] on div "Policy Excess Liability - LAYER 3 the binder will be revised to include the new…" at bounding box center [616, 292] width 1232 height 585
click at [194, 65] on button "close" at bounding box center [198, 57] width 15 height 15
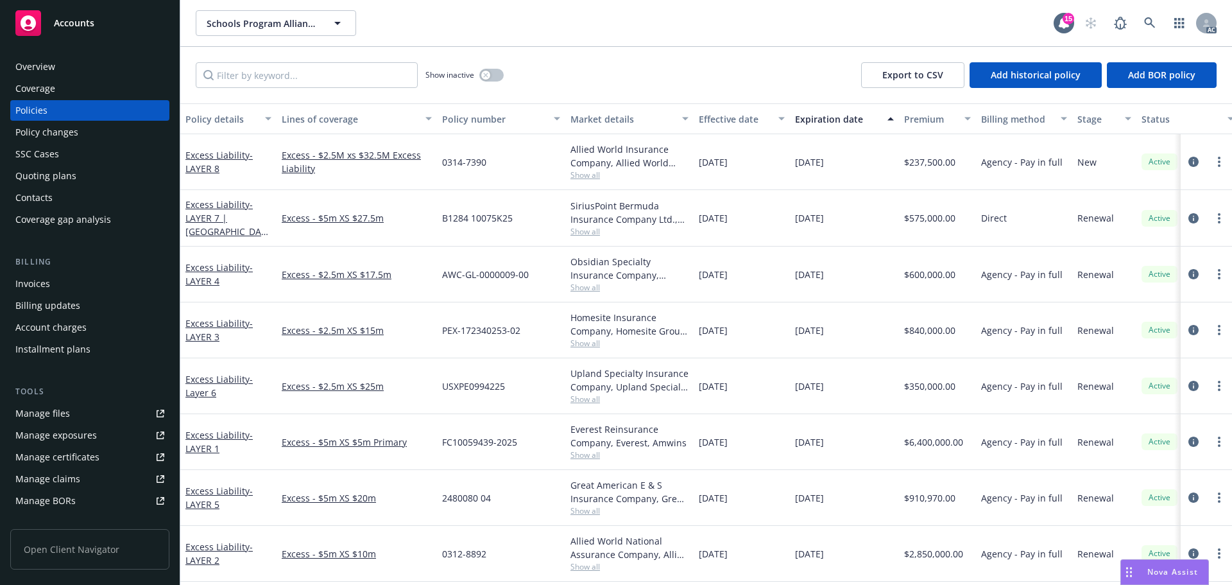
click at [57, 293] on div "Invoices" at bounding box center [89, 283] width 149 height 21
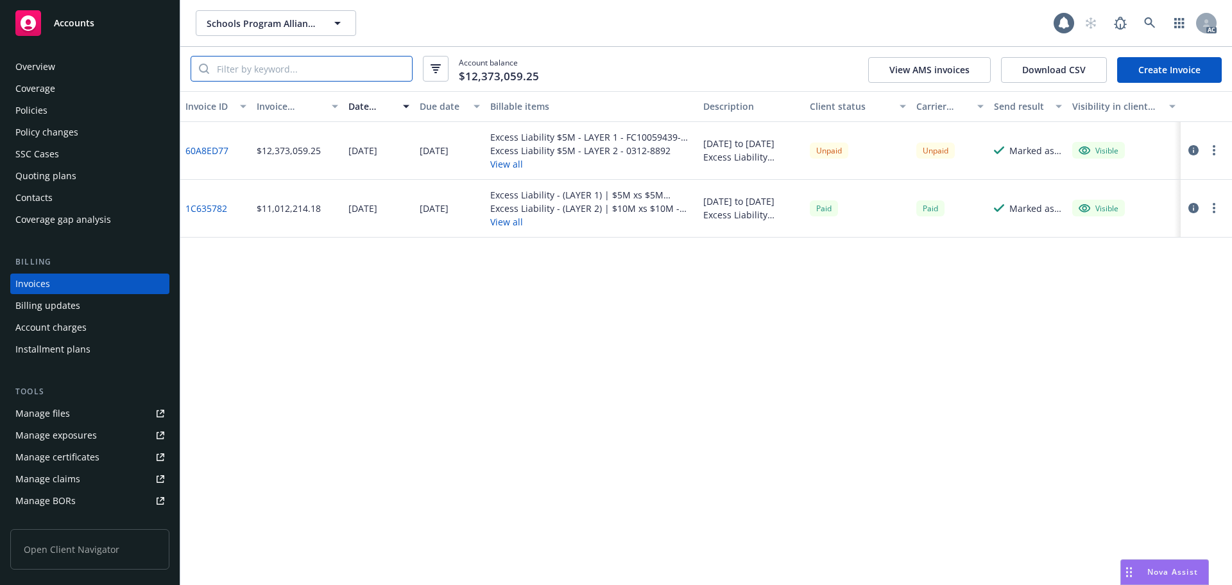
click at [336, 69] on input "search" at bounding box center [310, 68] width 203 height 24
paste input "PEX-172340253-02"
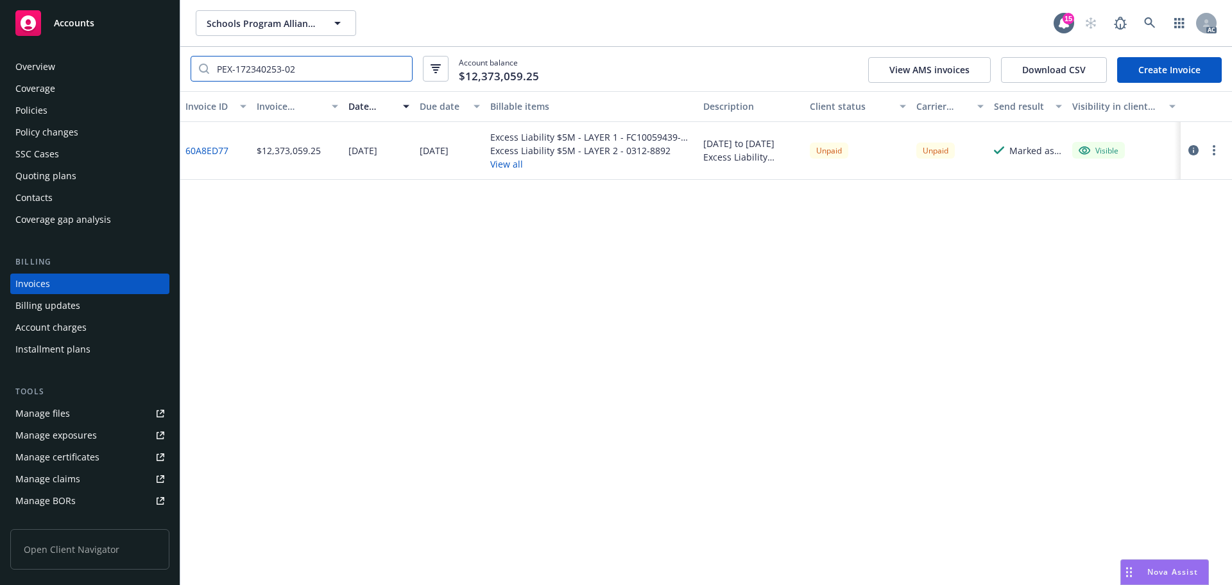
type input "PEX-172340253-02"
click at [205, 151] on link "60A8ED77" at bounding box center [206, 150] width 43 height 13
click at [1141, 14] on link at bounding box center [1150, 23] width 26 height 26
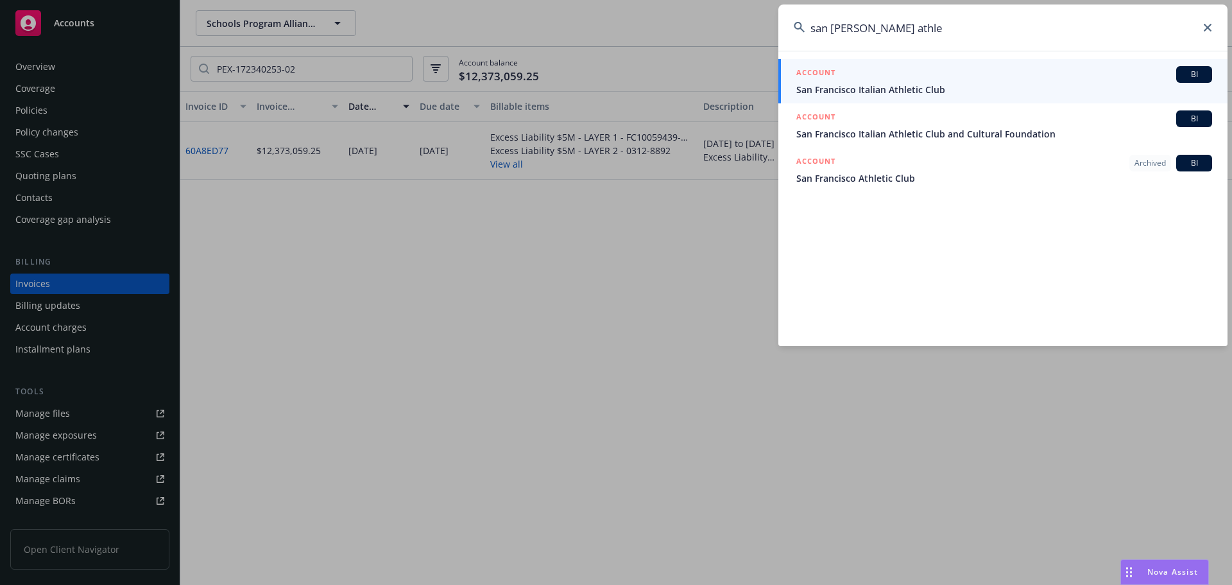
type input "san [PERSON_NAME] athle"
click at [968, 83] on span "San Francisco Italian Athletic Club" at bounding box center [1004, 89] width 416 height 13
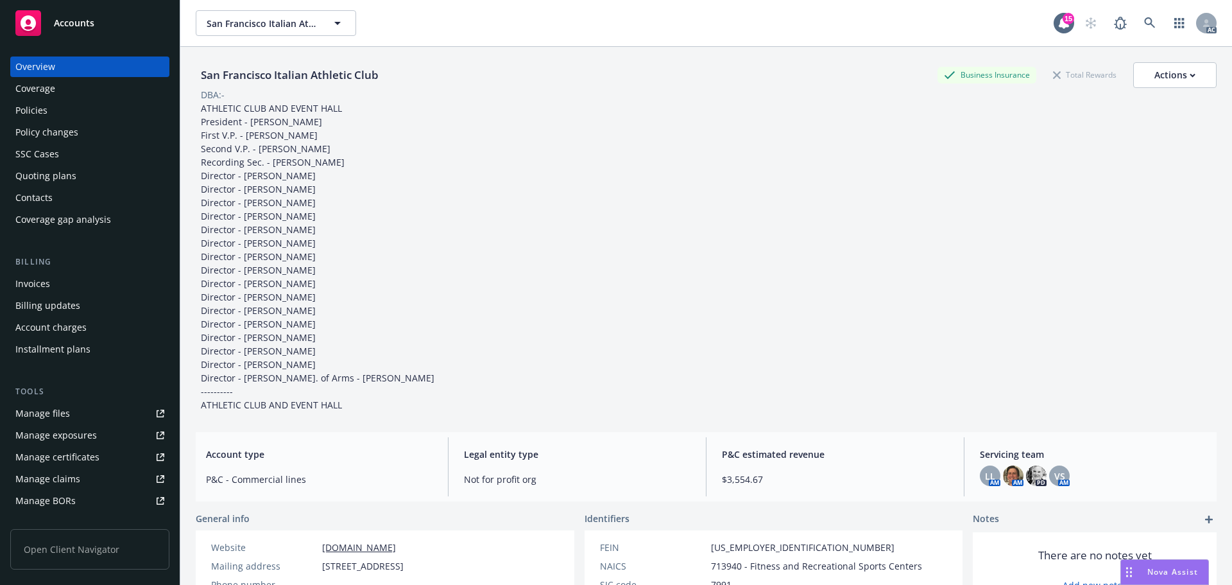
click at [69, 140] on div "Policy changes" at bounding box center [46, 132] width 63 height 21
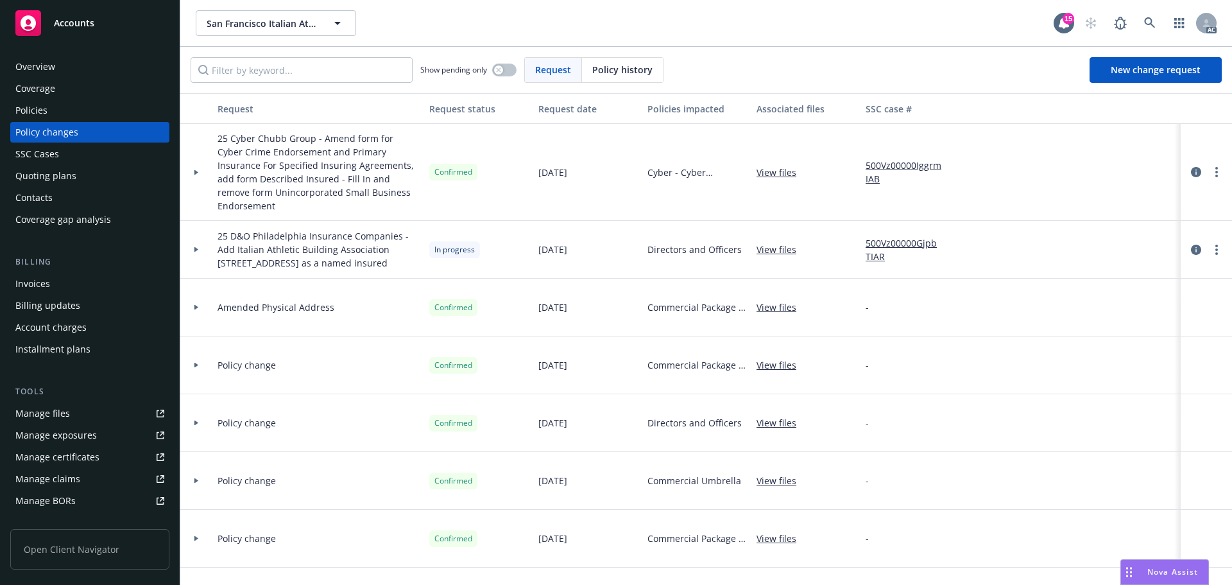
click at [617, 56] on div "Show pending only Request Policy history New change request" at bounding box center [706, 70] width 1052 height 46
click at [611, 69] on span "Policy history" at bounding box center [622, 69] width 60 height 13
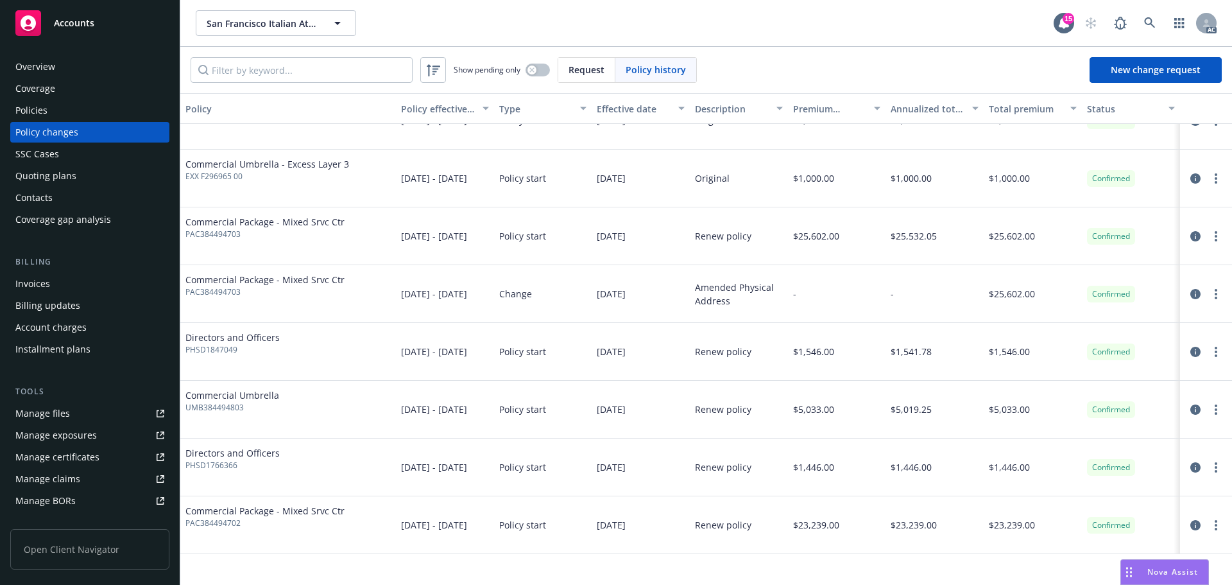
scroll to position [64, 0]
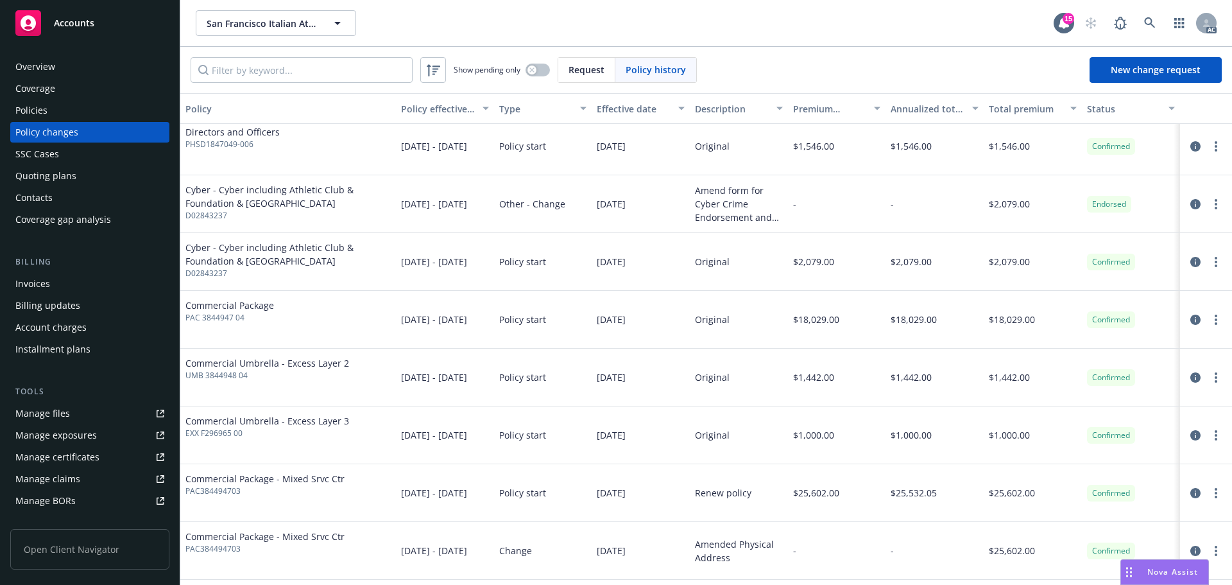
click at [70, 285] on div "Invoices" at bounding box center [89, 283] width 149 height 21
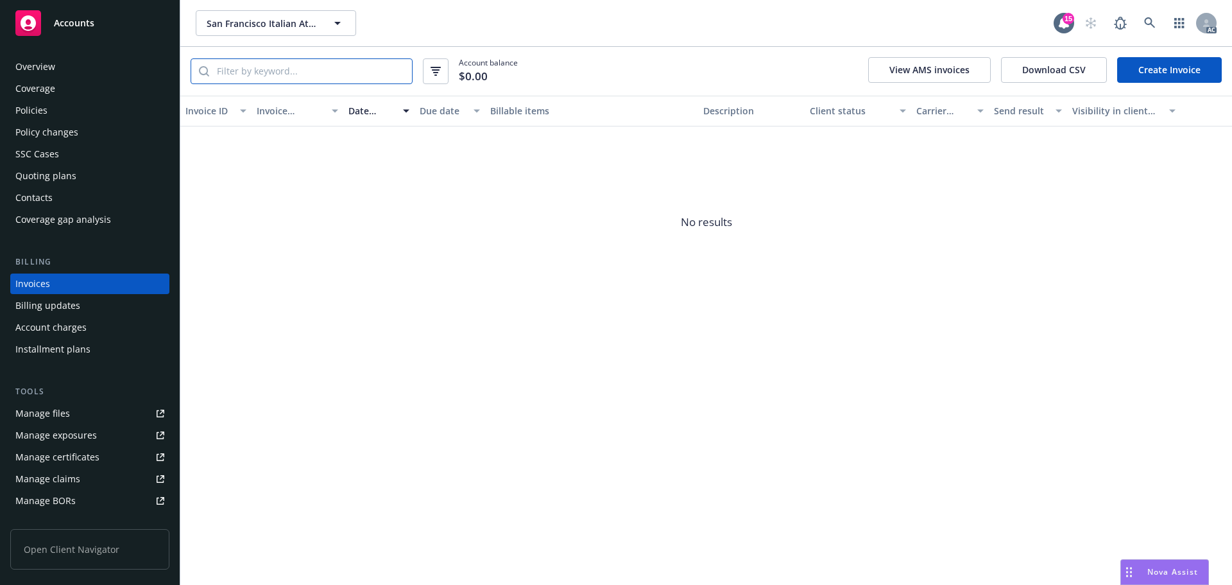
click at [241, 71] on input "search" at bounding box center [310, 71] width 203 height 24
click at [74, 135] on div "Policy changes" at bounding box center [46, 132] width 63 height 21
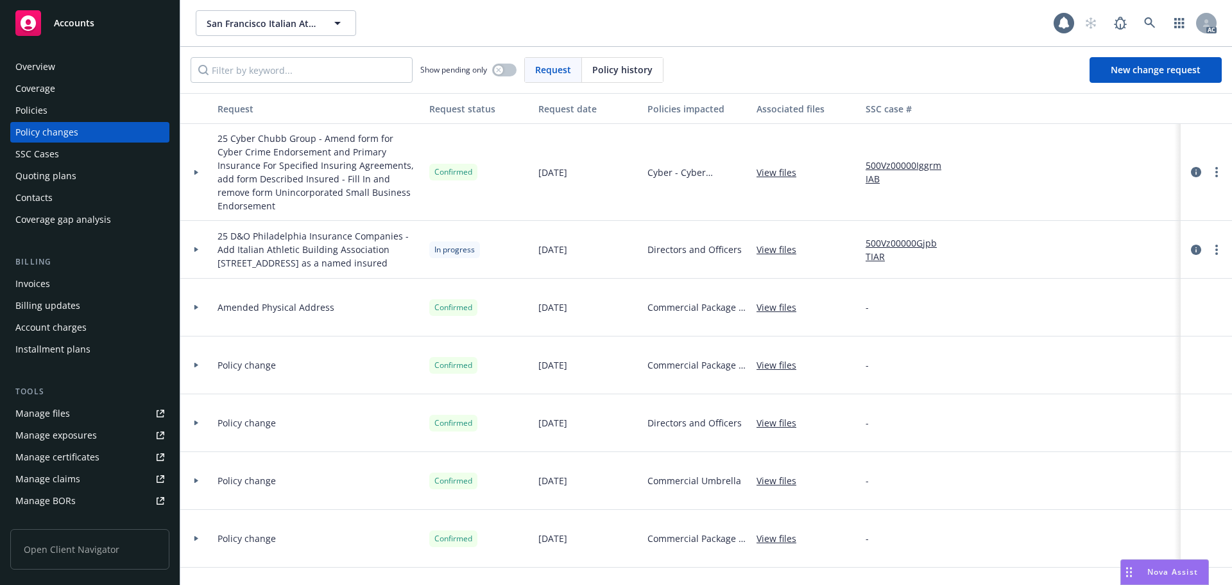
drag, startPoint x: 609, startPoint y: 72, endPoint x: 592, endPoint y: 76, distance: 17.3
click at [601, 76] on span "Policy history" at bounding box center [622, 69] width 60 height 13
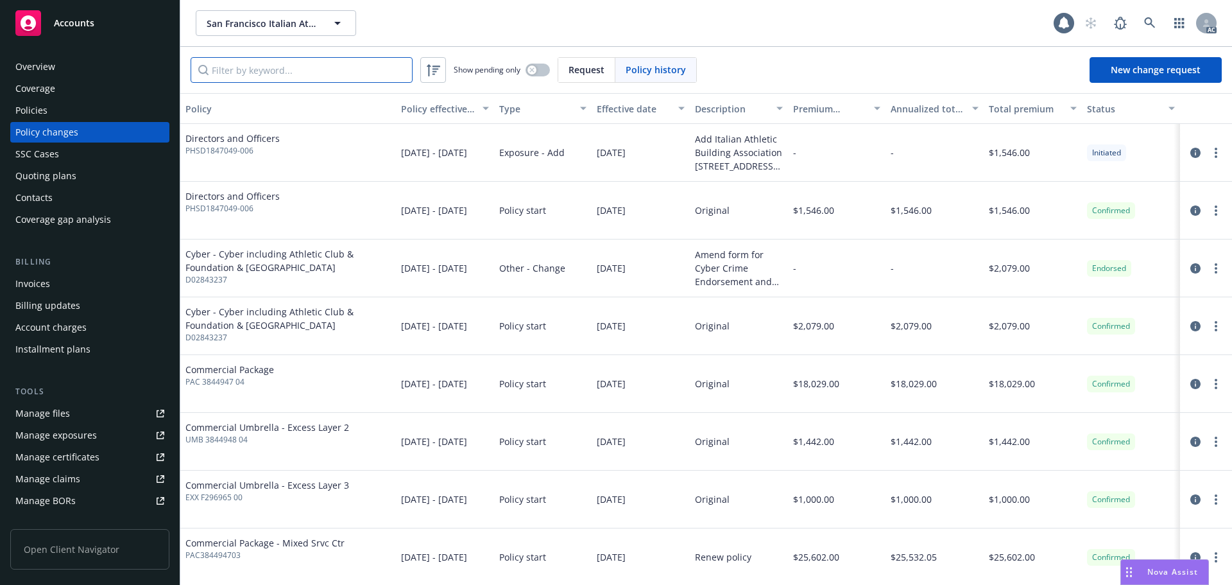
click at [337, 67] on input "Filter by keyword..." at bounding box center [302, 70] width 222 height 26
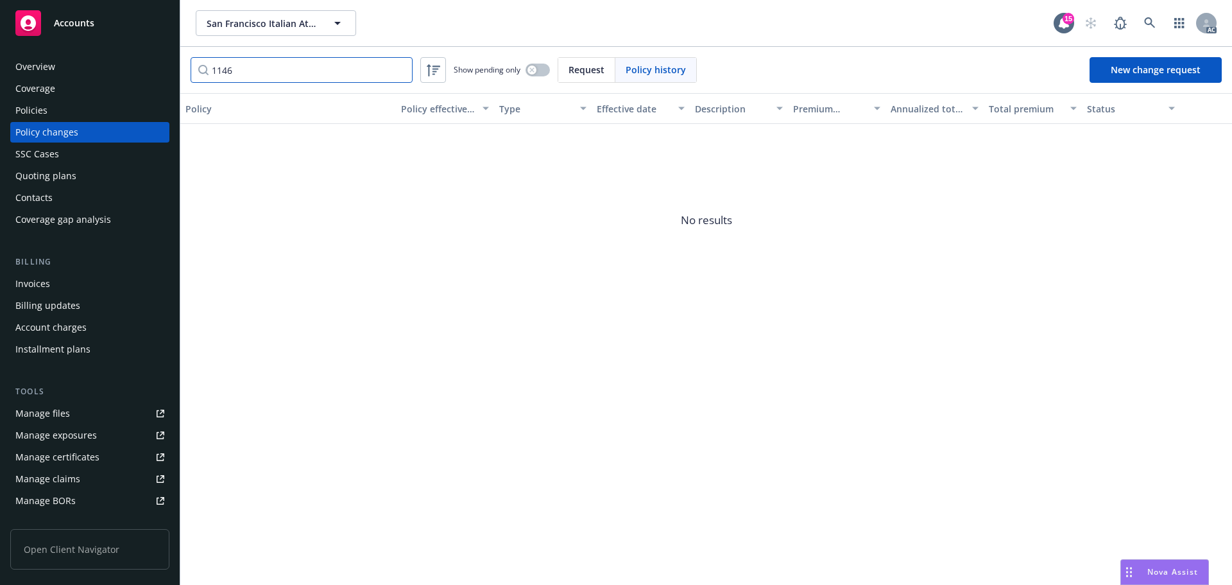
type input "1146"
click at [1142, 20] on link at bounding box center [1150, 23] width 26 height 26
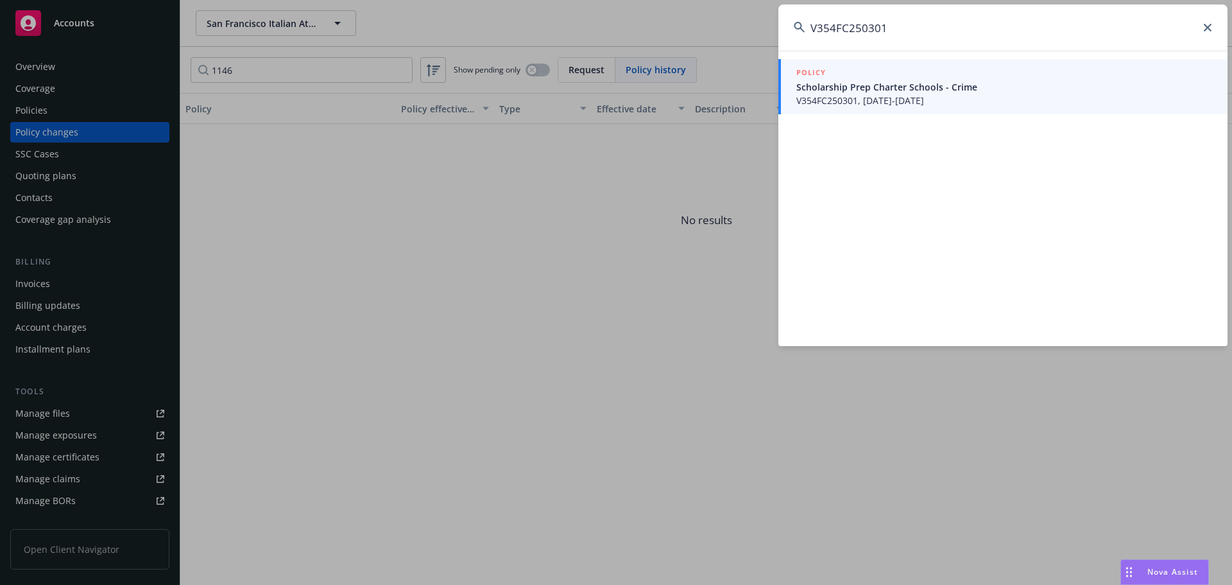
type input "V354FC250301"
click at [903, 94] on span "V354FC250301, [DATE]-[DATE]" at bounding box center [1004, 100] width 416 height 13
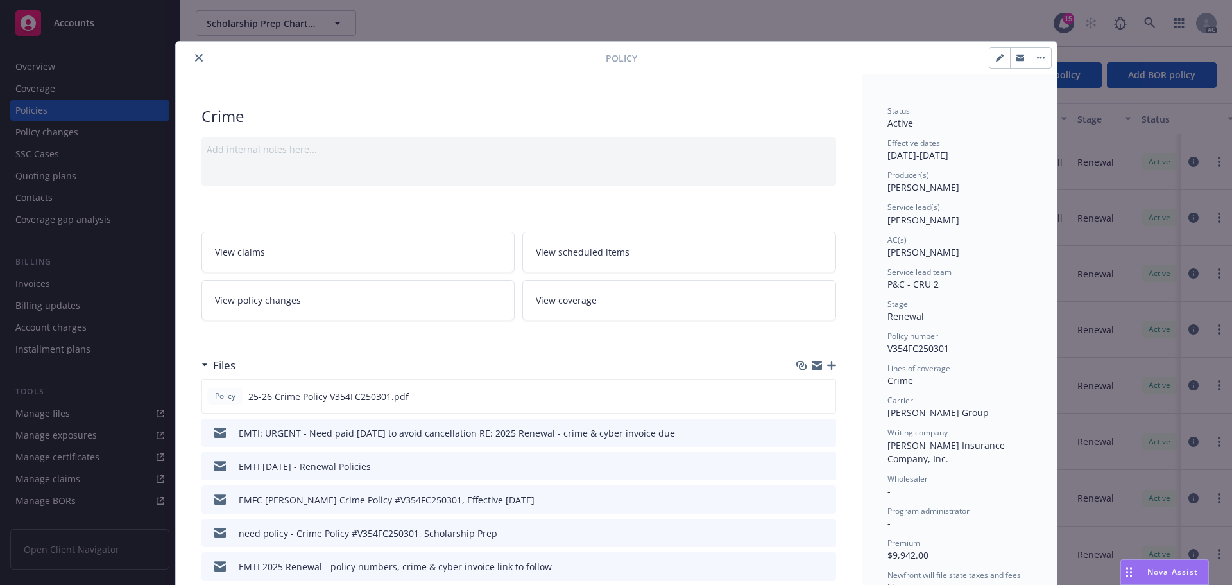
click at [198, 56] on button "close" at bounding box center [198, 57] width 15 height 15
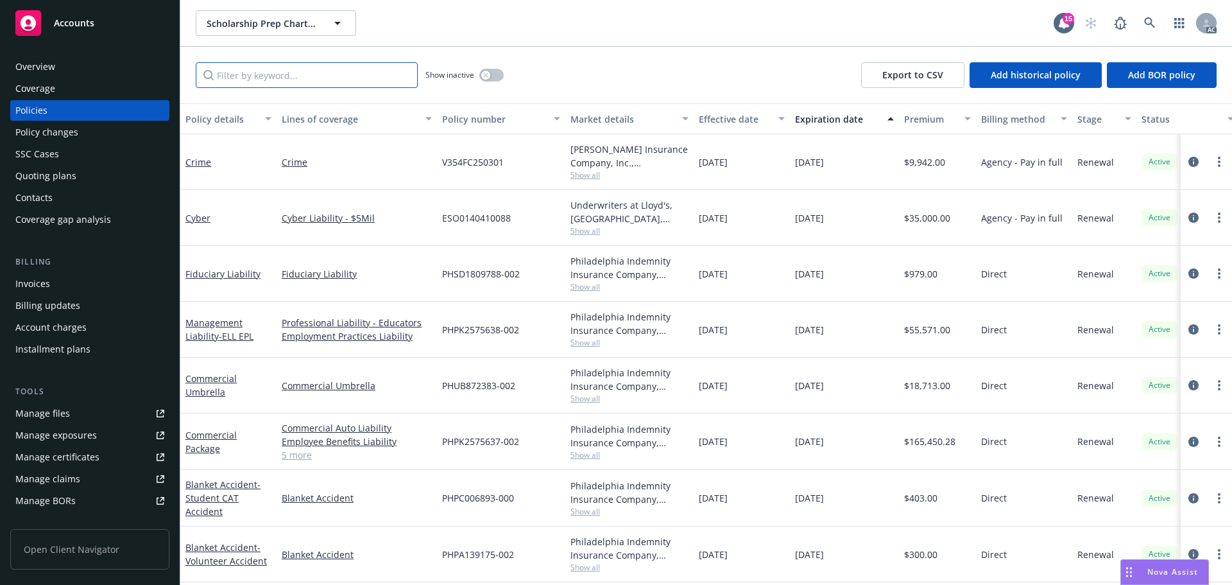
click at [277, 84] on input "Filter by keyword..." at bounding box center [307, 75] width 222 height 26
paste input "V354FC250301"
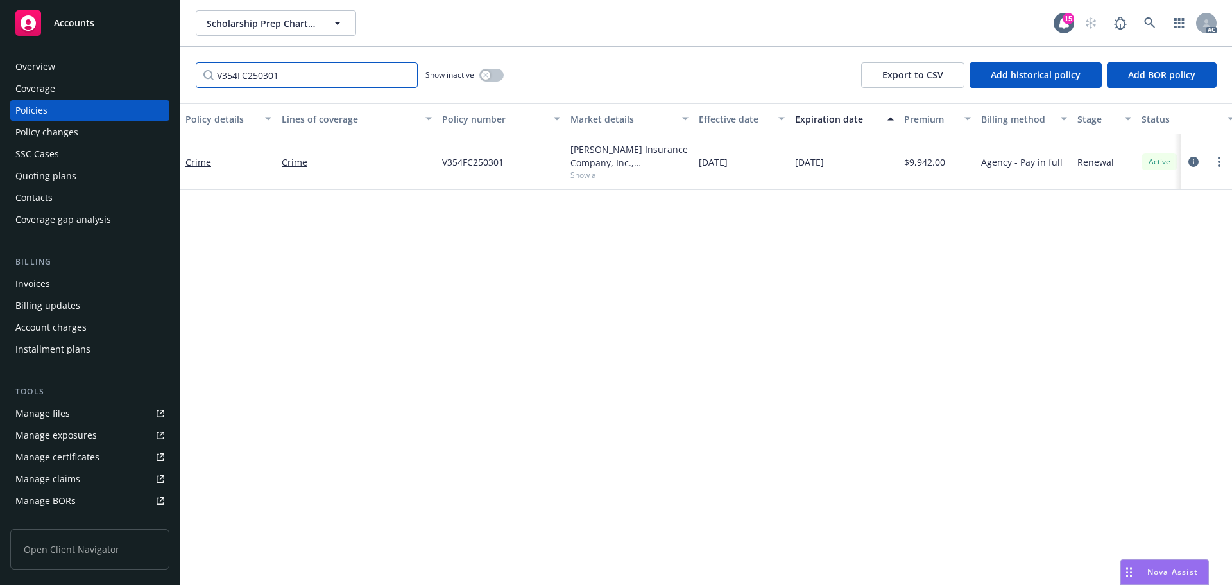
type input "V354FC250301"
click at [1195, 159] on icon "circleInformation" at bounding box center [1193, 162] width 10 height 10
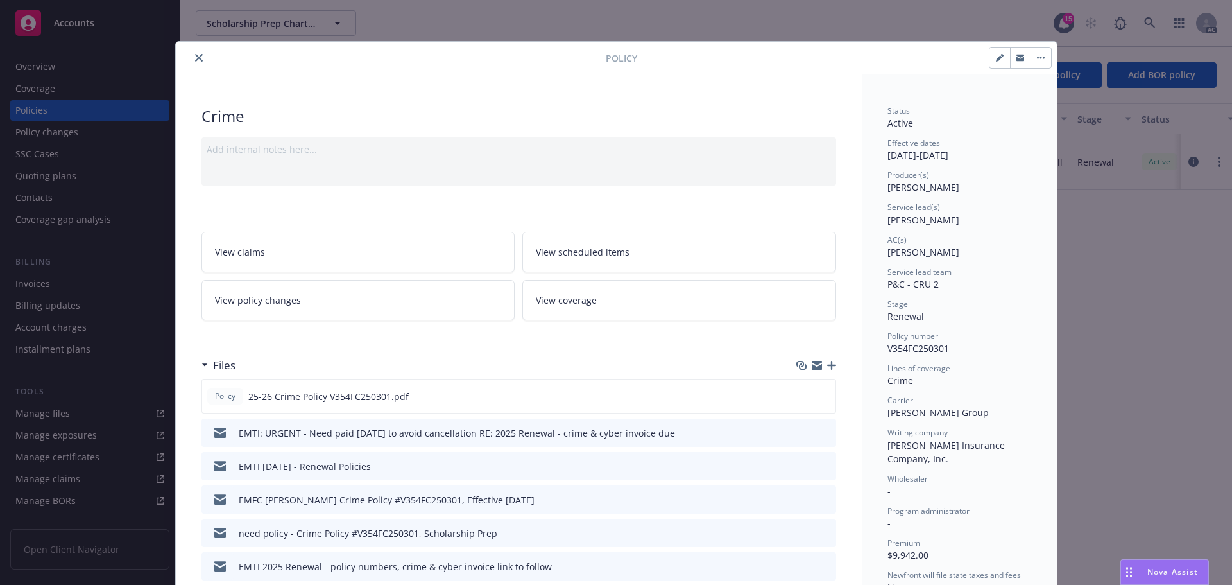
click at [192, 63] on button "close" at bounding box center [198, 57] width 15 height 15
